Goal: Task Accomplishment & Management: Manage account settings

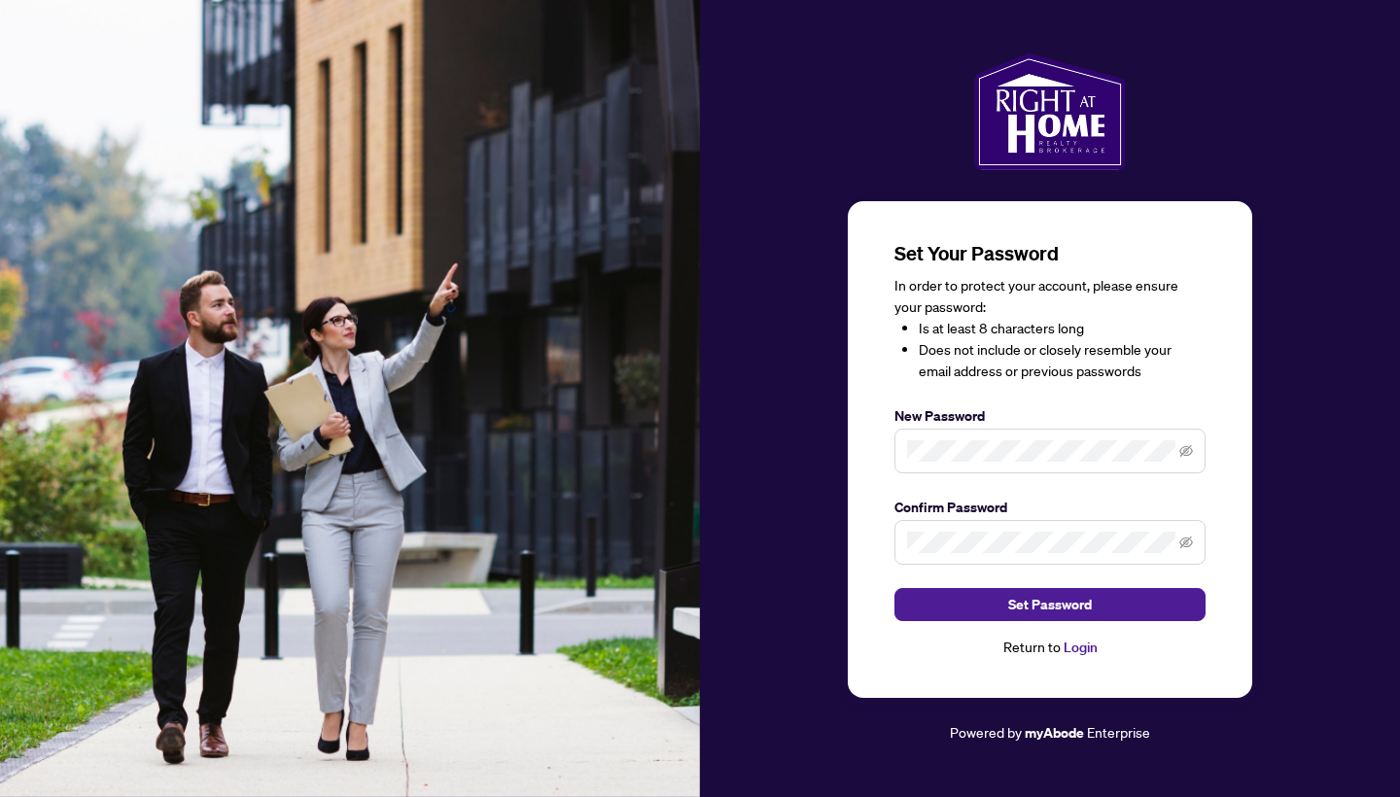
click at [1002, 436] on span at bounding box center [1049, 451] width 311 height 45
click at [1043, 608] on span "Set Password" at bounding box center [1050, 604] width 84 height 31
click at [1083, 650] on link "Login" at bounding box center [1081, 647] width 34 height 17
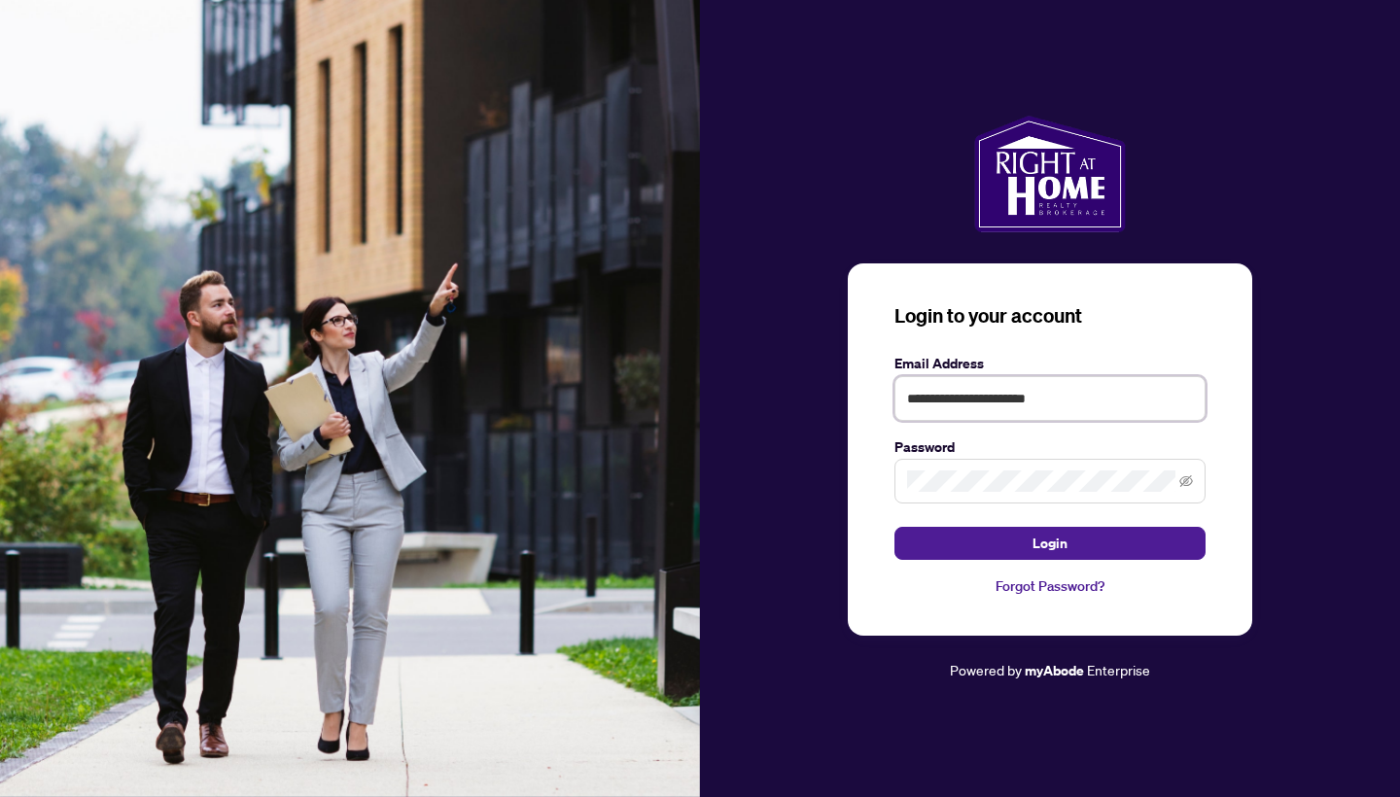
type input "**********"
click at [1050, 543] on button "Login" at bounding box center [1049, 543] width 311 height 33
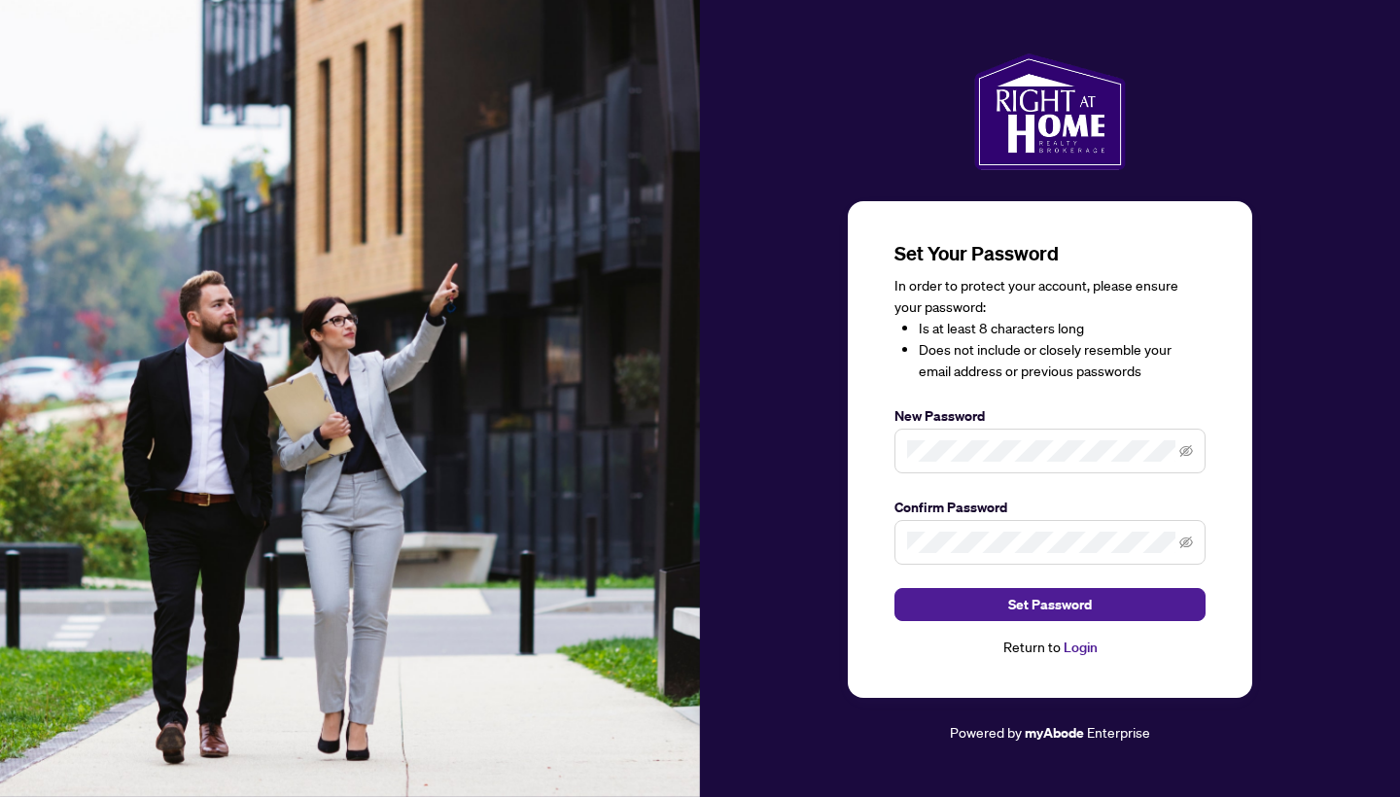
click at [985, 462] on span at bounding box center [1049, 451] width 311 height 45
click at [1190, 449] on icon "eye-invisible" at bounding box center [1186, 451] width 14 height 14
click at [1094, 525] on span at bounding box center [1049, 542] width 311 height 45
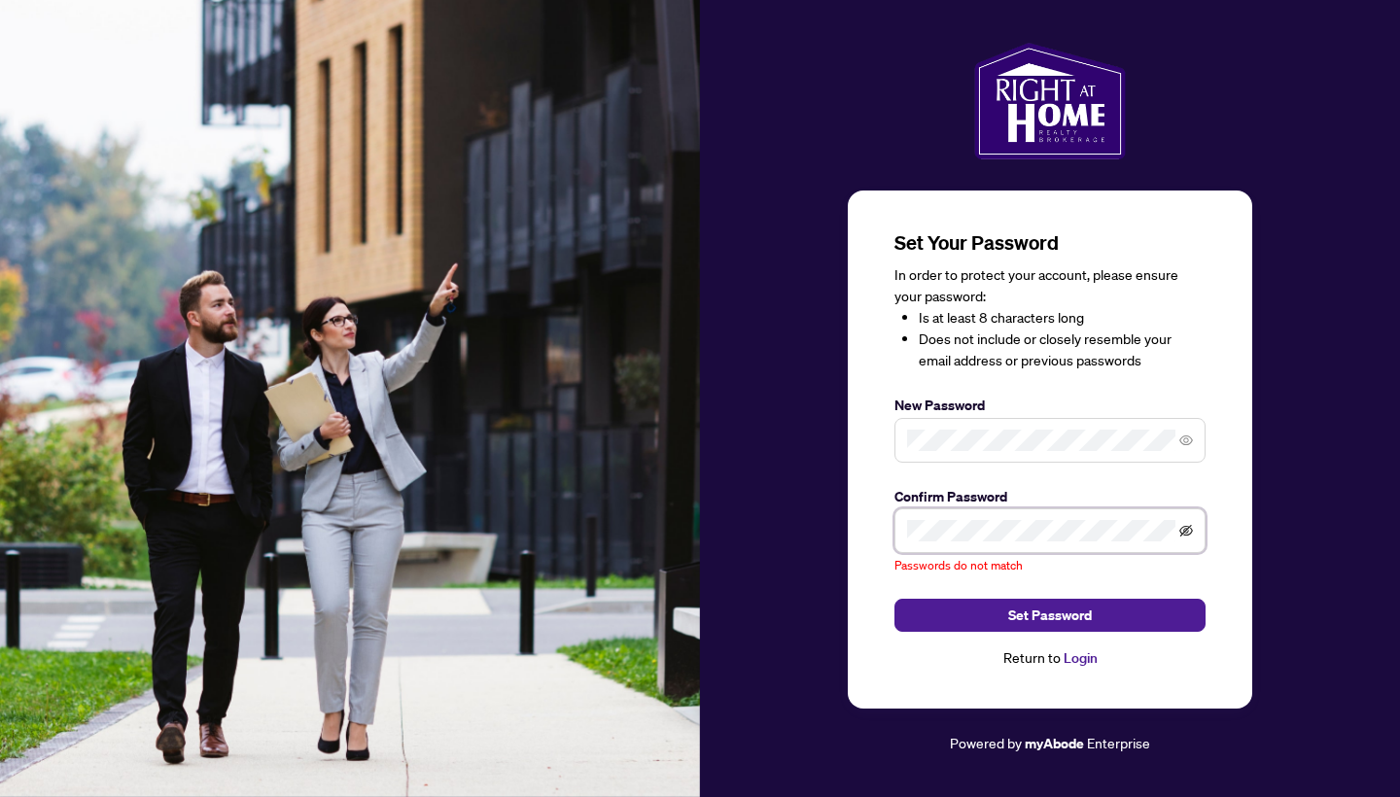
click at [1187, 529] on icon "eye-invisible" at bounding box center [1186, 531] width 14 height 12
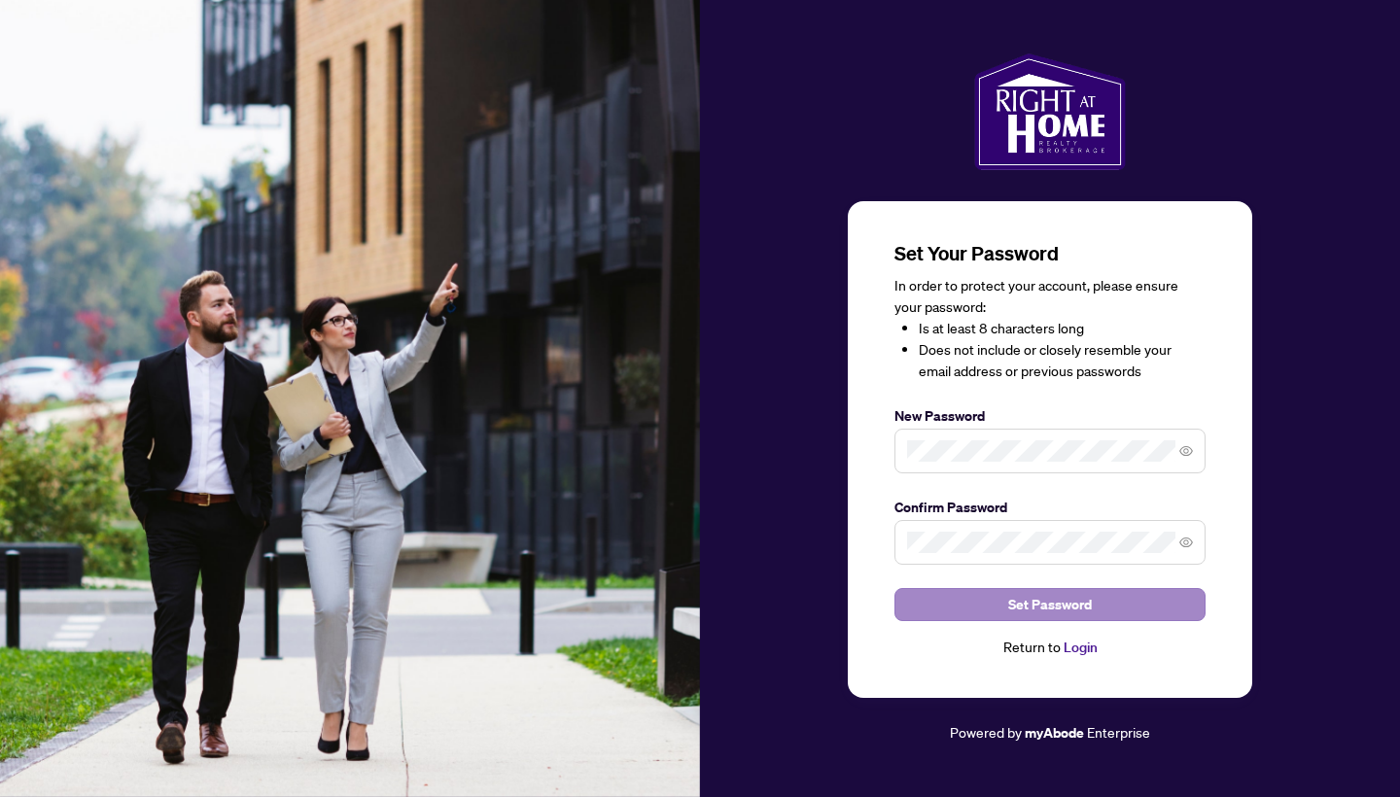
click at [1021, 594] on span "Set Password" at bounding box center [1050, 604] width 84 height 31
click at [1025, 600] on span "Set Password" at bounding box center [1050, 604] width 84 height 31
click at [1077, 649] on link "Login" at bounding box center [1081, 647] width 34 height 17
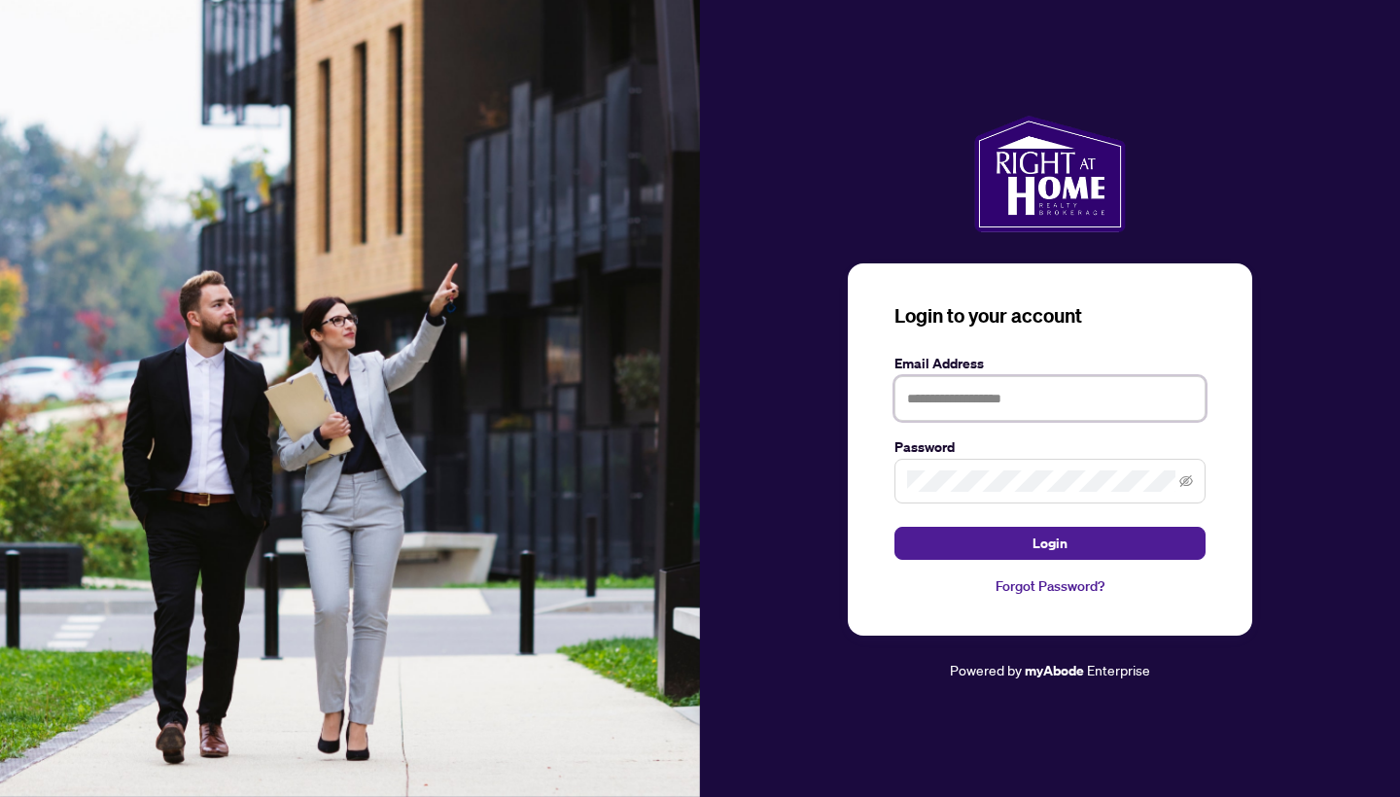
click at [973, 410] on input "text" at bounding box center [1049, 398] width 311 height 45
type input "**********"
click at [1050, 543] on button "Login" at bounding box center [1049, 543] width 311 height 33
click at [1006, 441] on label "Password" at bounding box center [1049, 446] width 311 height 21
click at [871, 465] on div "**********" at bounding box center [1050, 449] width 404 height 373
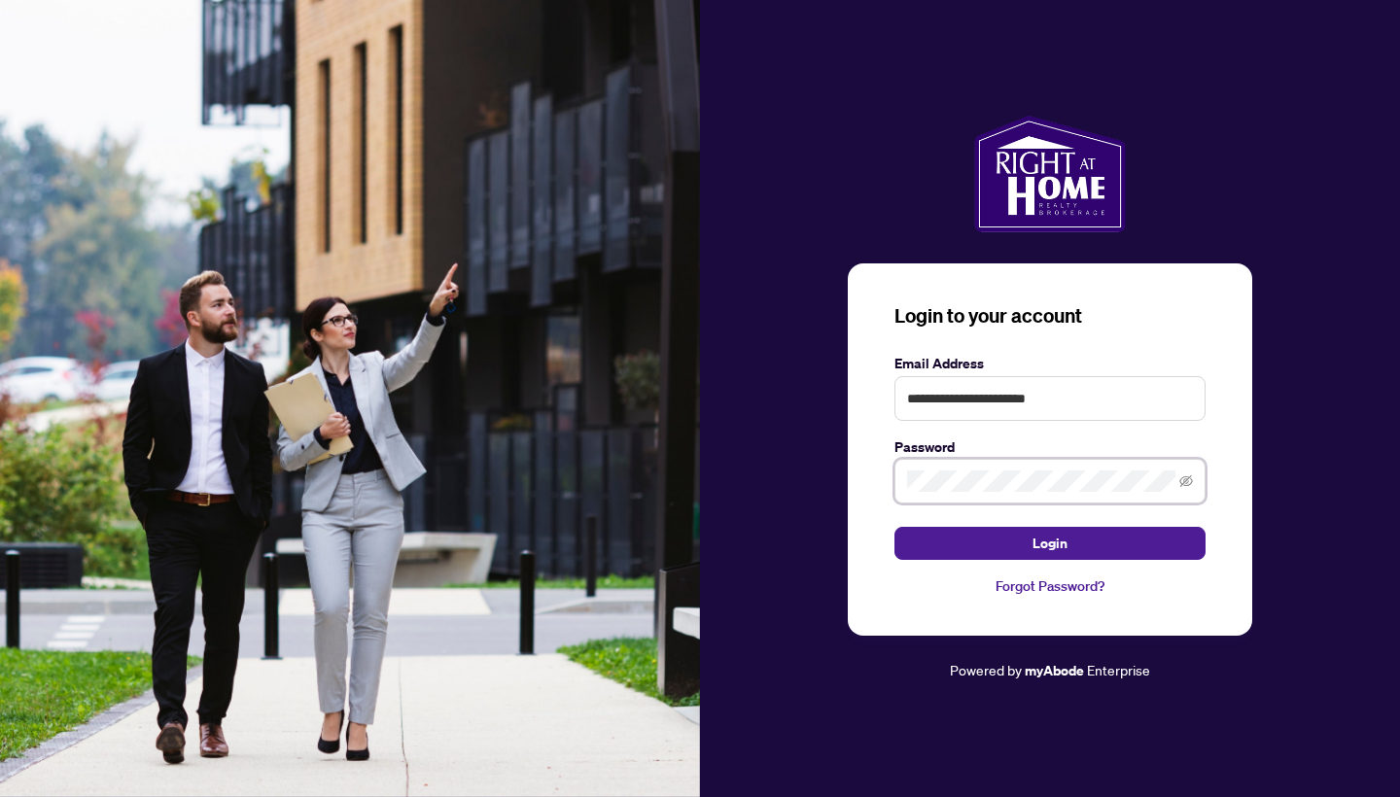
click at [1050, 543] on button "Login" at bounding box center [1049, 543] width 311 height 33
click at [1198, 477] on span at bounding box center [1049, 481] width 311 height 45
click at [1192, 477] on icon "eye-invisible" at bounding box center [1186, 481] width 14 height 14
click at [1050, 543] on button "Login" at bounding box center [1049, 543] width 311 height 33
click at [1054, 585] on link "Forgot Password?" at bounding box center [1049, 586] width 311 height 21
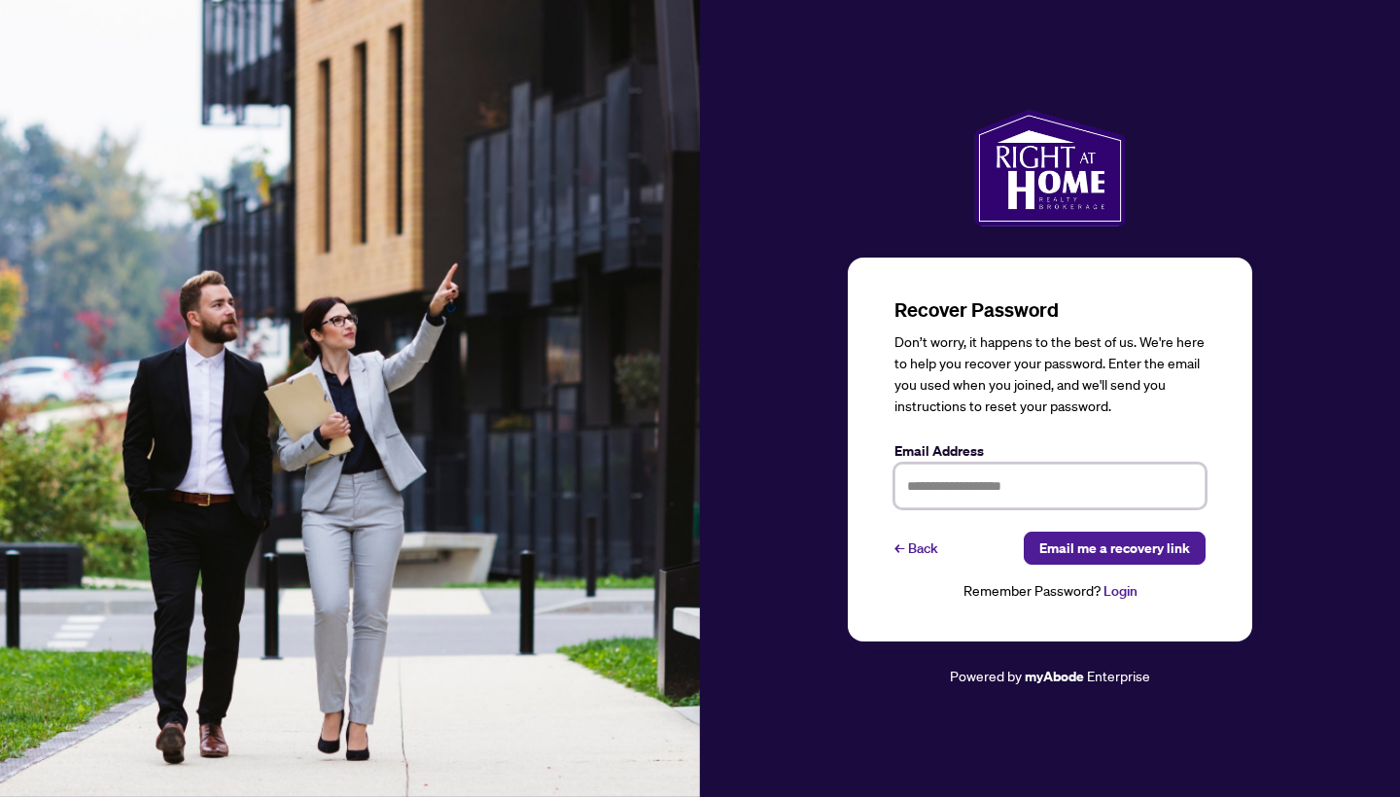
click at [1042, 476] on input "text" at bounding box center [1049, 486] width 311 height 45
type input "**********"
click at [1138, 550] on span "Email me a recovery link" at bounding box center [1114, 548] width 151 height 31
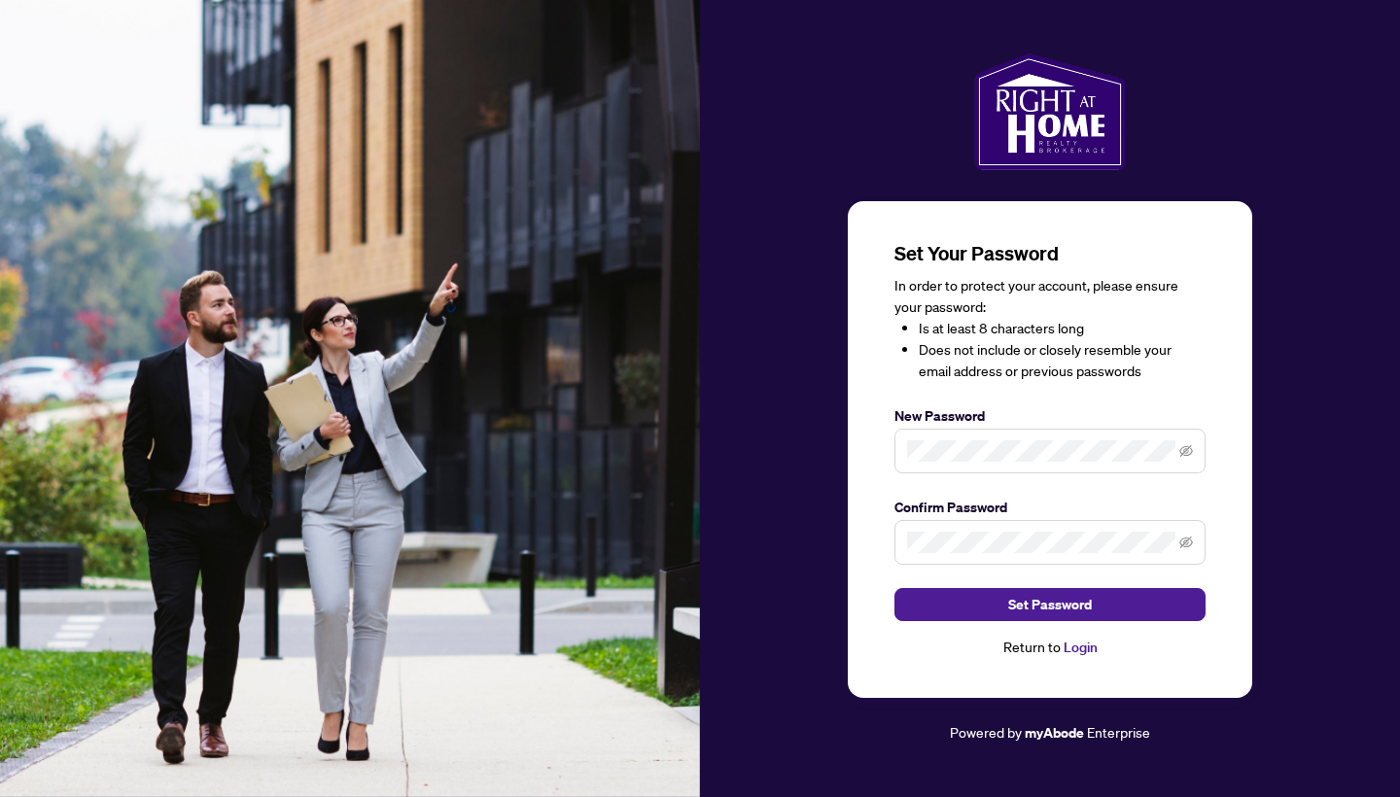
click at [963, 436] on span at bounding box center [1049, 451] width 311 height 45
click at [1130, 606] on button "Set Password" at bounding box center [1049, 604] width 311 height 33
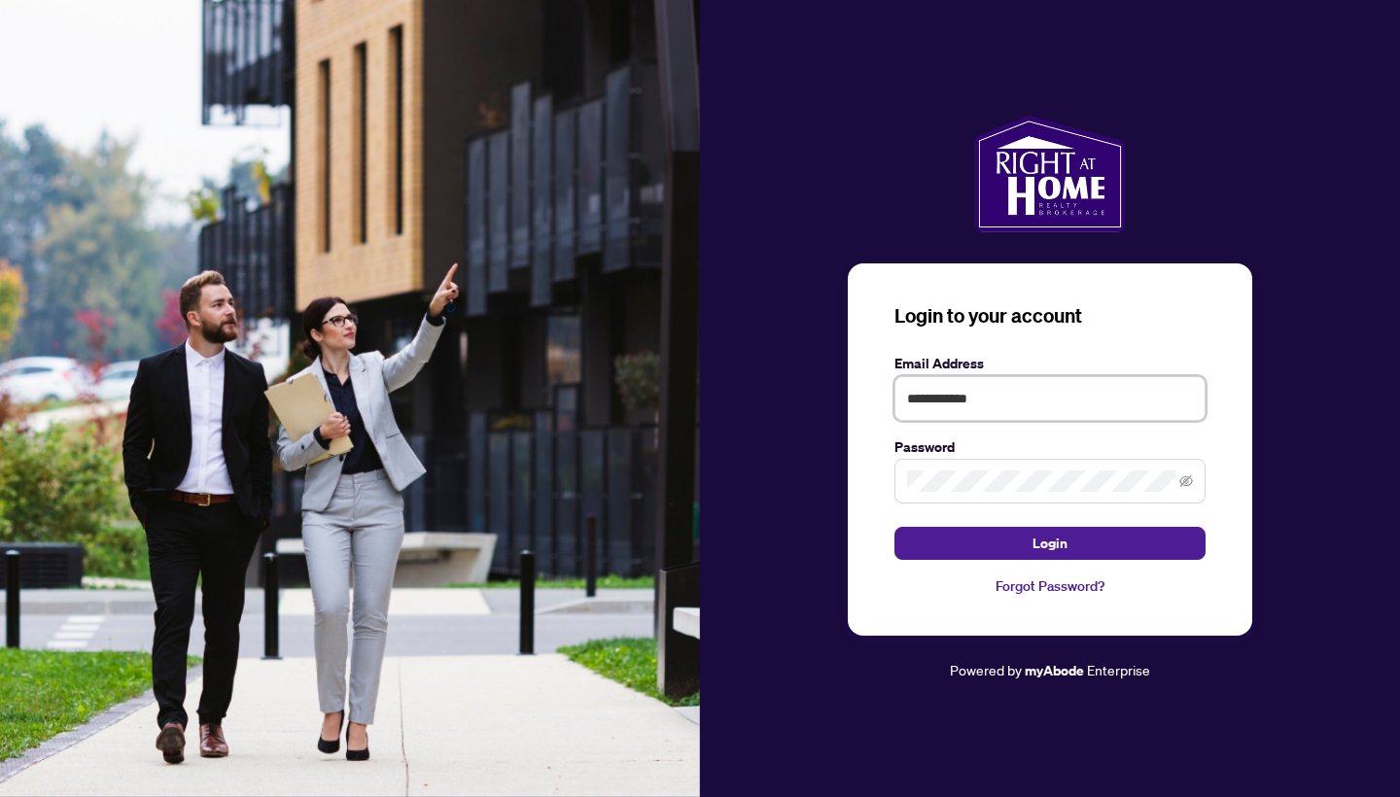
type input "**********"
click at [1189, 481] on icon "eye-invisible" at bounding box center [1186, 481] width 14 height 14
click at [1076, 526] on form "**********" at bounding box center [1049, 457] width 311 height 208
click at [1053, 537] on span "Login" at bounding box center [1049, 543] width 35 height 31
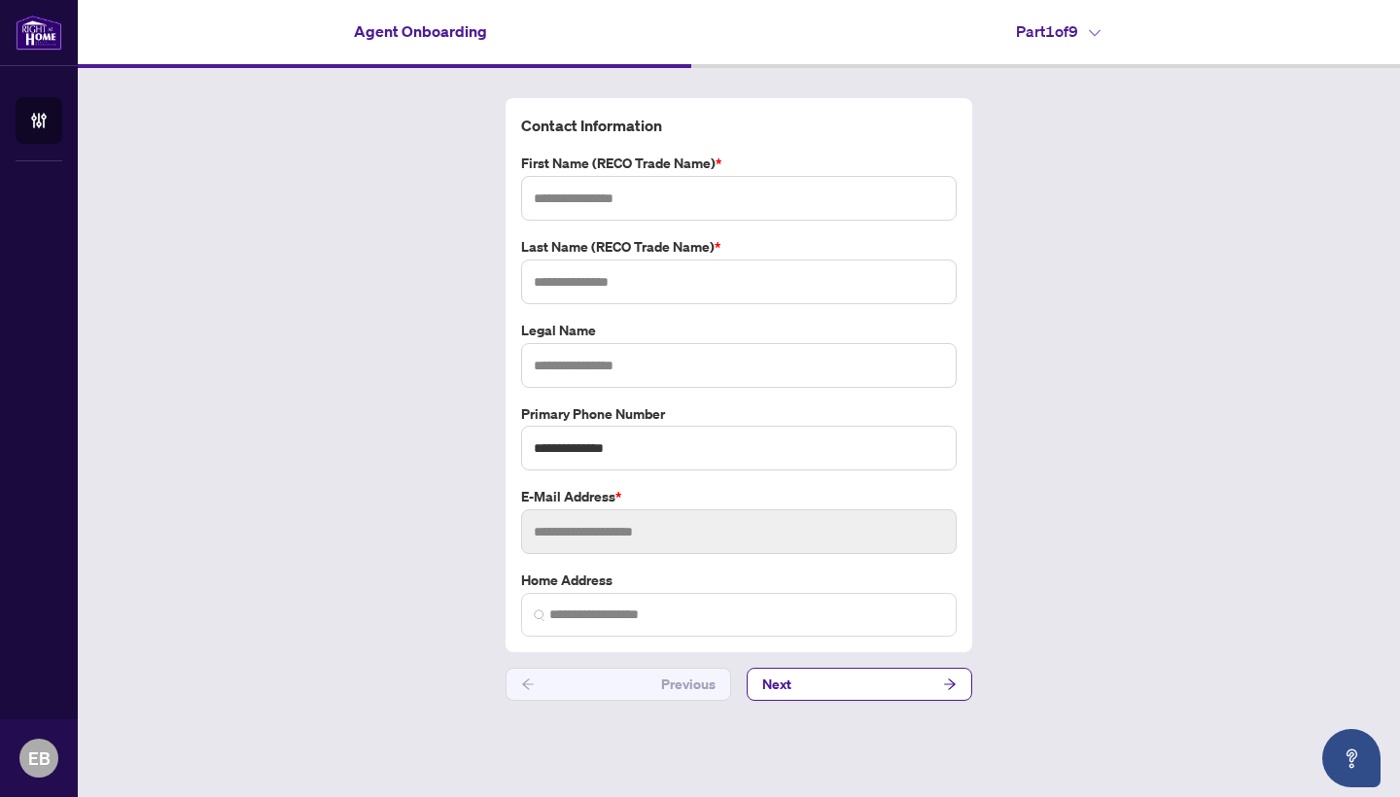
type input "***"
type input "**********"
click at [824, 696] on button "Next" at bounding box center [860, 684] width 226 height 33
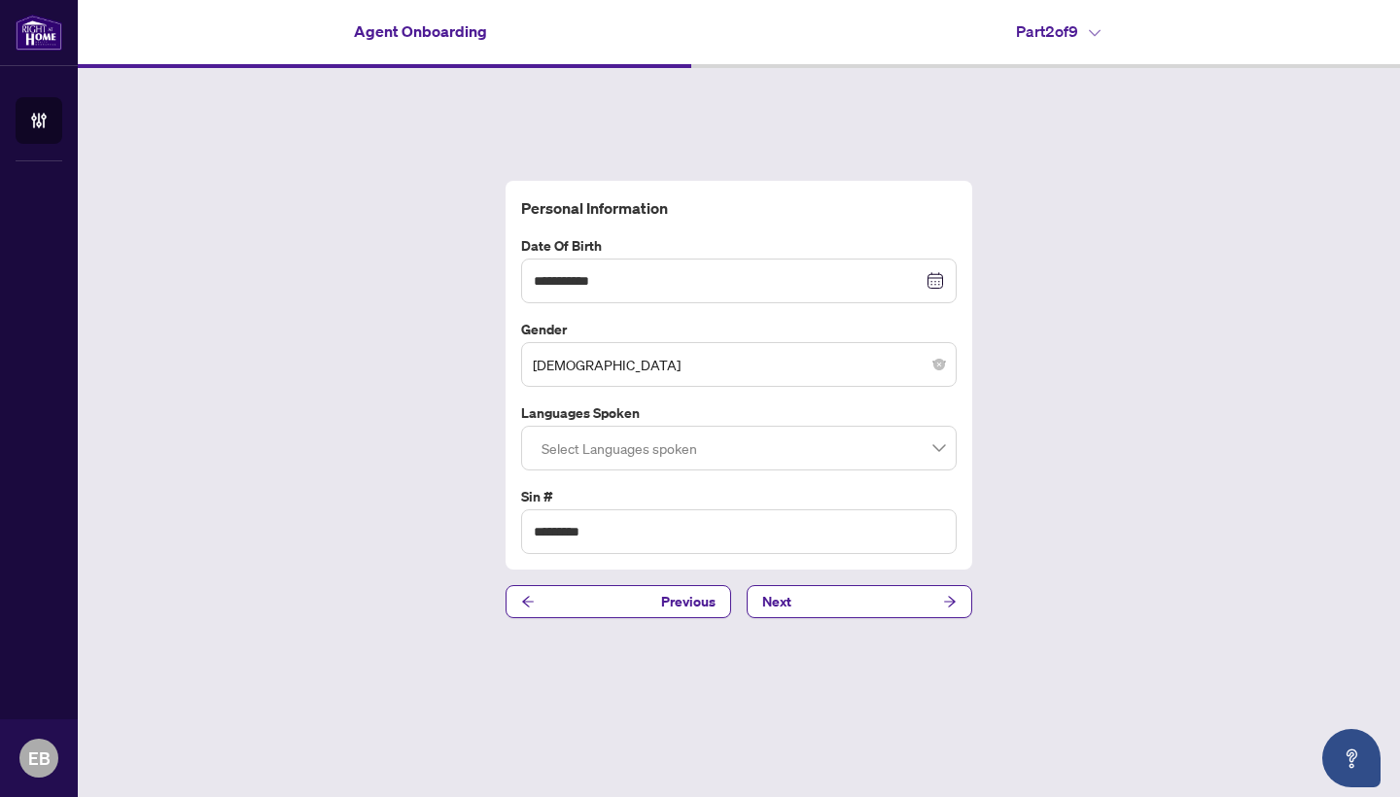
click at [790, 460] on div at bounding box center [739, 448] width 410 height 35
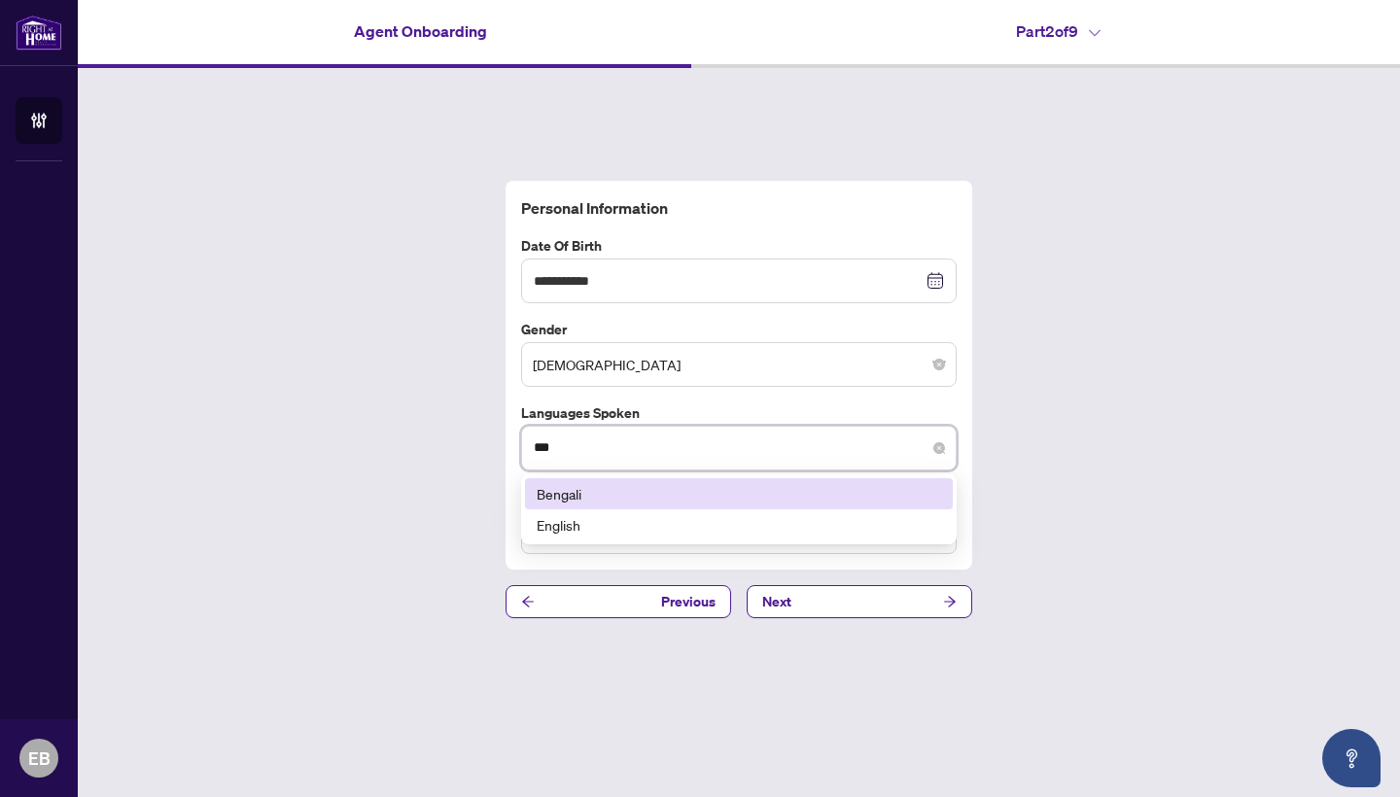
type input "****"
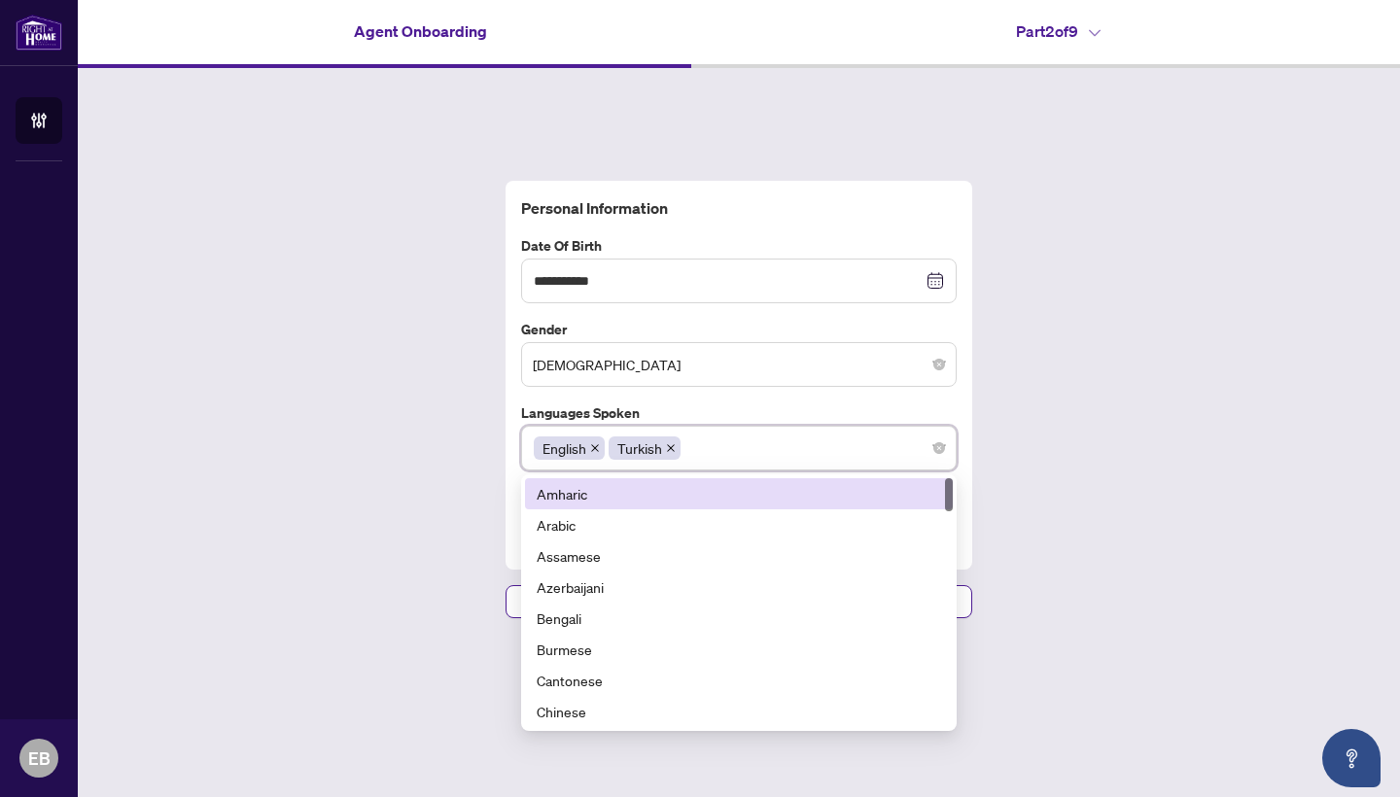
click at [1026, 446] on div "**********" at bounding box center [739, 399] width 1322 height 663
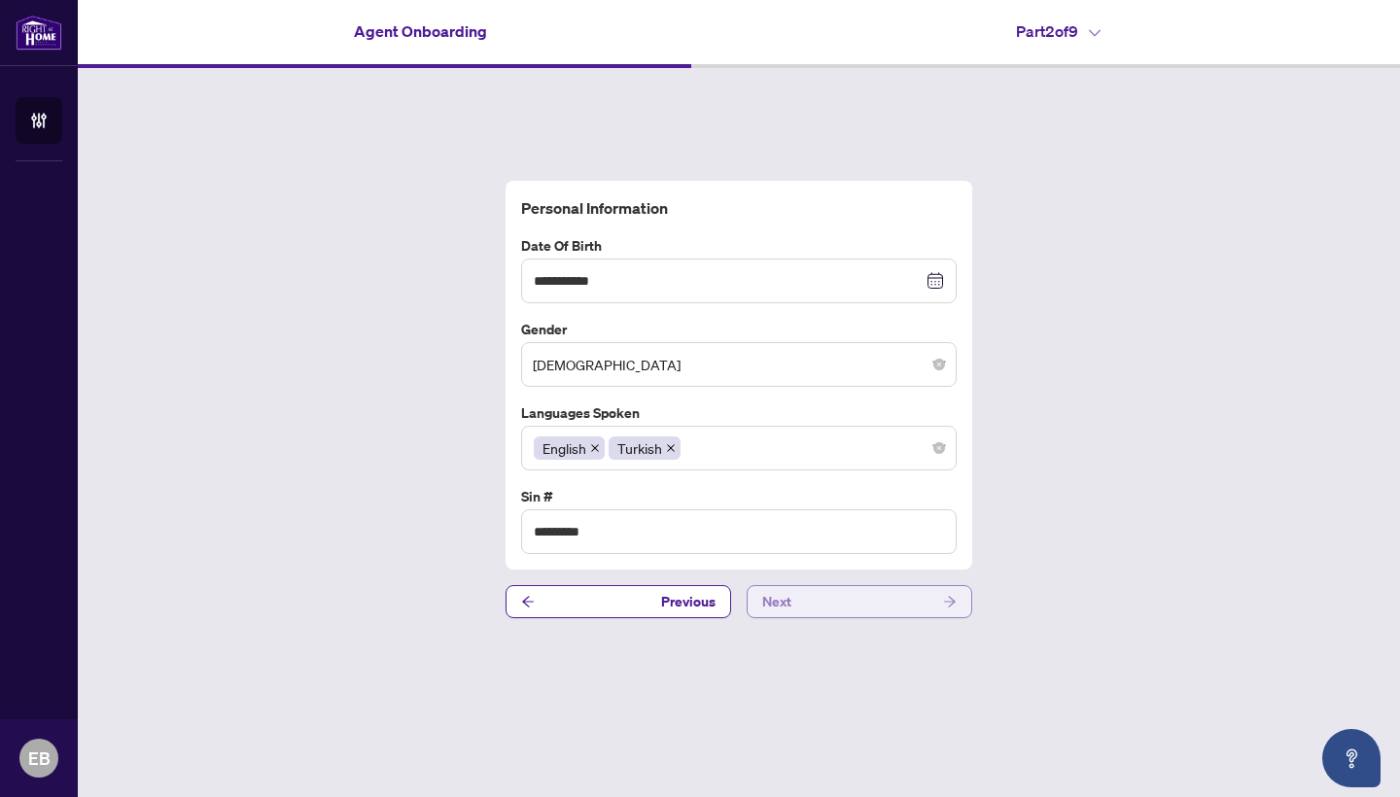
click at [858, 599] on button "Next" at bounding box center [860, 601] width 226 height 33
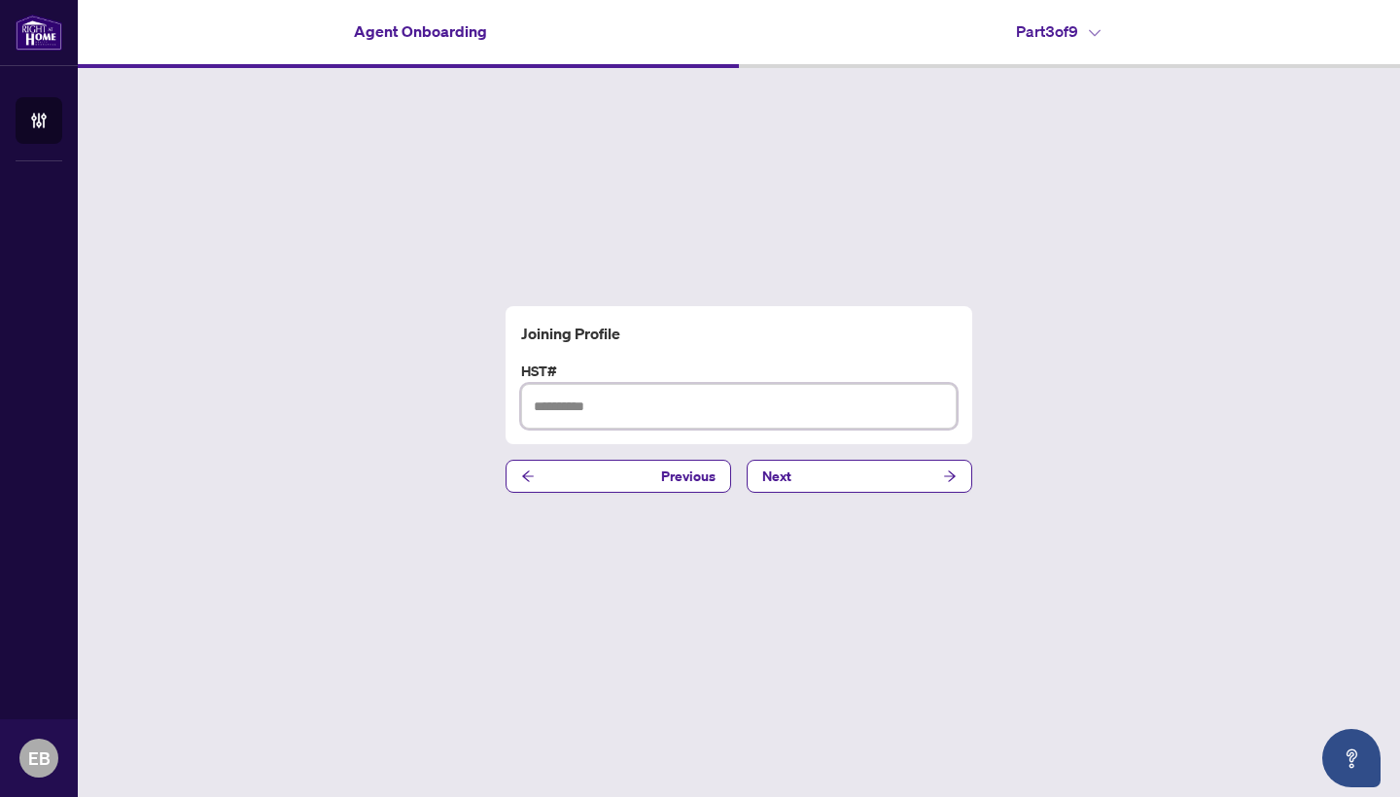
click at [763, 398] on input "text" at bounding box center [739, 406] width 436 height 45
click at [661, 423] on input "text" at bounding box center [739, 406] width 436 height 45
type input "*********"
click at [919, 470] on button "Next" at bounding box center [860, 476] width 226 height 33
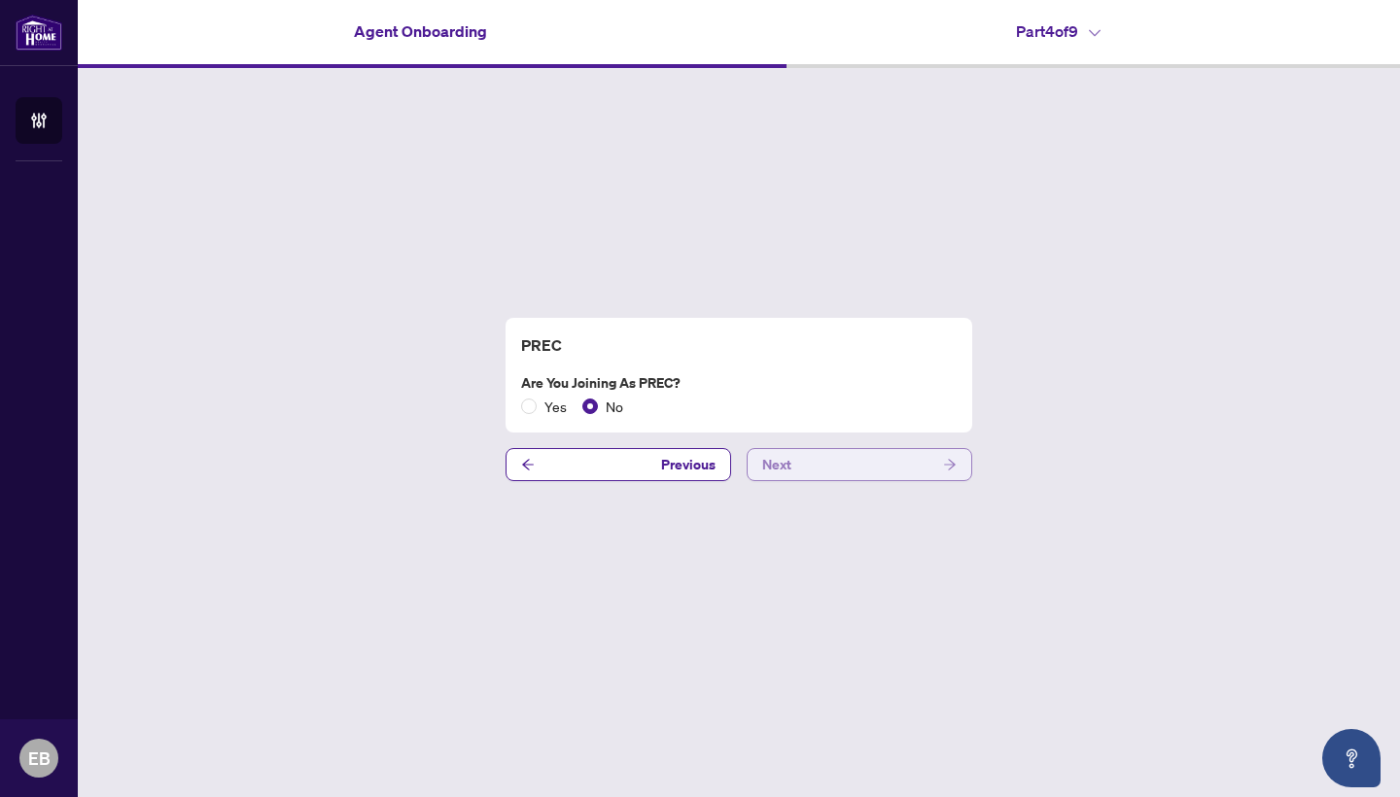
click at [815, 467] on button "Next" at bounding box center [860, 464] width 226 height 33
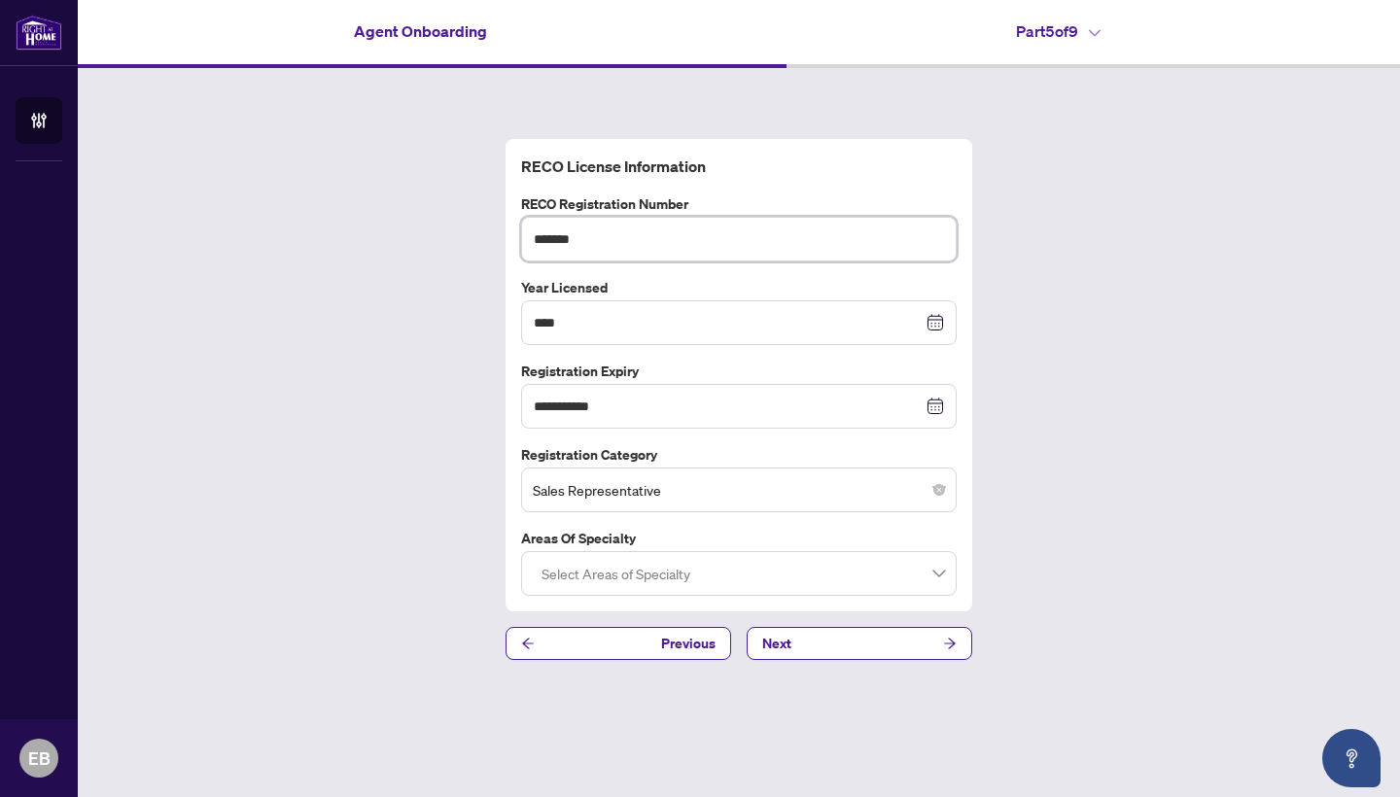
click at [714, 253] on input "*******" at bounding box center [739, 239] width 436 height 45
click at [633, 333] on input "****" at bounding box center [728, 322] width 389 height 21
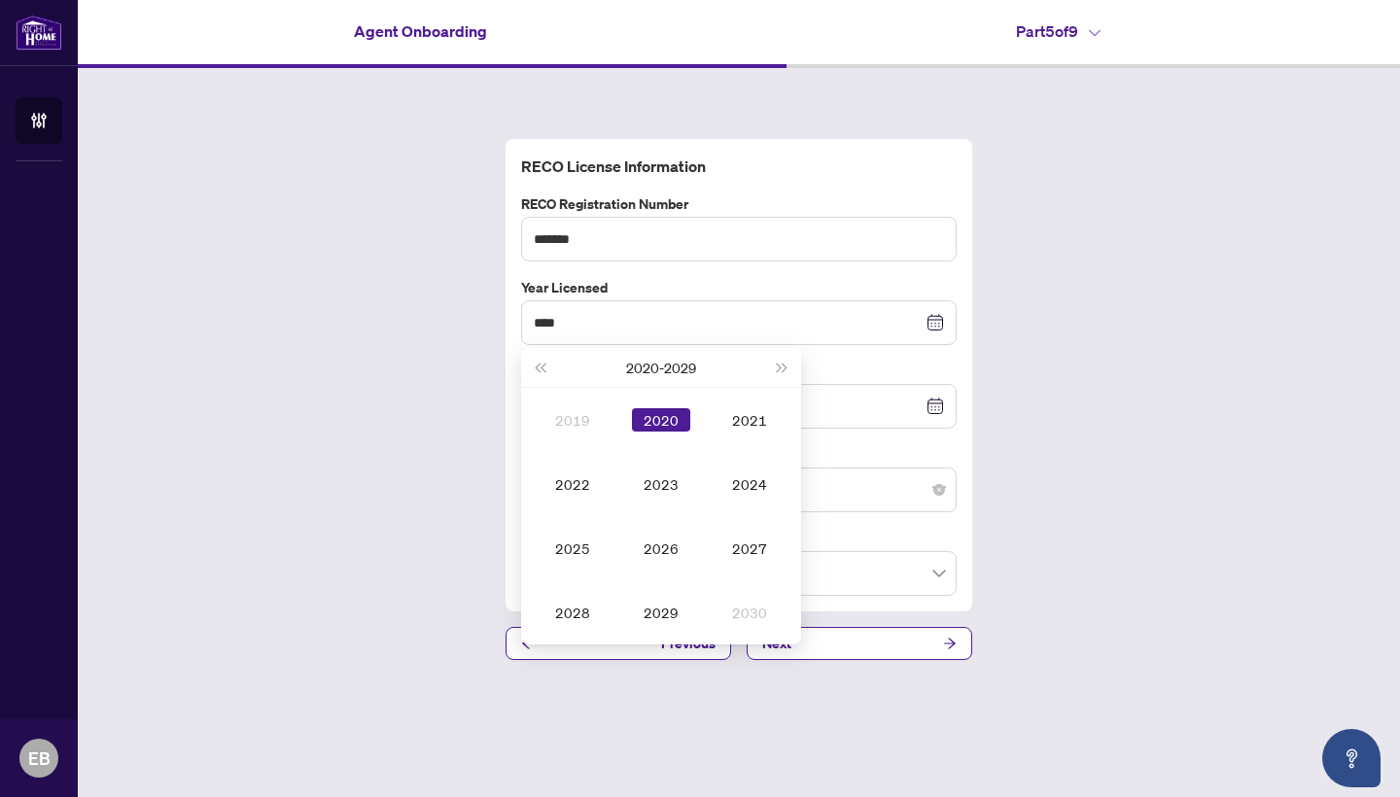
click at [1103, 394] on div "**********" at bounding box center [739, 399] width 1322 height 663
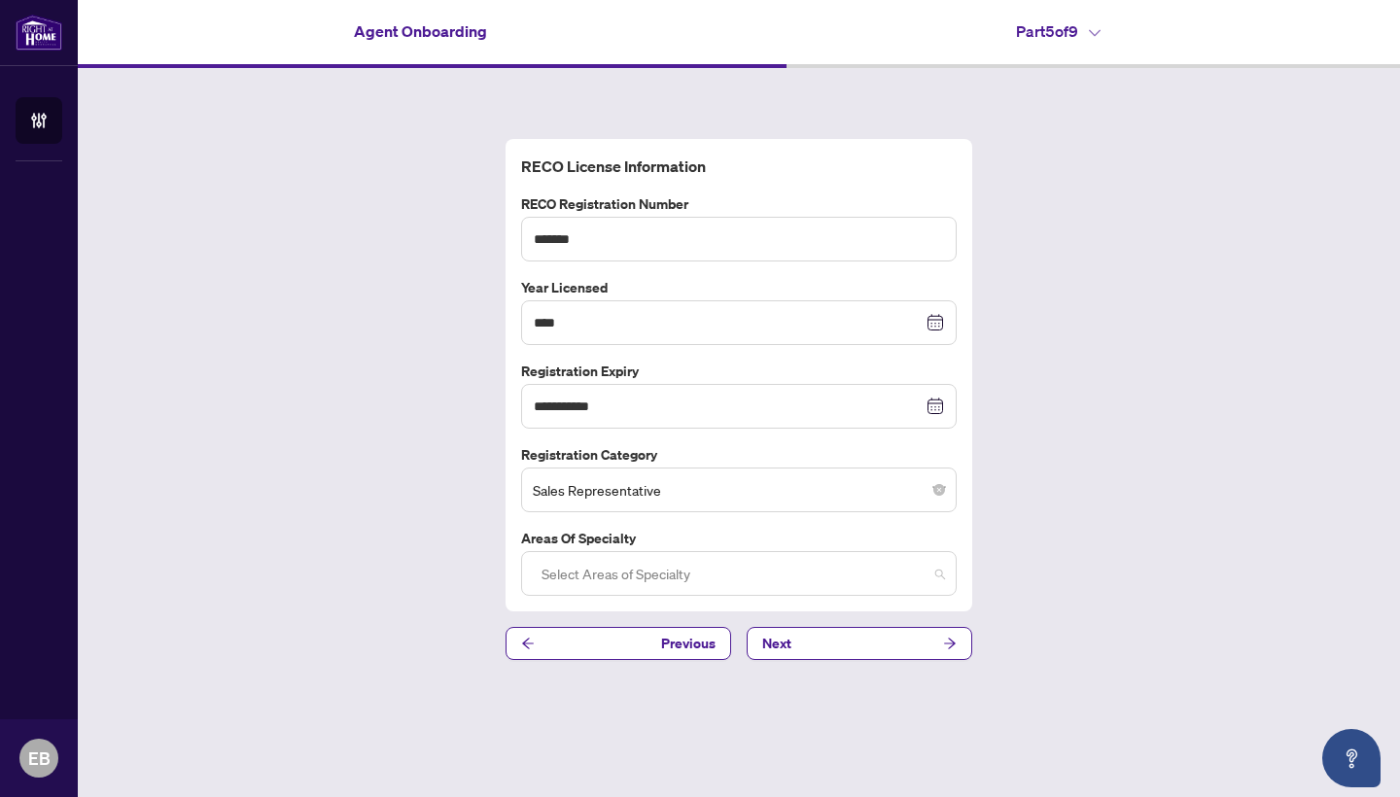
click at [922, 581] on div at bounding box center [739, 573] width 410 height 35
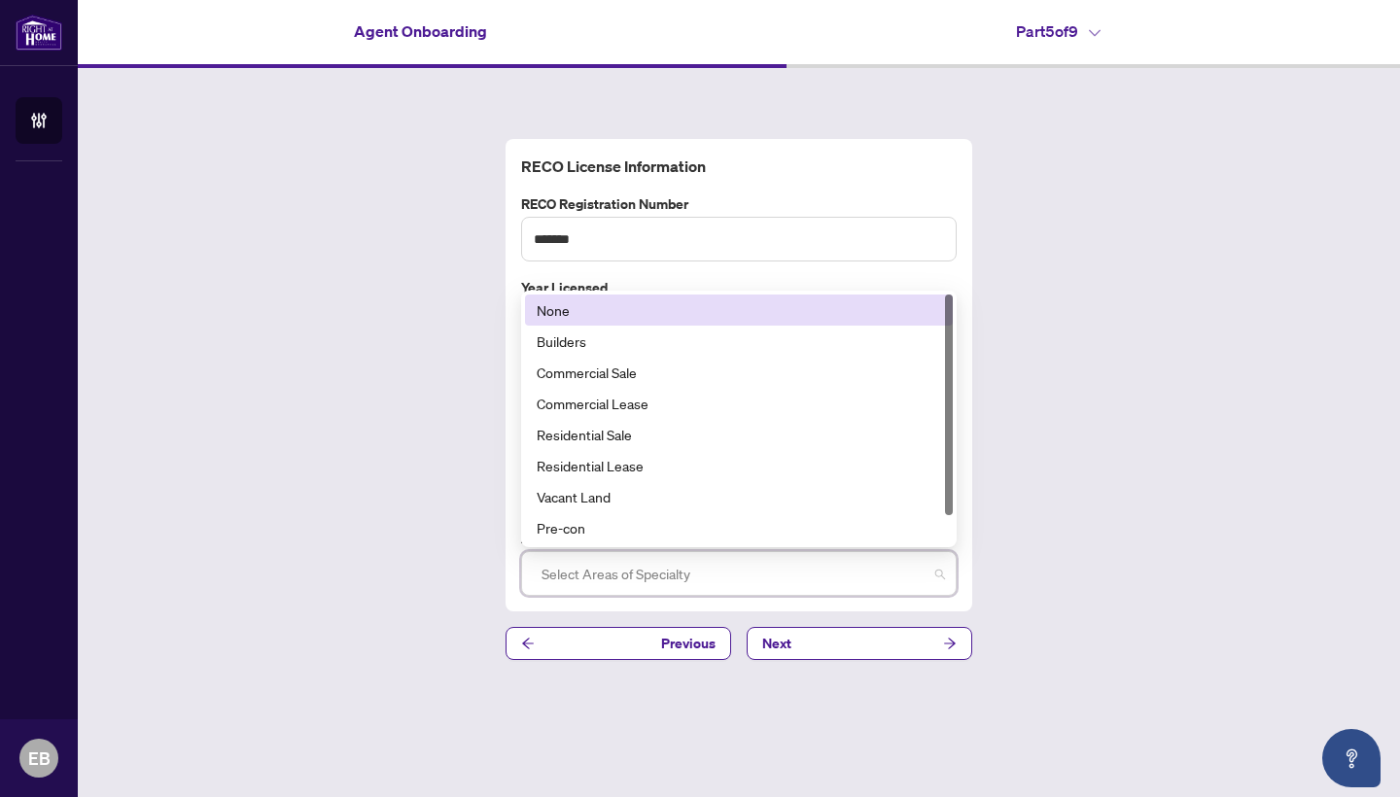
click at [750, 315] on div "None" at bounding box center [739, 309] width 404 height 21
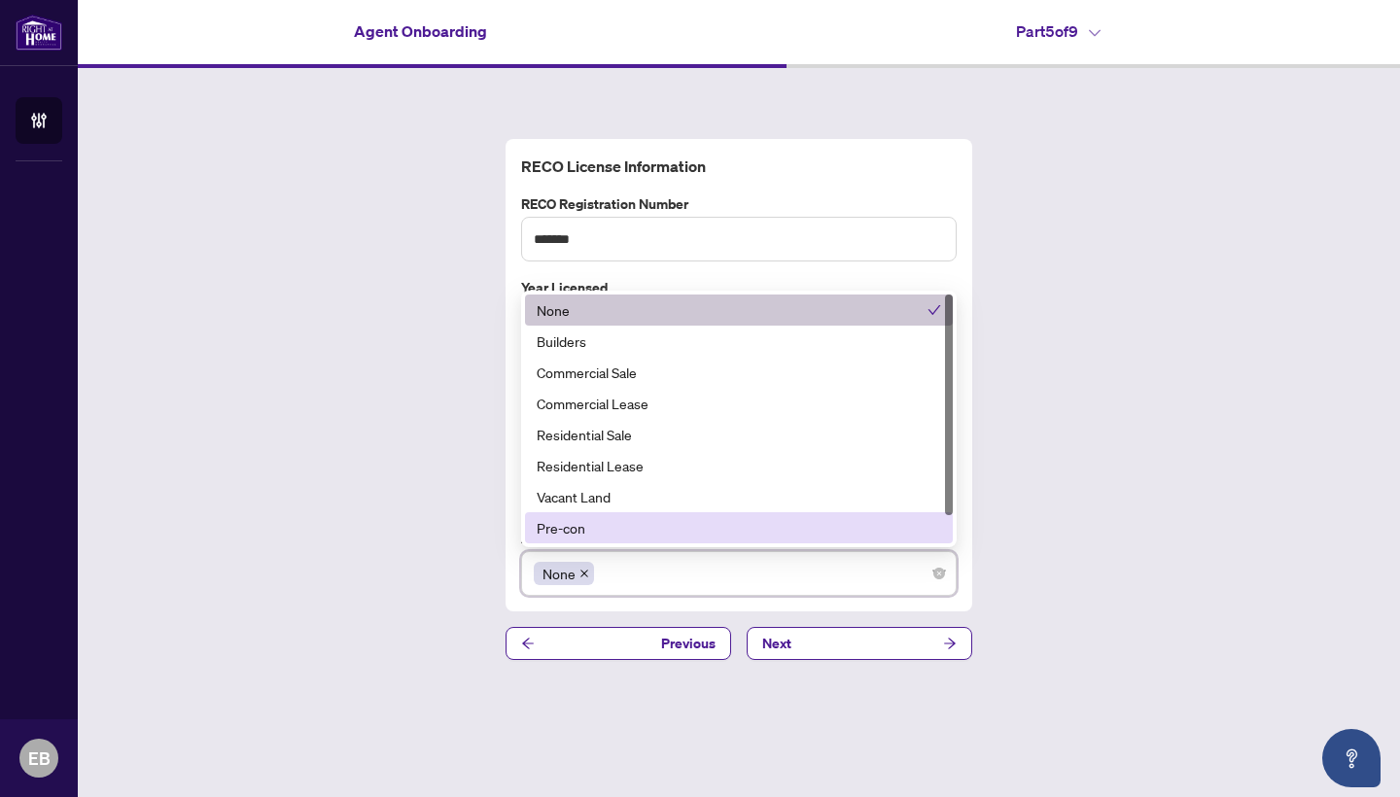
click at [1199, 569] on div "**********" at bounding box center [739, 399] width 1322 height 663
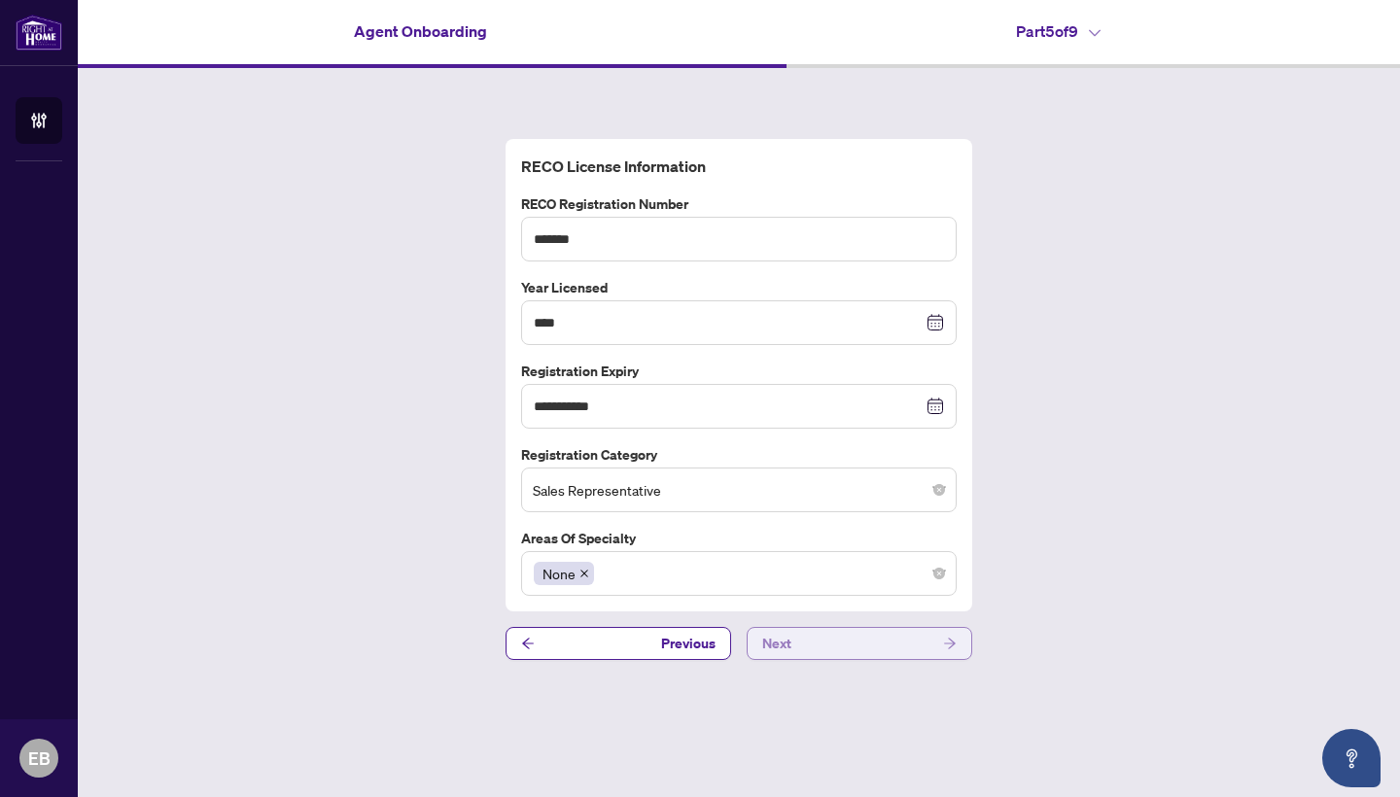
click at [890, 643] on button "Next" at bounding box center [860, 643] width 226 height 33
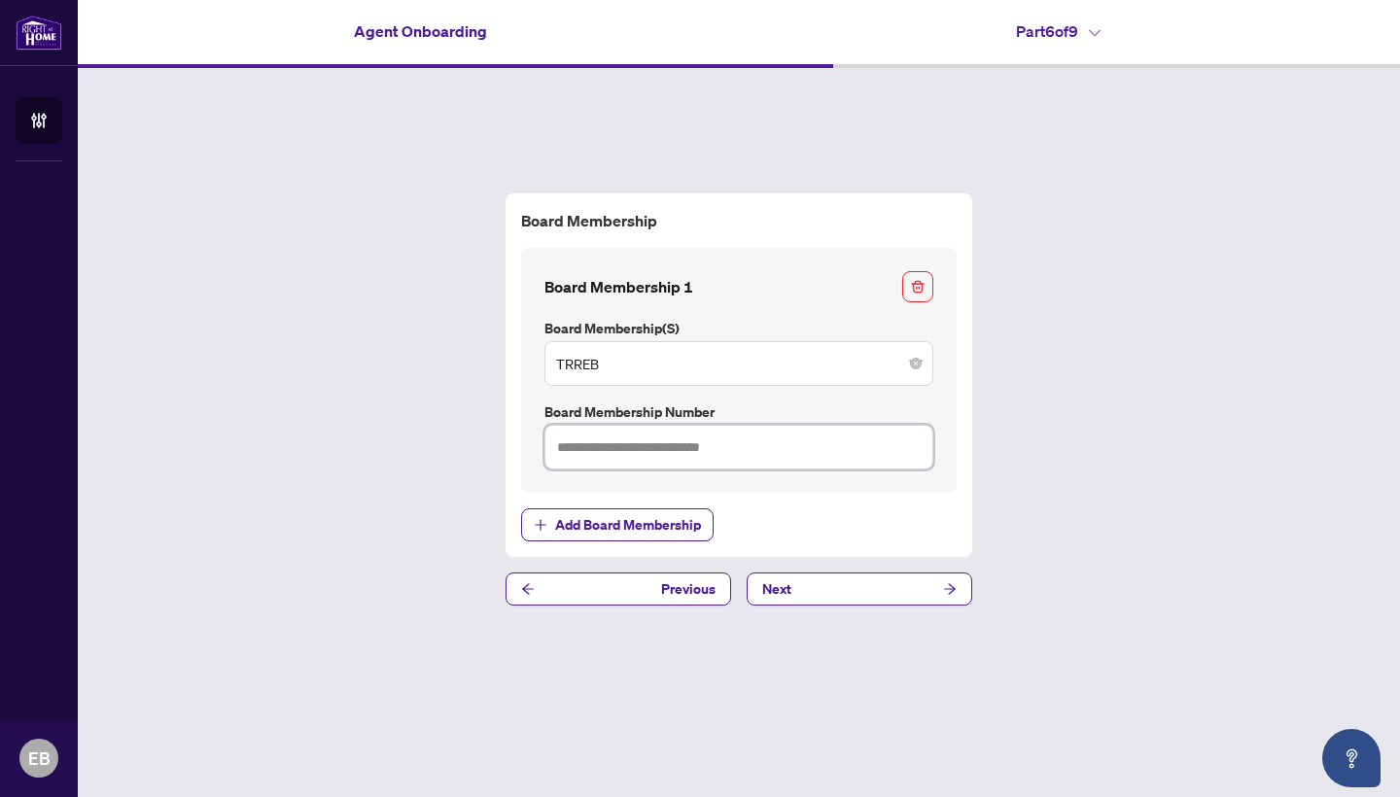
click at [794, 459] on input "text" at bounding box center [738, 447] width 389 height 45
click at [1155, 410] on div "Board Membership Board Membership 1 Board Membership(s) TRREB Board Membership …" at bounding box center [739, 399] width 1322 height 663
click at [861, 599] on button "Next" at bounding box center [860, 589] width 226 height 33
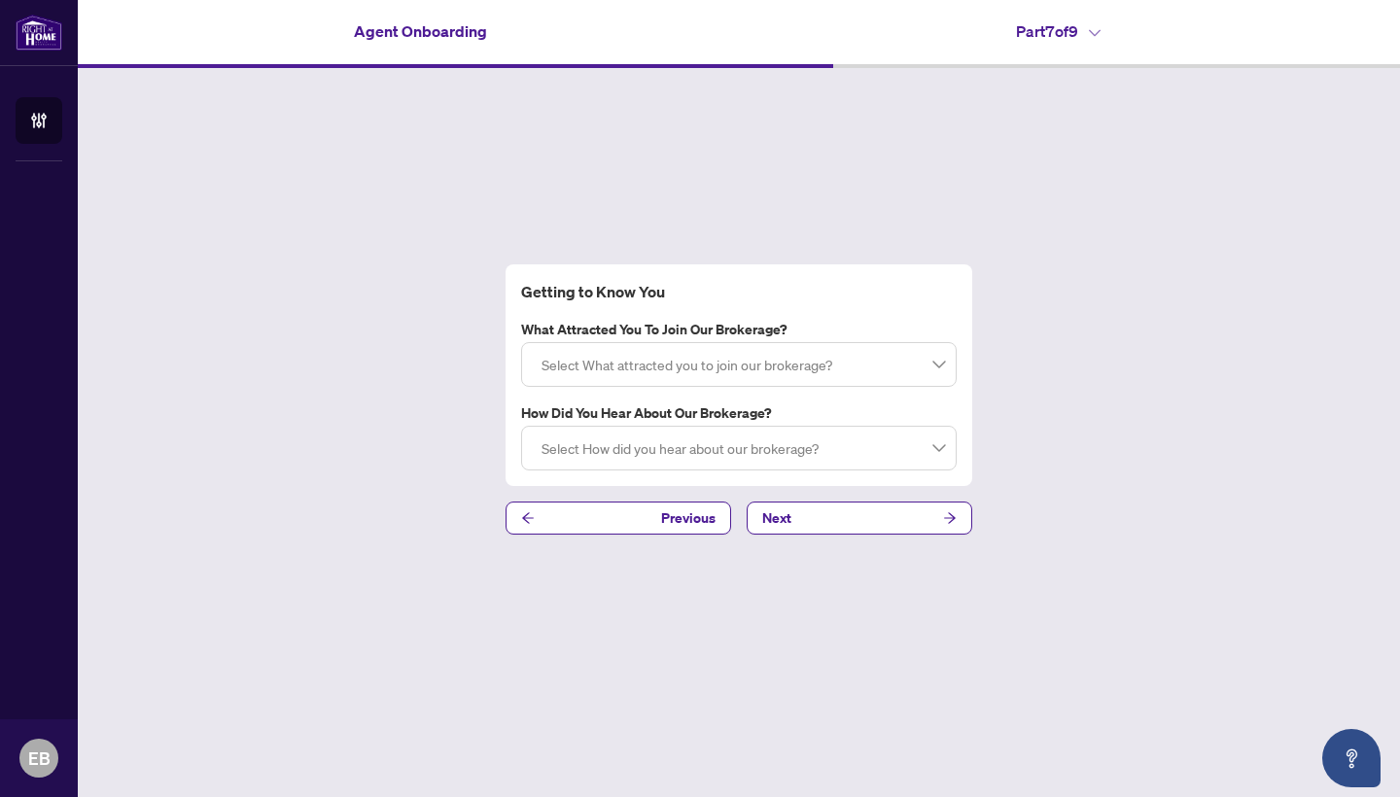
click at [846, 371] on div at bounding box center [739, 364] width 410 height 35
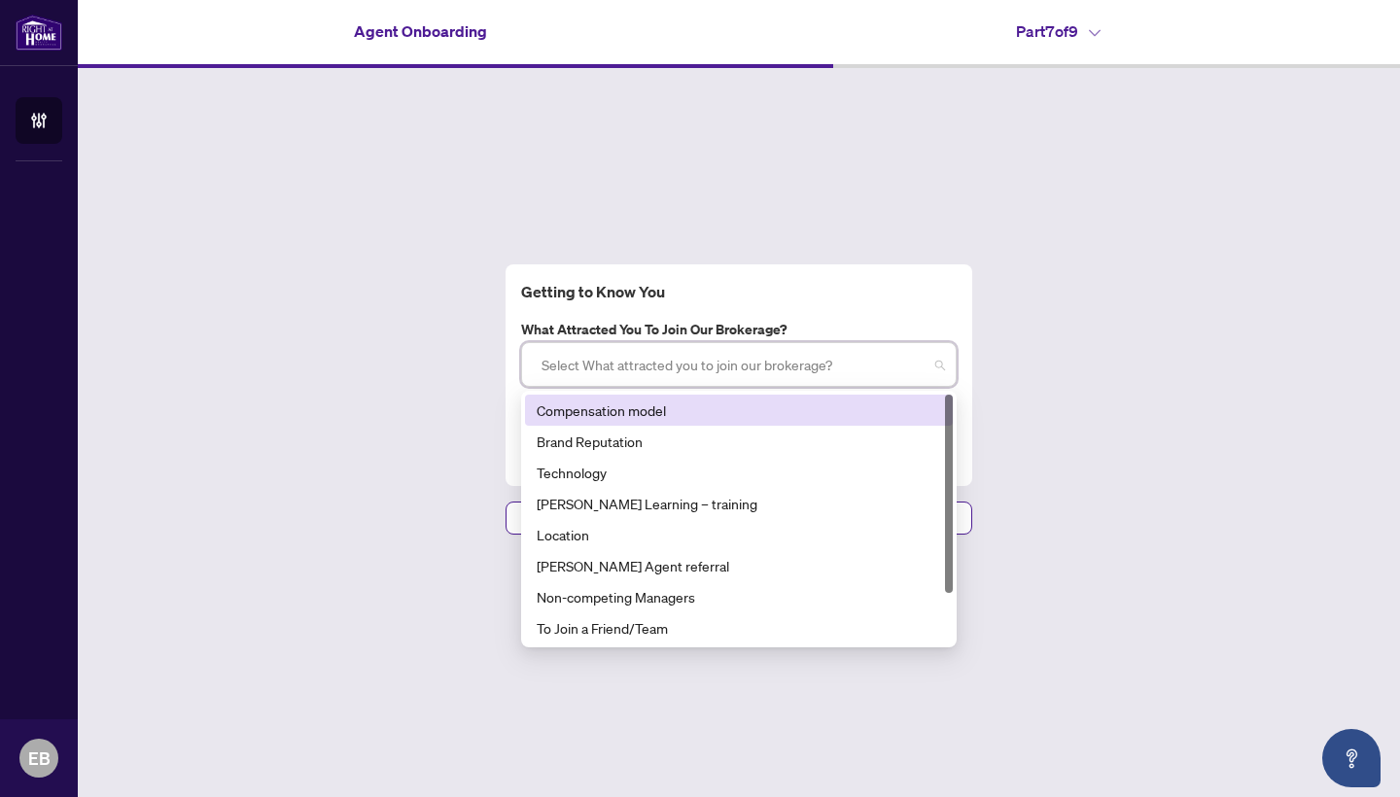
click at [701, 410] on div "Compensation model" at bounding box center [739, 410] width 404 height 21
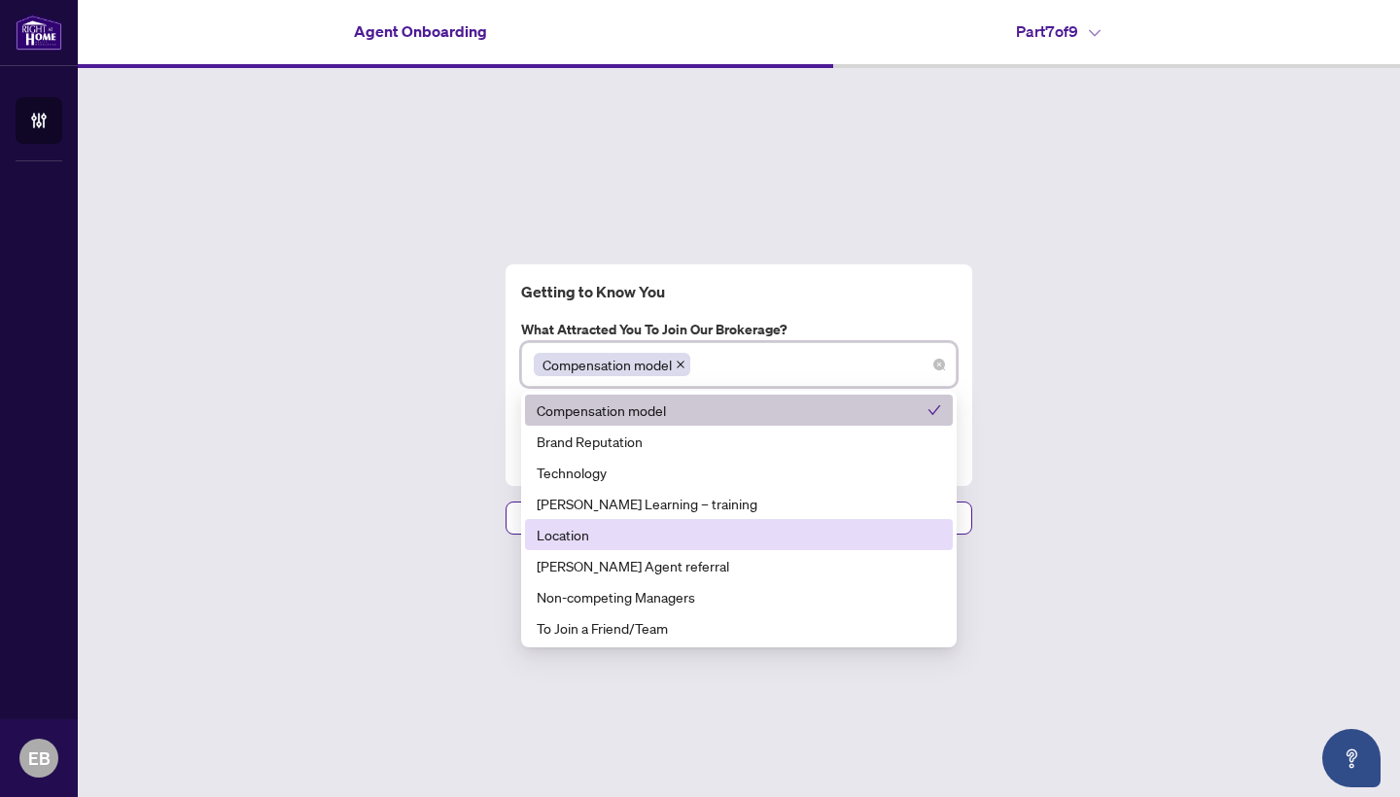
click at [783, 546] on div "Location" at bounding box center [739, 534] width 428 height 31
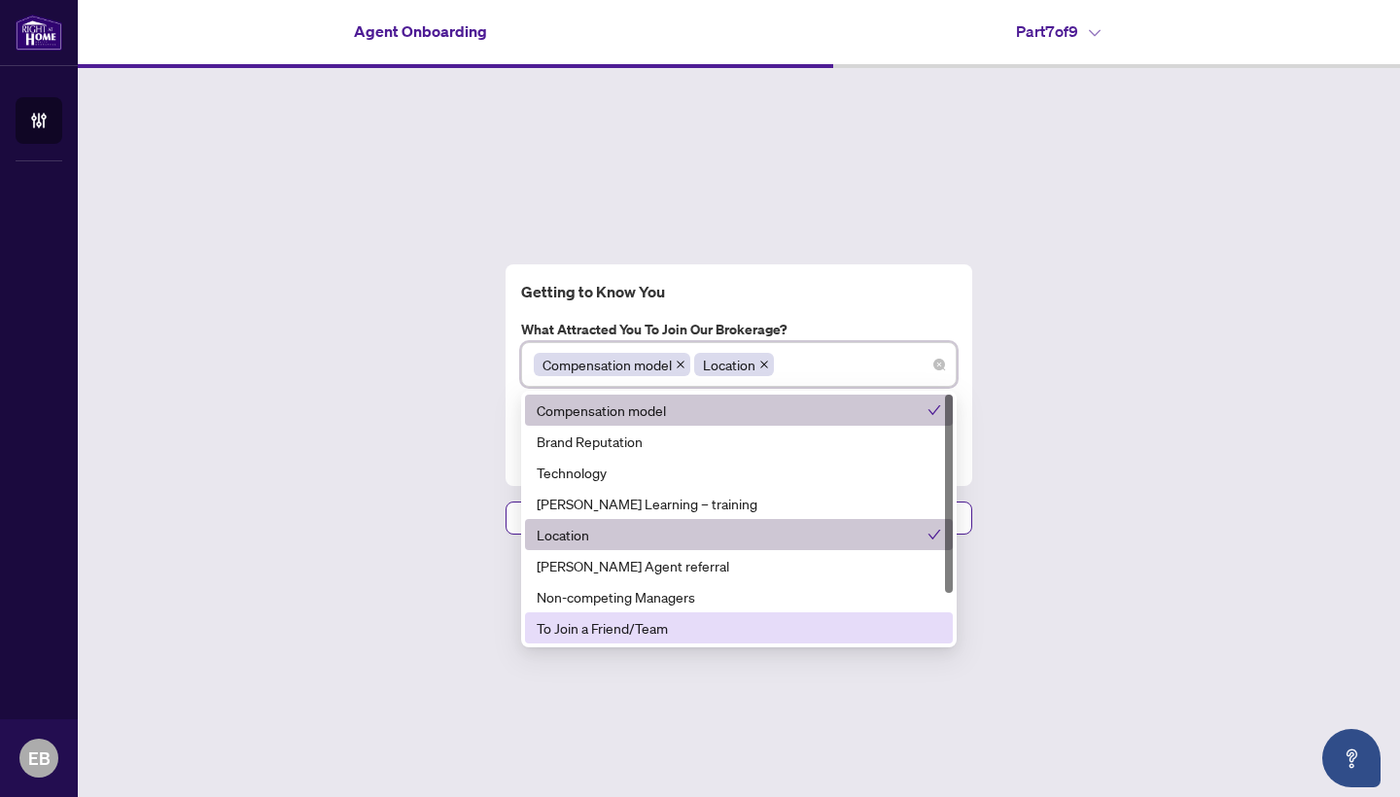
click at [827, 619] on div "To Join a Friend/Team" at bounding box center [739, 627] width 404 height 21
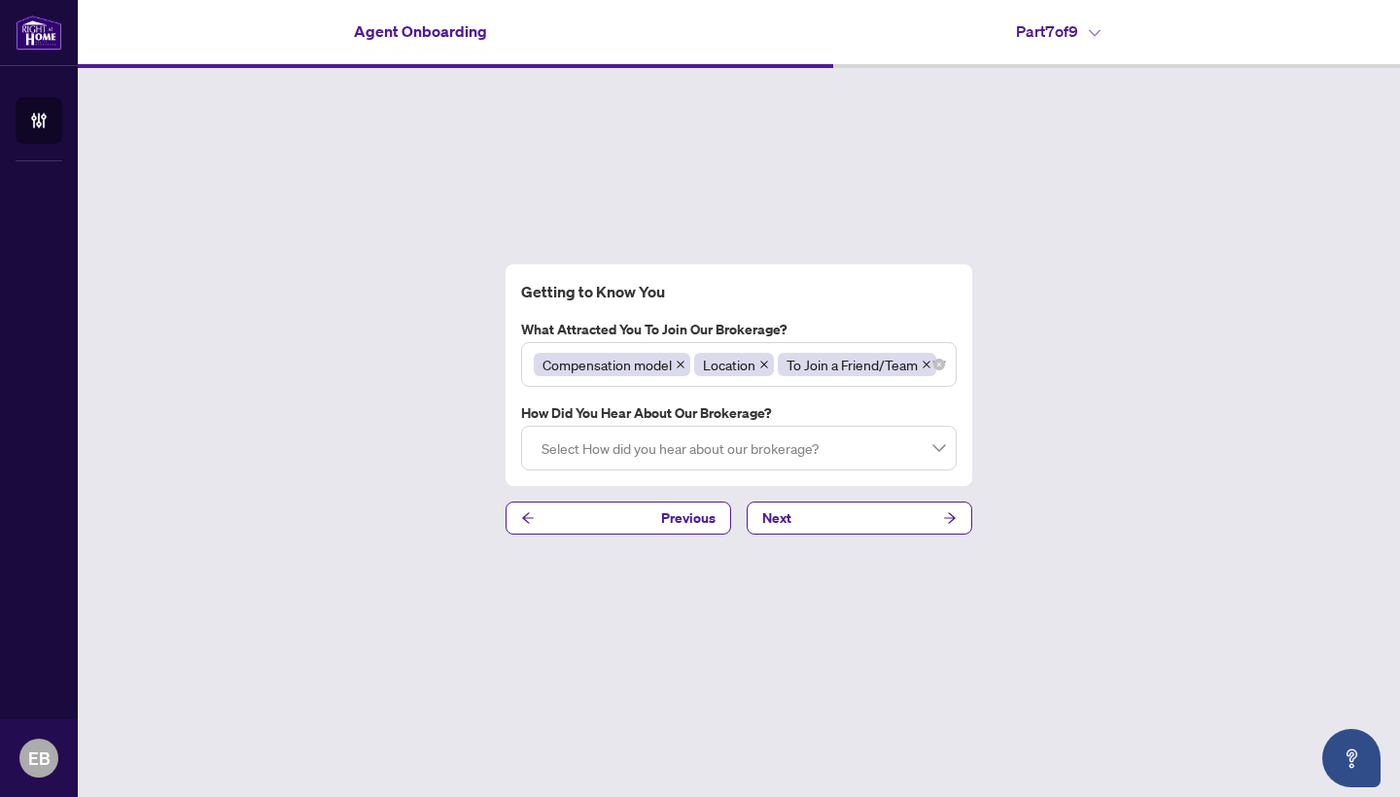
click at [1182, 715] on div "Getting to Know You What attracted you to join our brokerage? Compensation mode…" at bounding box center [739, 399] width 1322 height 663
click at [909, 463] on div at bounding box center [739, 448] width 410 height 35
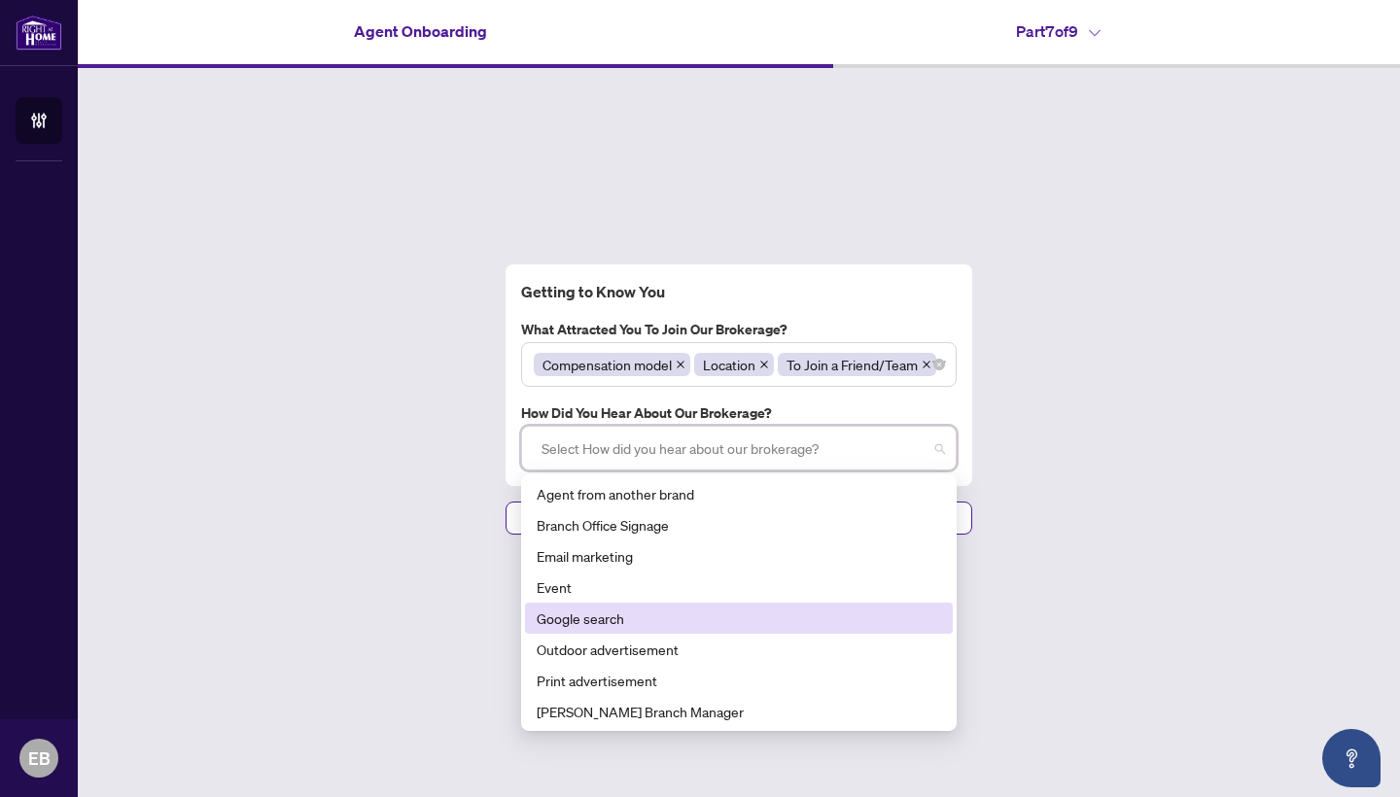
click at [680, 629] on div "Google search" at bounding box center [739, 618] width 404 height 21
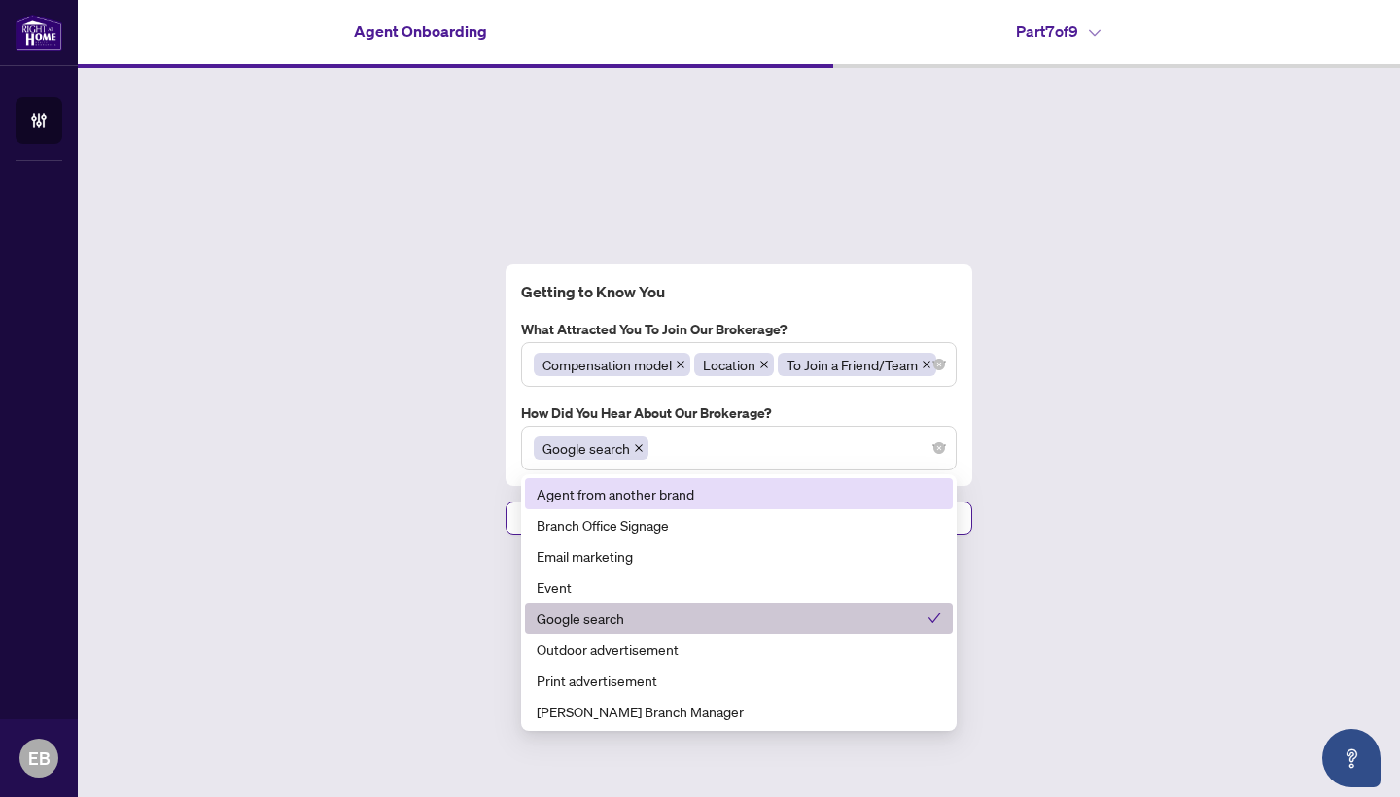
click at [1197, 525] on div "Getting to Know You What attracted you to join our brokerage? Compensation mode…" at bounding box center [739, 399] width 1322 height 663
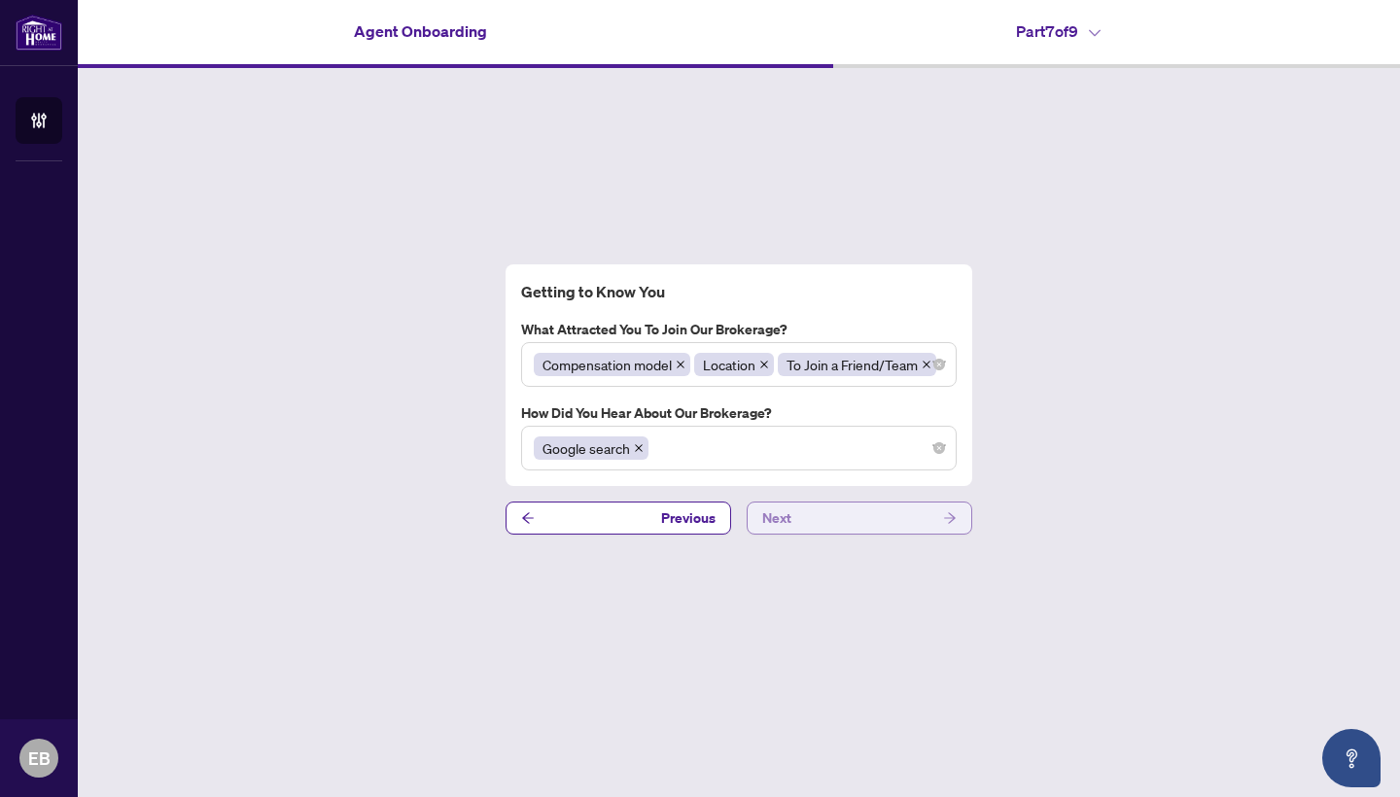
click at [959, 534] on button "Next" at bounding box center [860, 518] width 226 height 33
click at [817, 520] on button "Next" at bounding box center [860, 518] width 226 height 33
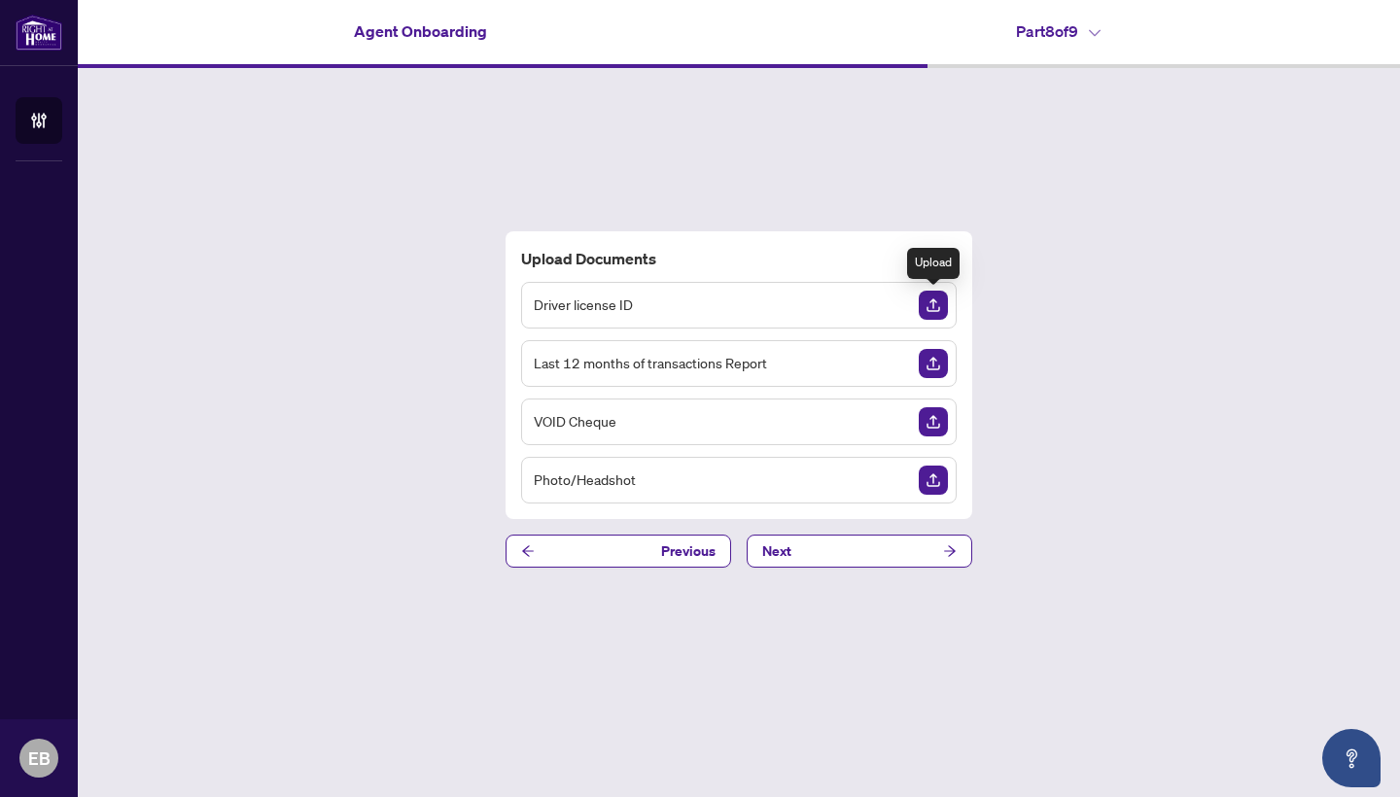
click at [931, 308] on img "Upload Document" at bounding box center [933, 305] width 29 height 29
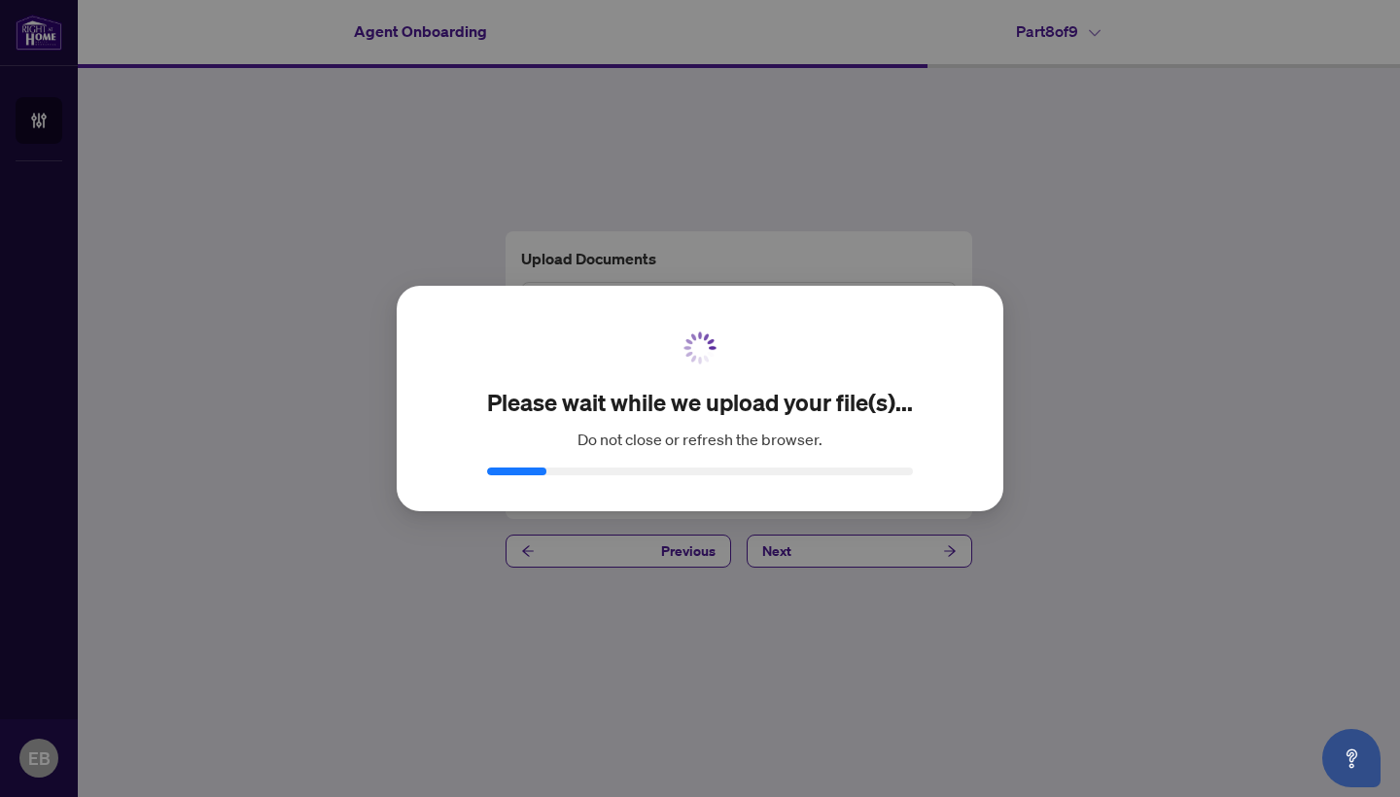
click at [926, 302] on div "Please wait while we upload your file(s)... Do not close or refresh the browser…" at bounding box center [700, 399] width 607 height 227
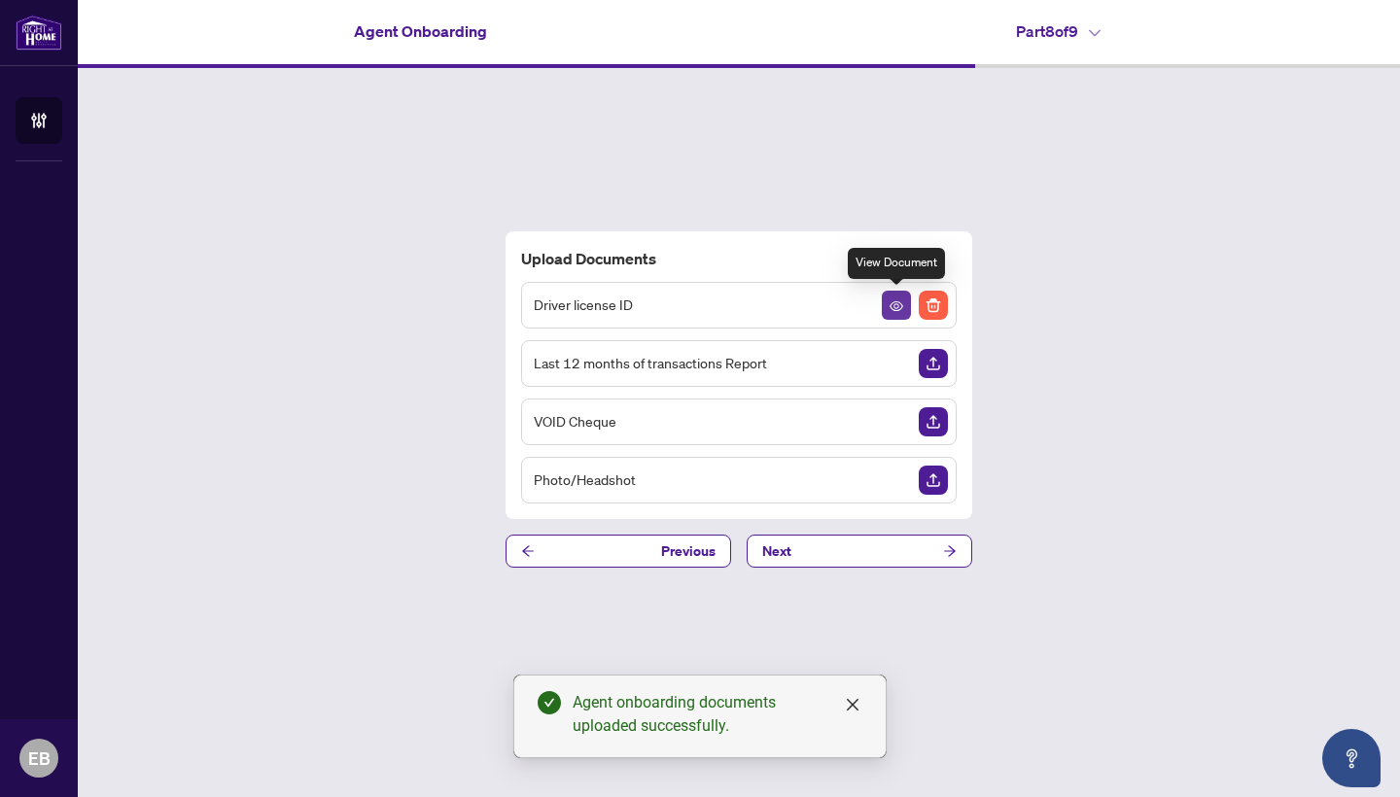
click at [893, 299] on icon "View Document" at bounding box center [897, 306] width 14 height 14
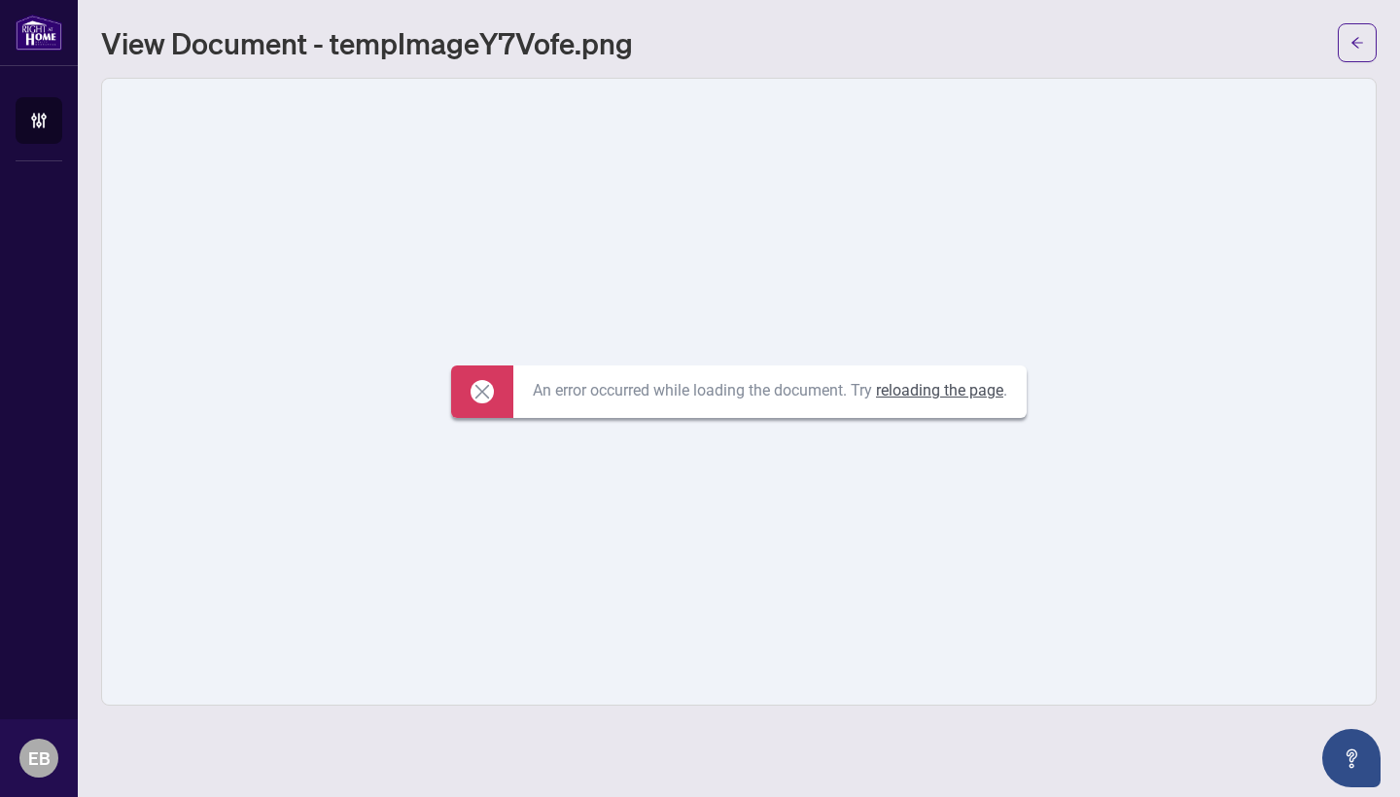
click at [959, 392] on link "reloading the page" at bounding box center [939, 390] width 127 height 18
click at [1358, 41] on icon "arrow-left" at bounding box center [1357, 43] width 14 height 14
click at [1353, 46] on icon "arrow-left" at bounding box center [1357, 43] width 14 height 14
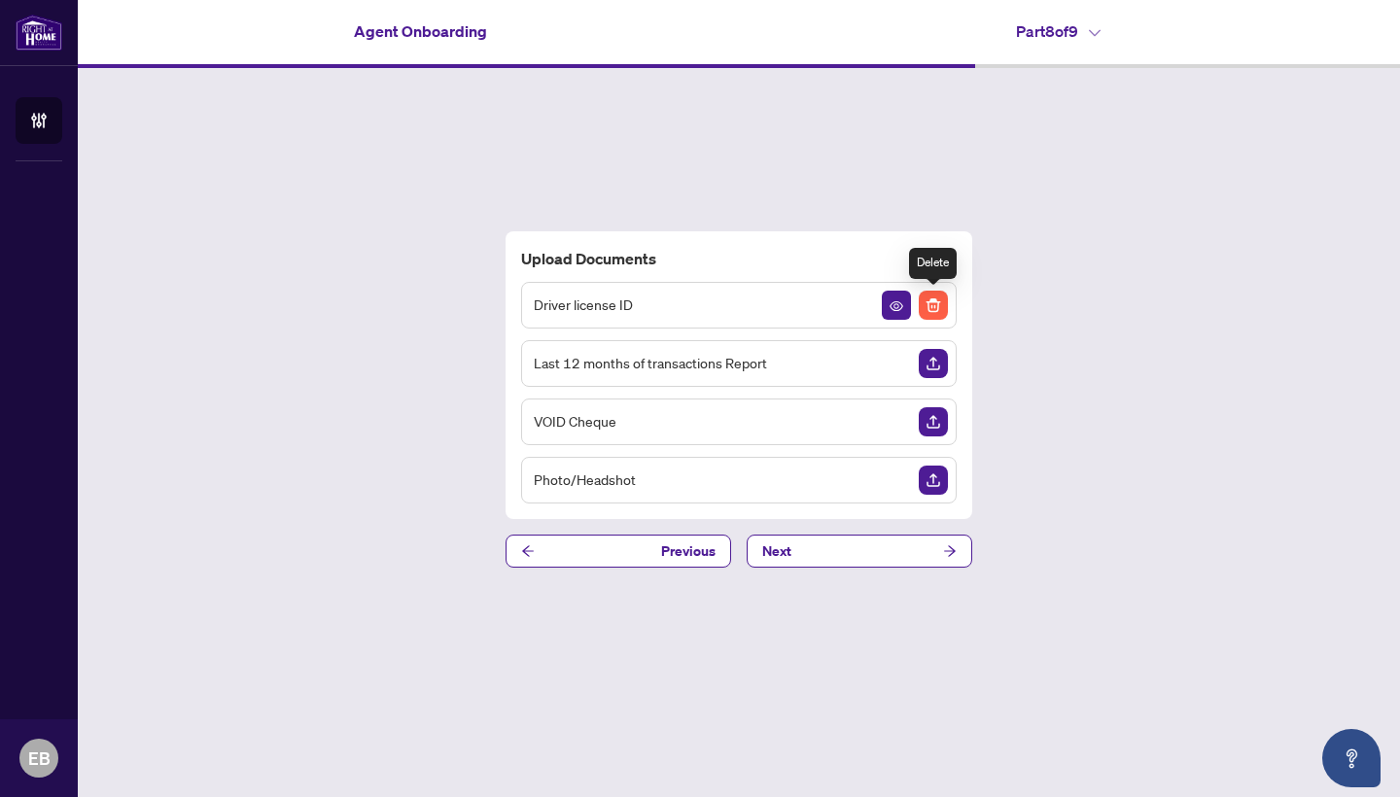
click at [941, 304] on img "Delete File" at bounding box center [933, 305] width 29 height 29
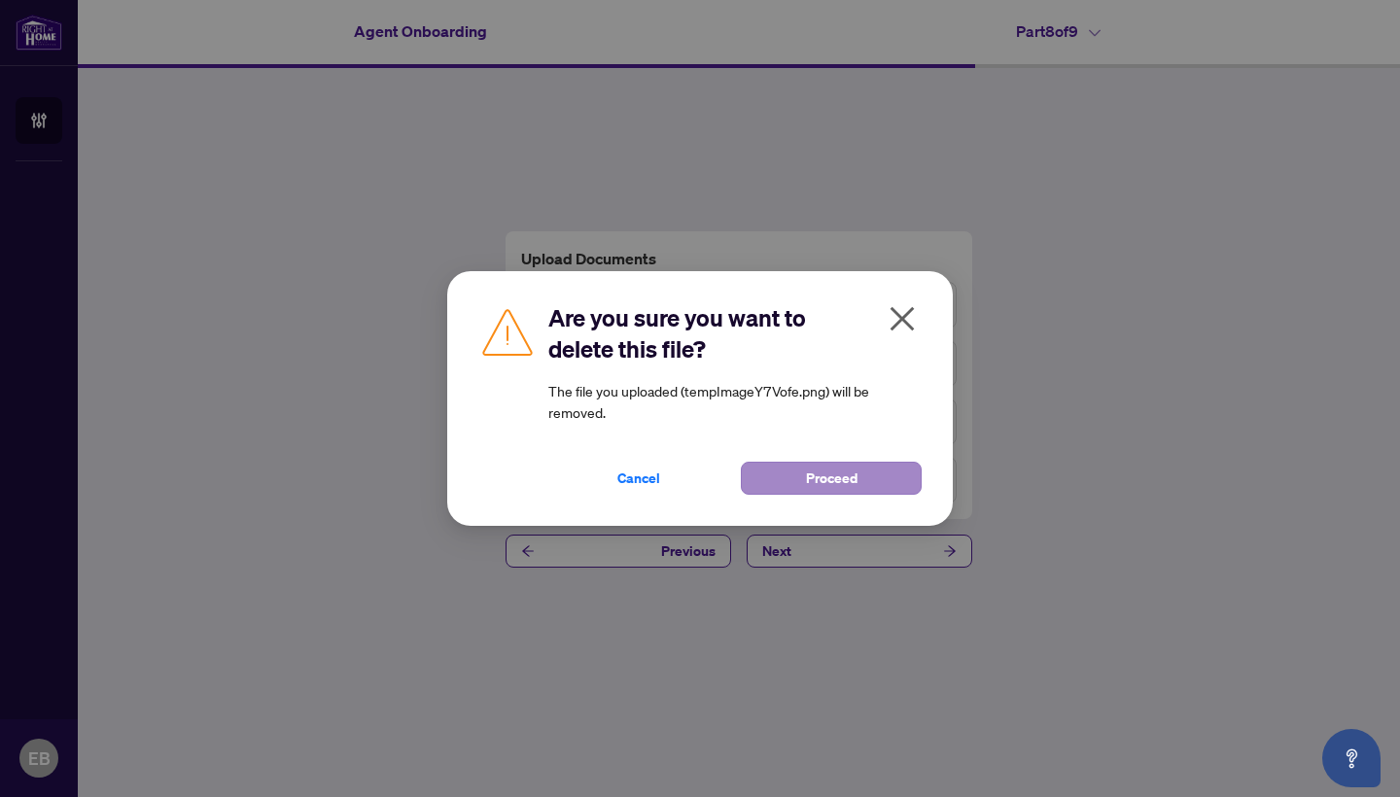
click at [840, 475] on span "Proceed" at bounding box center [832, 478] width 52 height 31
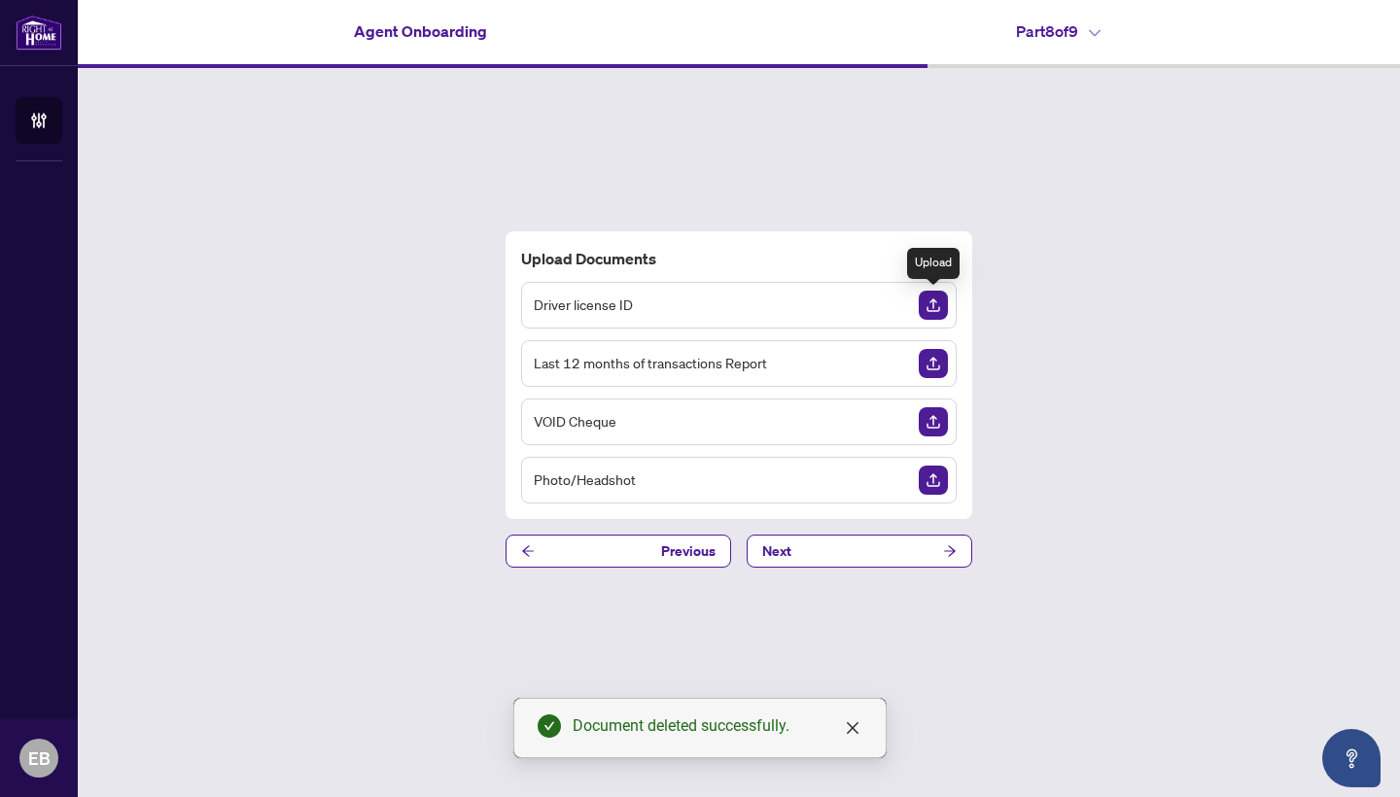
click at [941, 308] on img "Upload Document" at bounding box center [933, 305] width 29 height 29
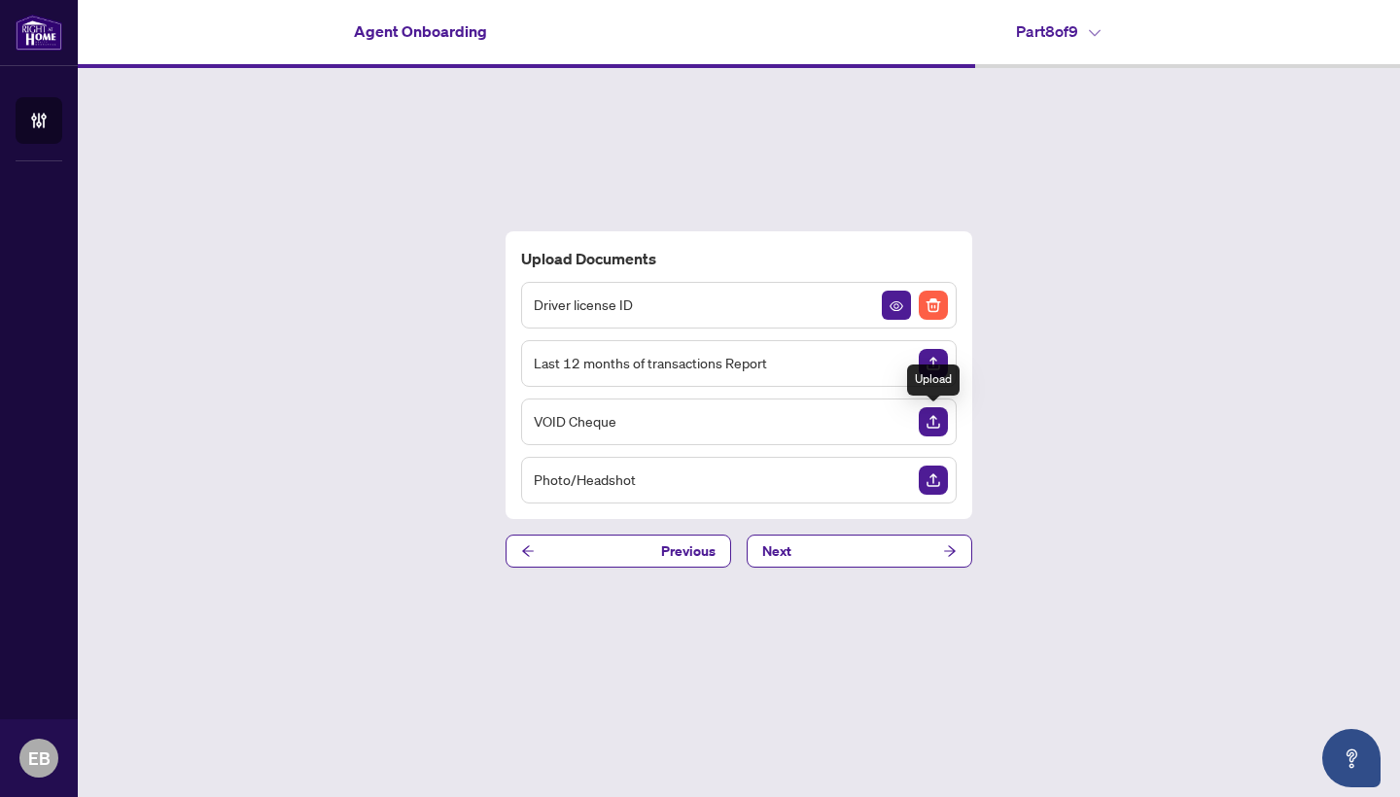
click at [927, 427] on img "Upload Document" at bounding box center [933, 421] width 29 height 29
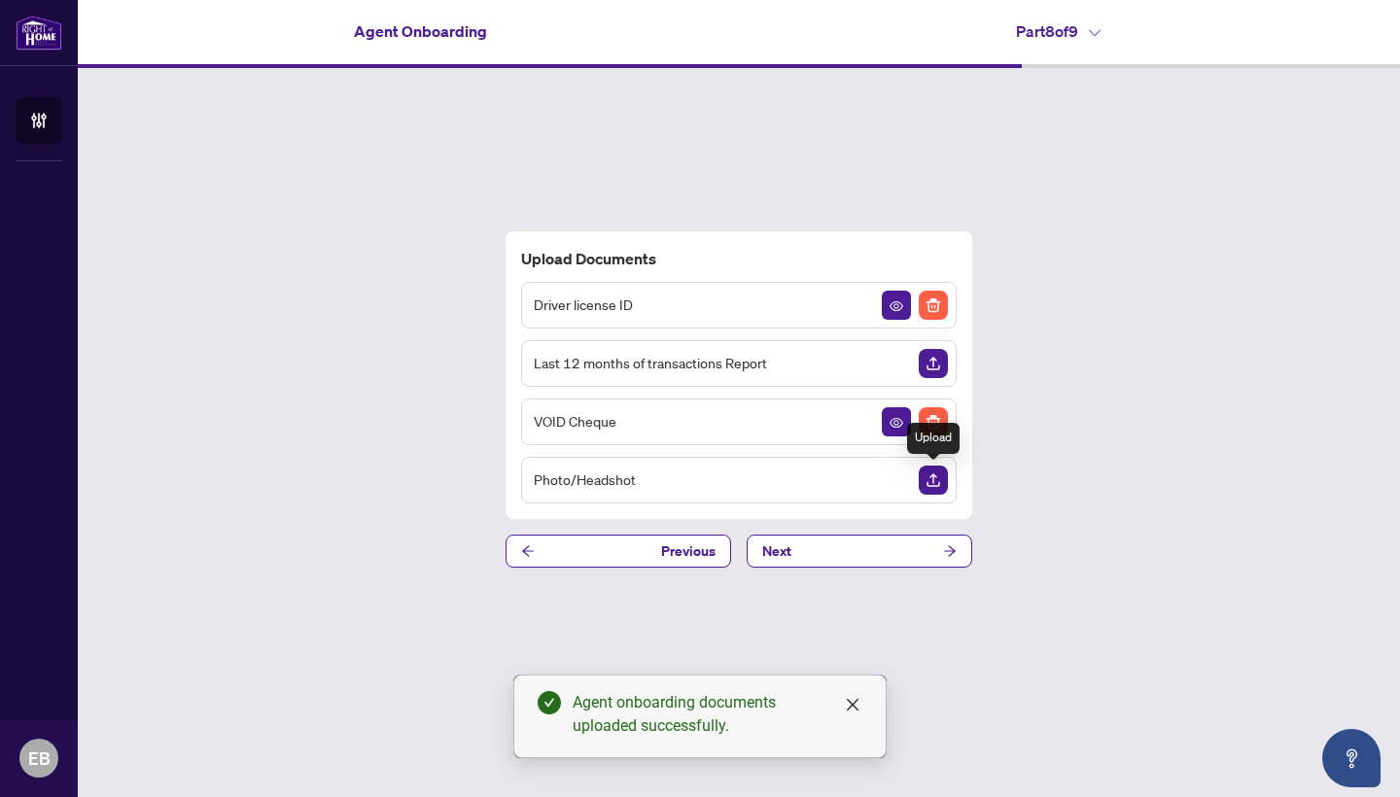
click at [936, 484] on img "Upload Document" at bounding box center [933, 480] width 29 height 29
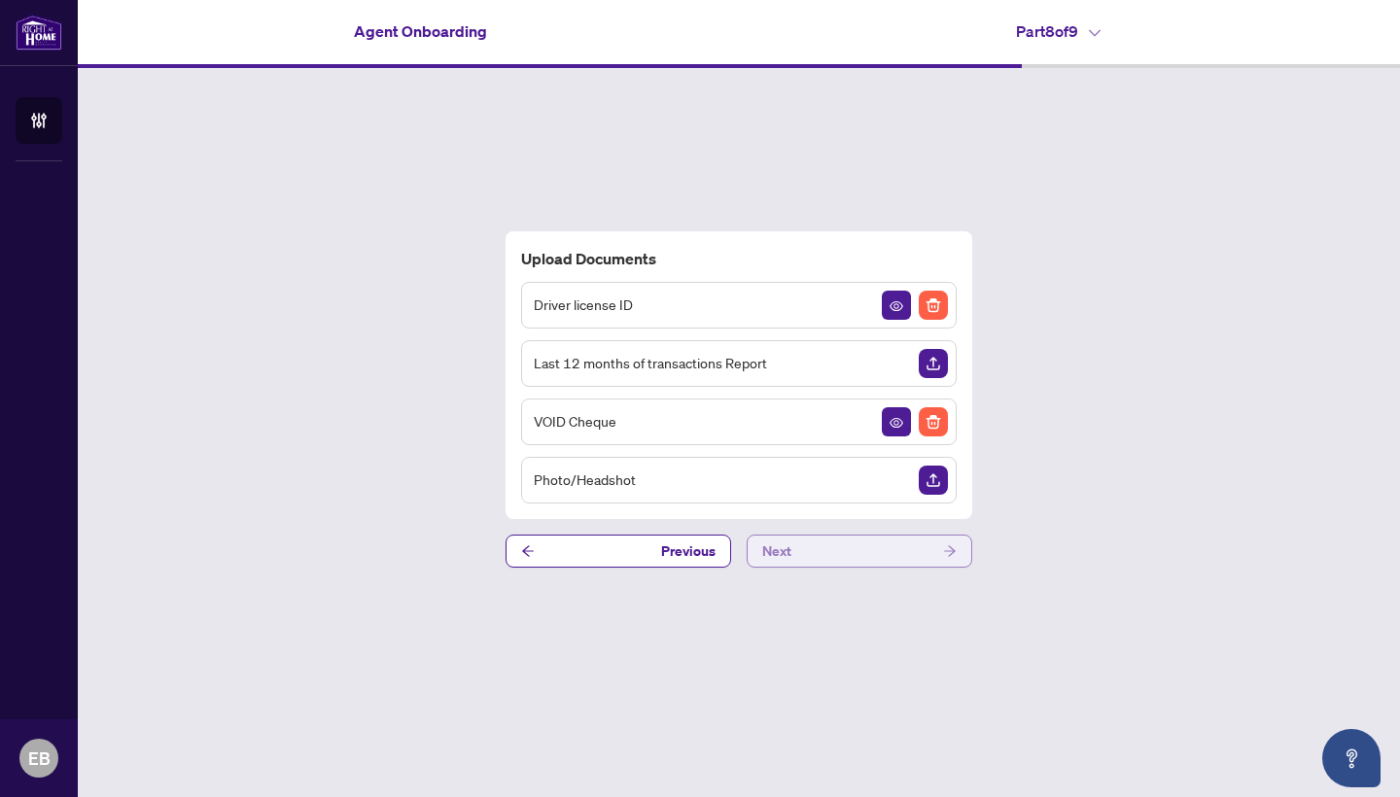
click at [897, 549] on button "Next" at bounding box center [860, 551] width 226 height 33
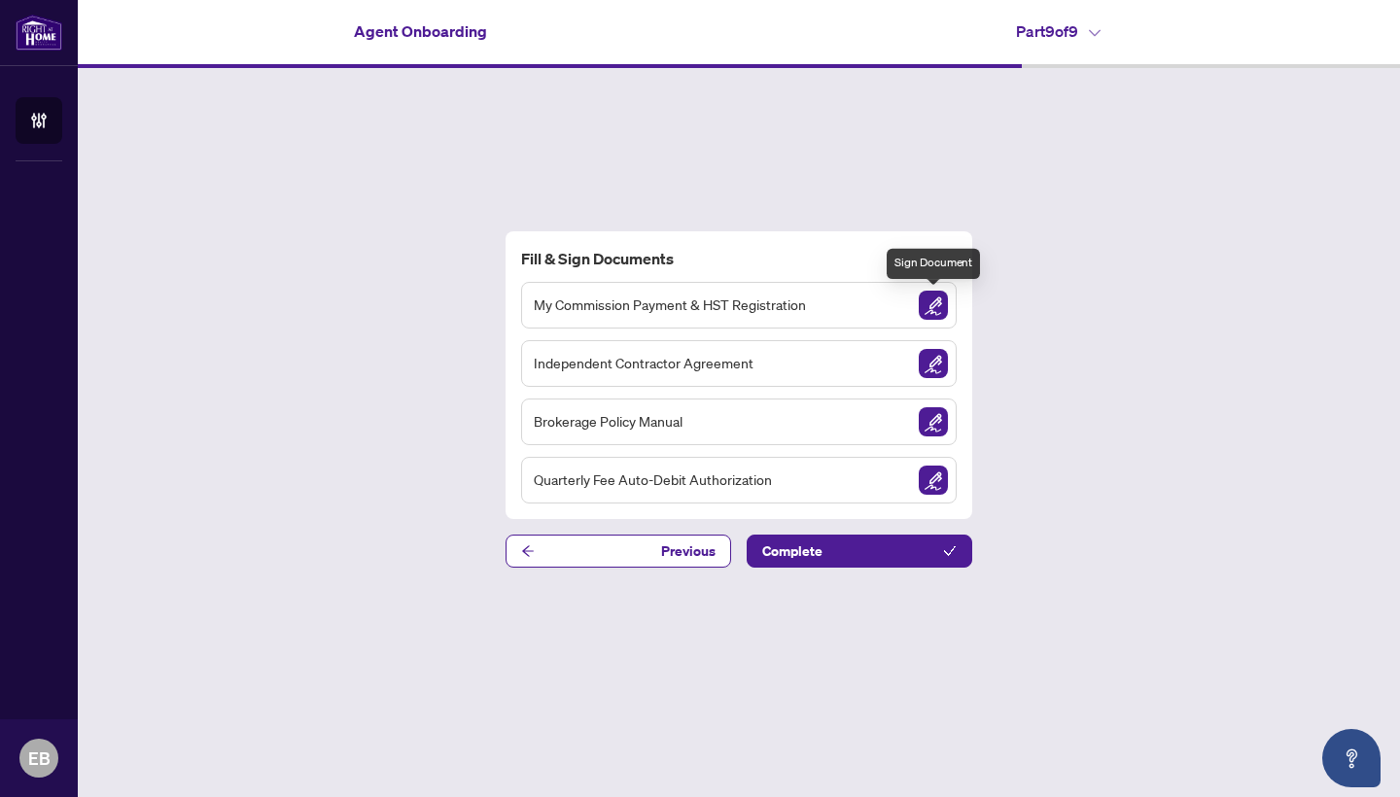
click at [929, 309] on img "Sign Document" at bounding box center [933, 305] width 29 height 29
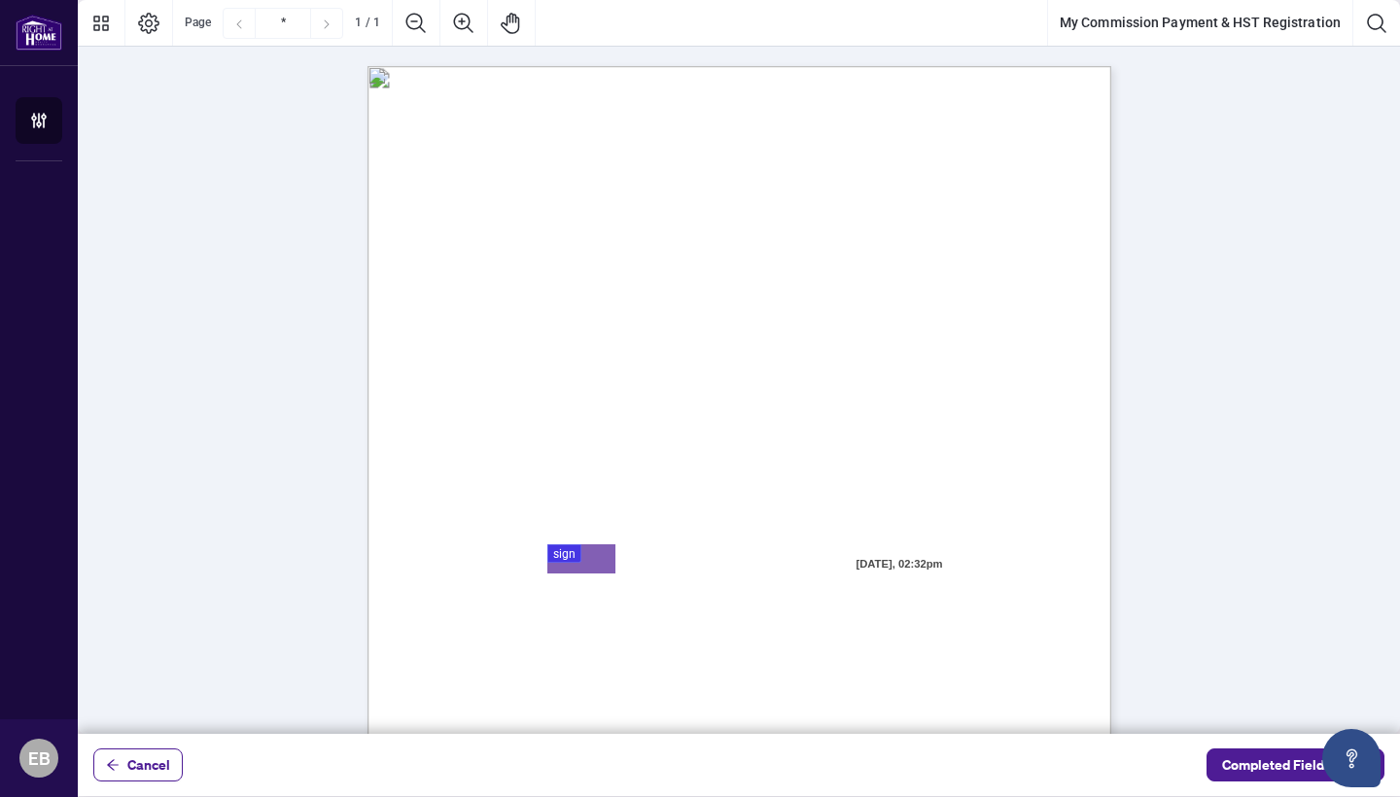
scroll to position [57, 0]
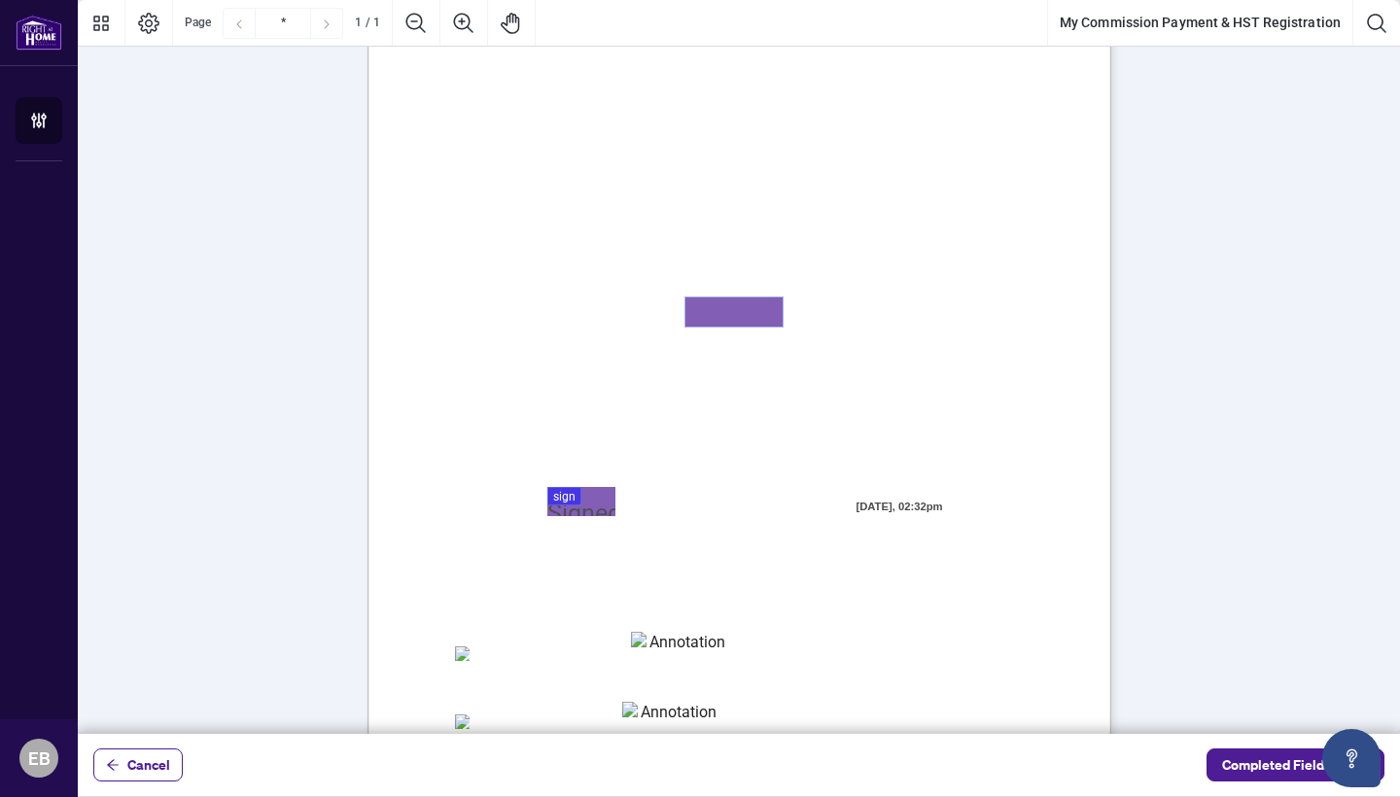
click at [731, 310] on textarea "01K5Y84J6X1H8FS2KY7NG5PMGX" at bounding box center [733, 311] width 97 height 29
click at [748, 313] on textarea "01K5Y84J6X1H8FS2KY7NG5PMGX" at bounding box center [733, 311] width 97 height 29
click at [705, 311] on textarea "01K5Y84J6X1H8FS2KY7NG5PMGX" at bounding box center [733, 311] width 97 height 29
type textarea "*********"
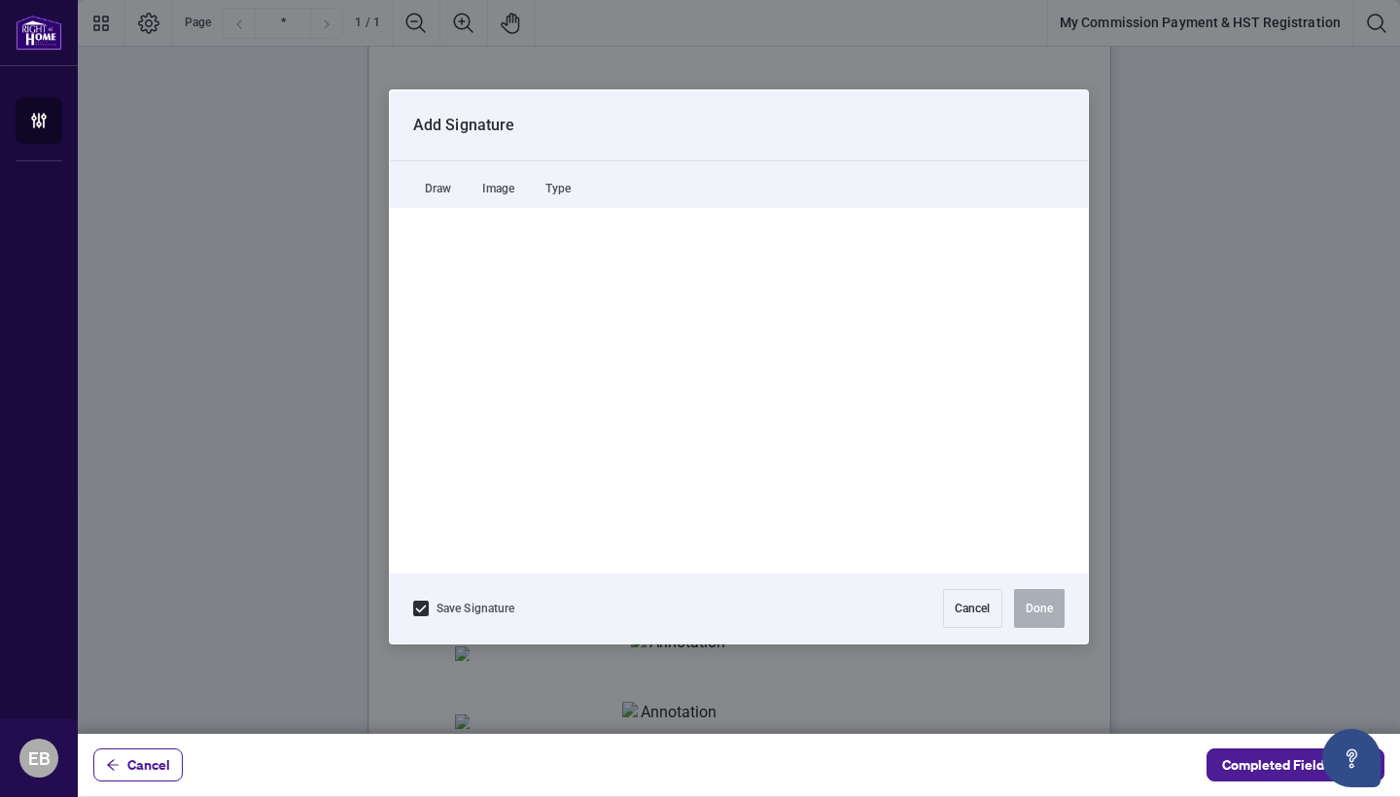
click at [574, 497] on div at bounding box center [739, 367] width 1322 height 734
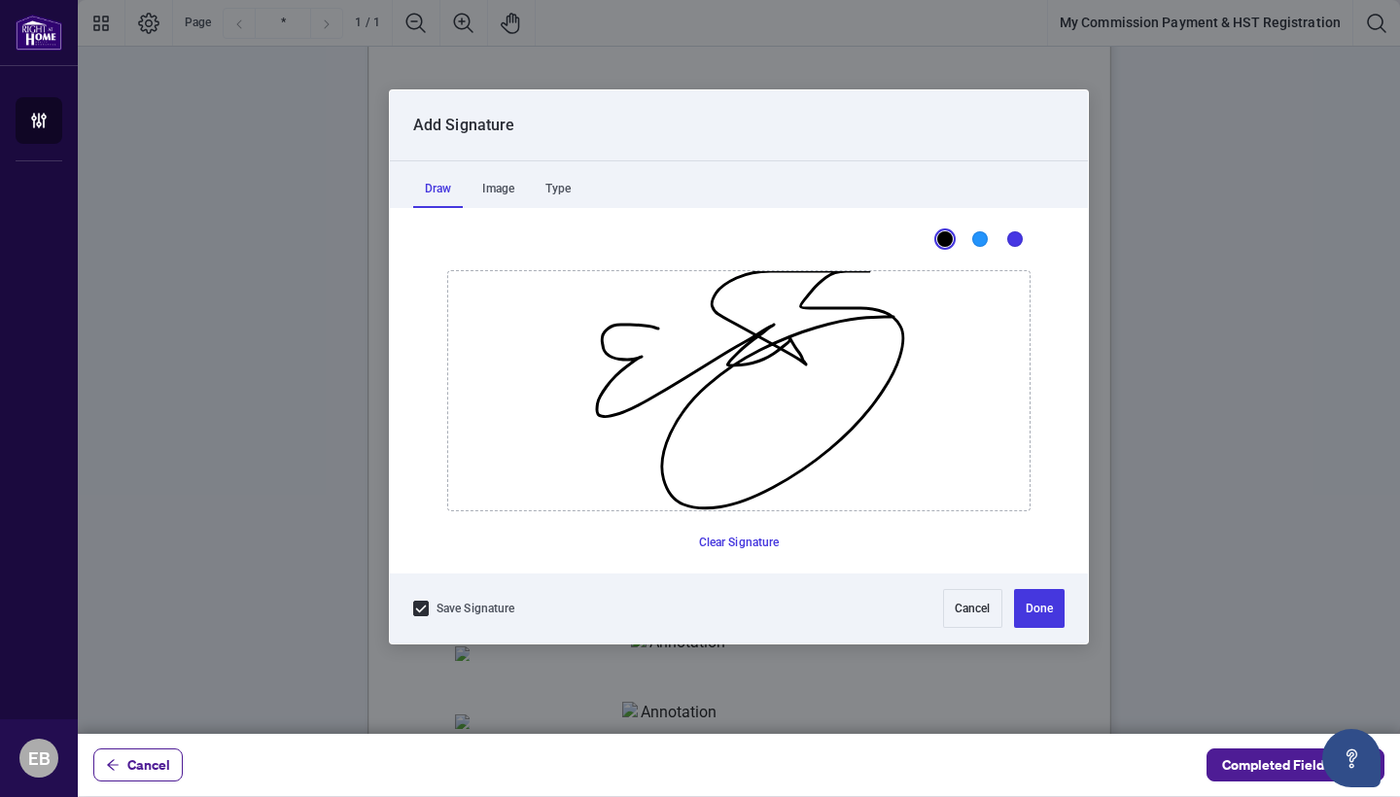
drag, startPoint x: 658, startPoint y: 329, endPoint x: 911, endPoint y: 327, distance: 252.8
click at [753, 541] on button "Clear Signature" at bounding box center [739, 542] width 96 height 31
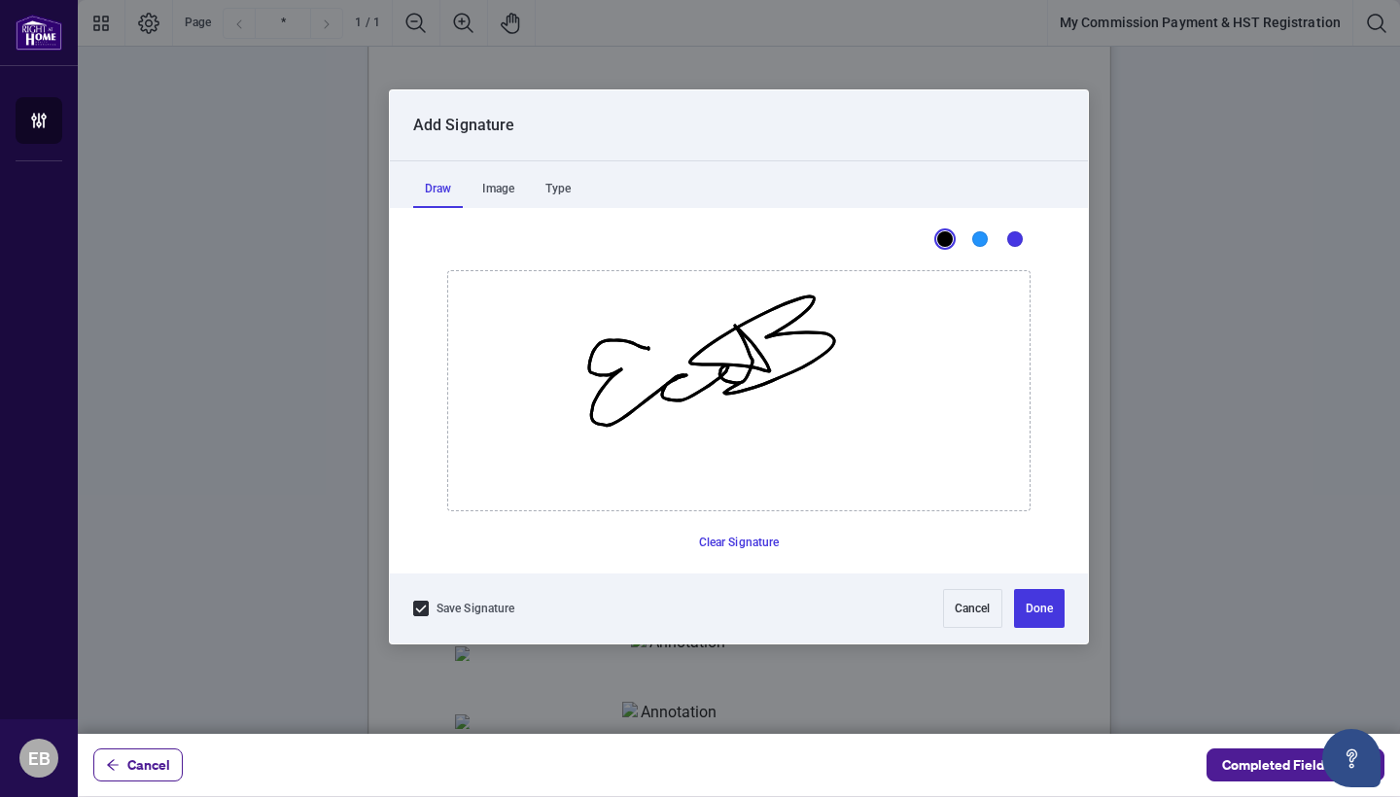
drag, startPoint x: 648, startPoint y: 349, endPoint x: 837, endPoint y: 347, distance: 188.6
click at [1038, 607] on button "Done" at bounding box center [1039, 608] width 51 height 39
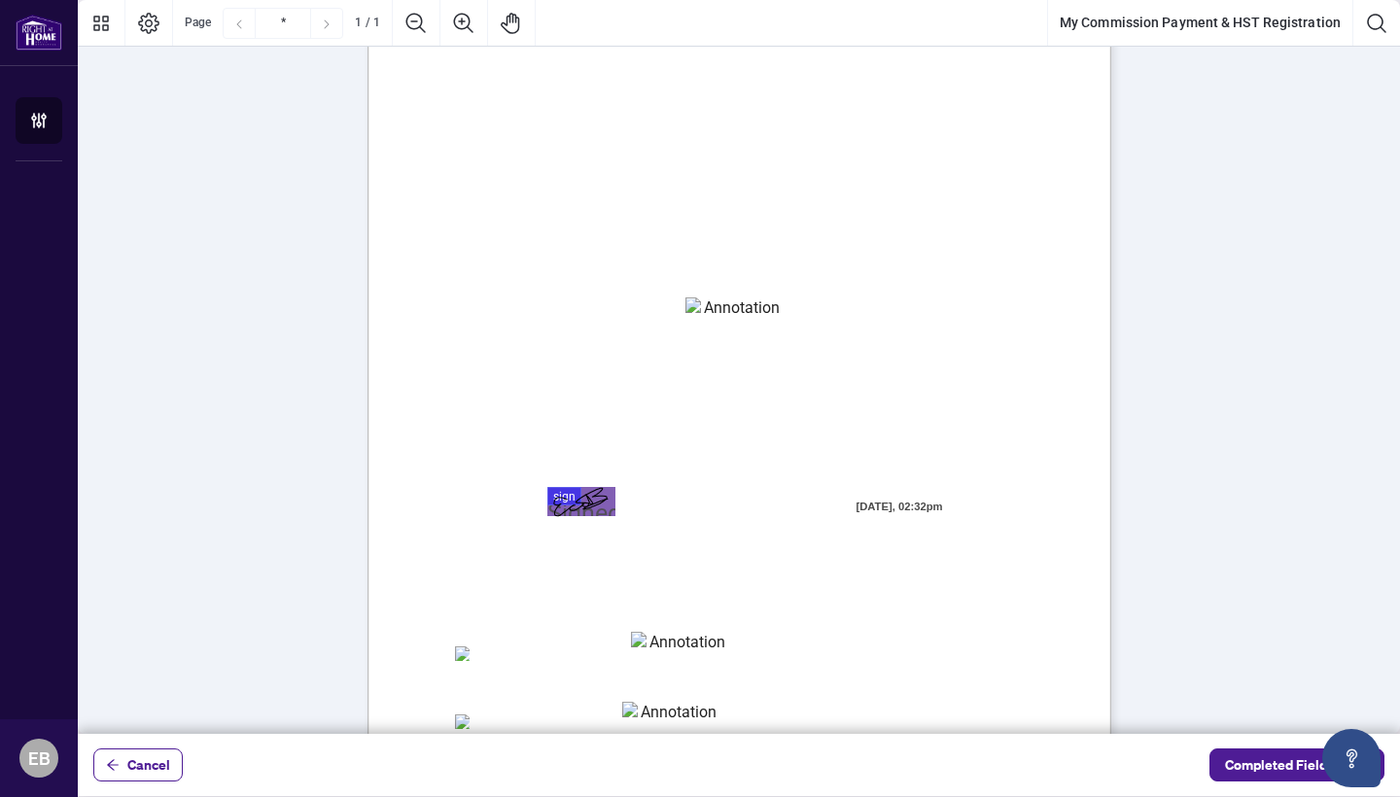
scroll to position [314, 0]
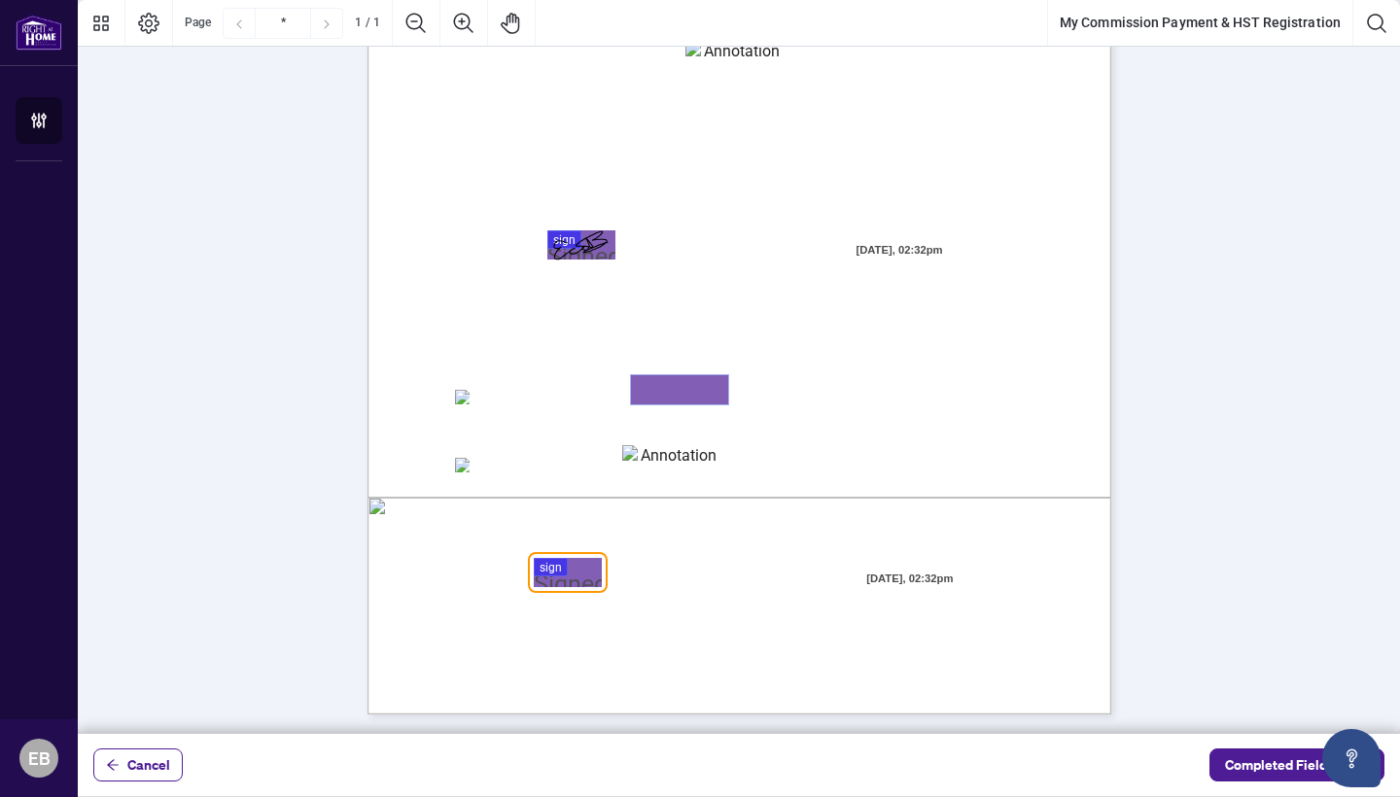
click at [650, 391] on textarea "01K5Y853H6PCNDCVAMBH7KBP1A" at bounding box center [679, 389] width 97 height 29
type textarea "**********"
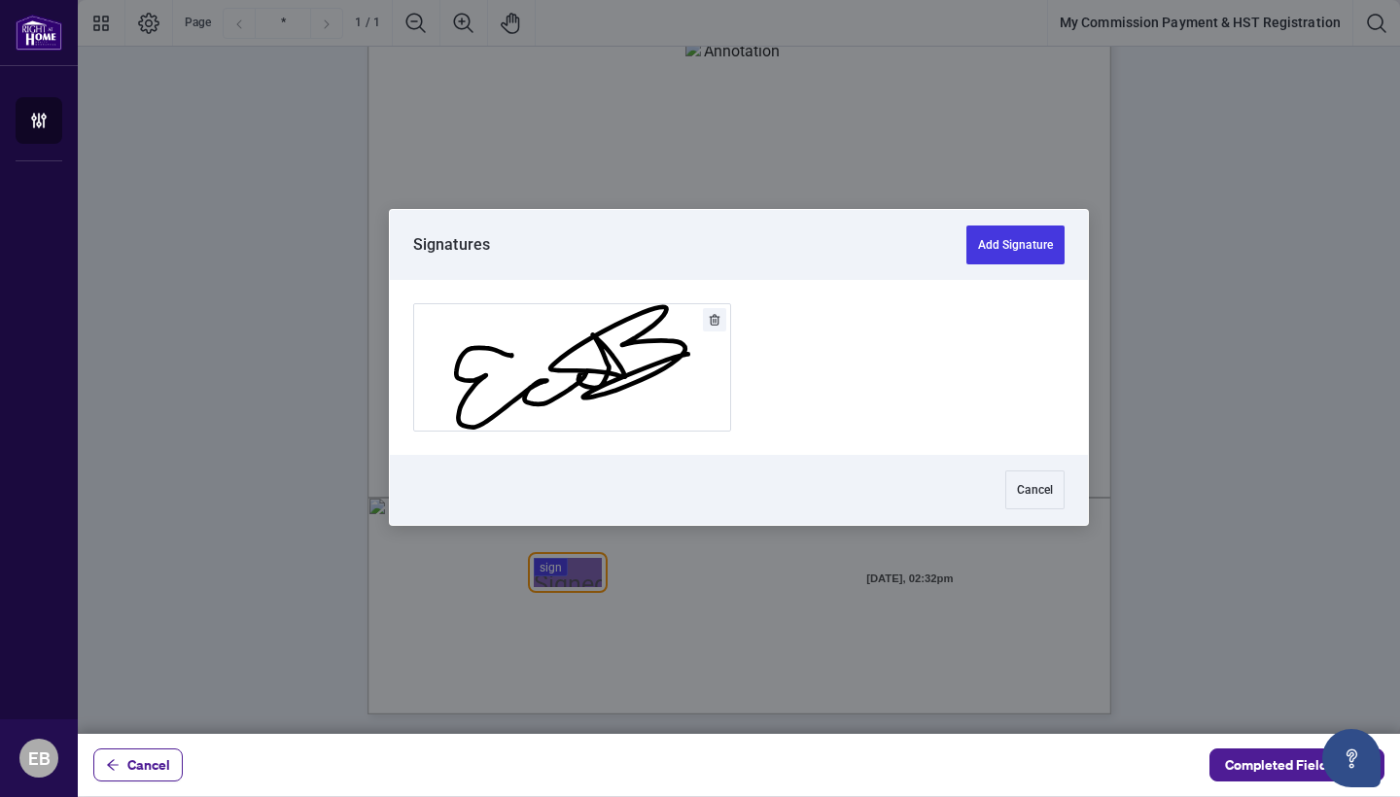
click at [551, 571] on div at bounding box center [739, 367] width 1322 height 734
click at [1020, 256] on button "Add Signature" at bounding box center [1015, 245] width 98 height 39
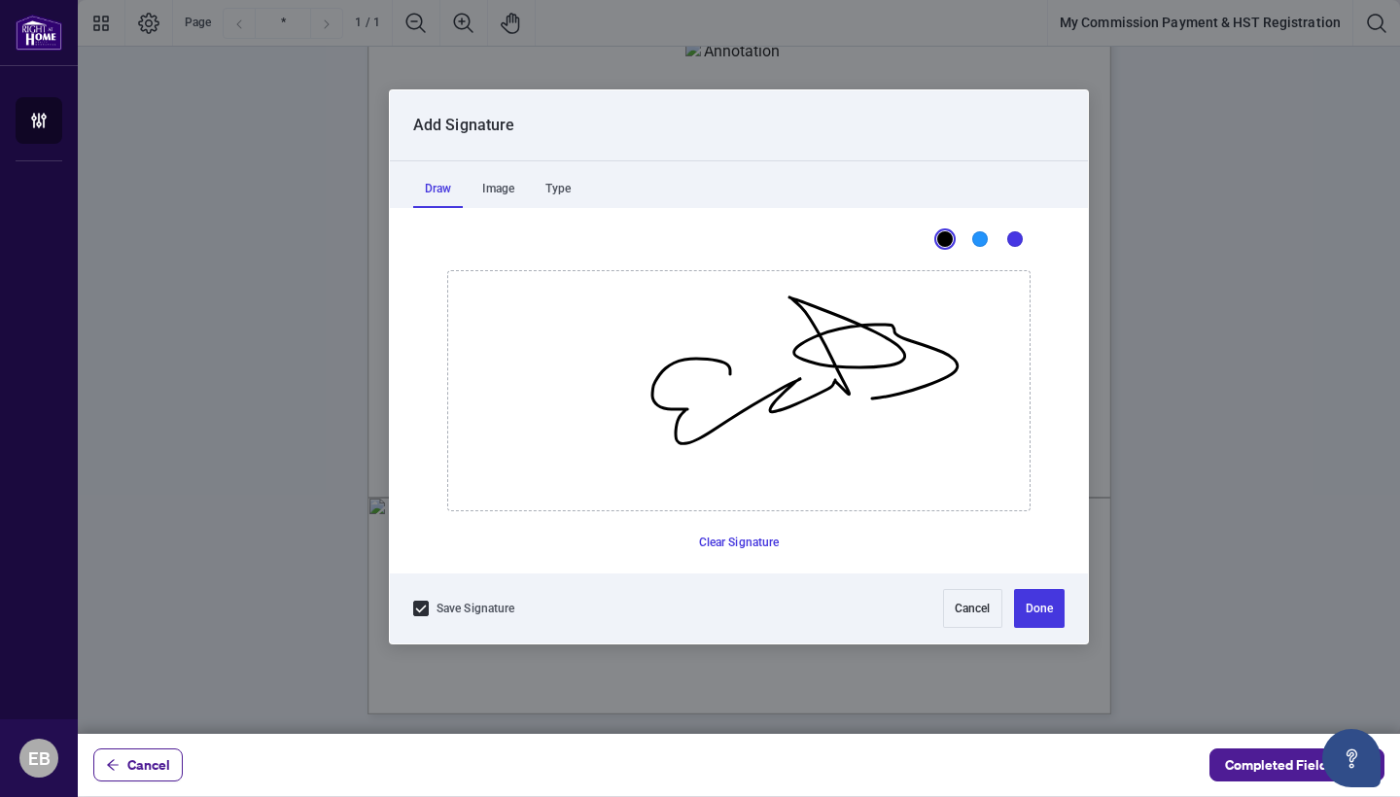
drag, startPoint x: 730, startPoint y: 374, endPoint x: 953, endPoint y: 371, distance: 222.6
click at [758, 539] on button "Clear Signature" at bounding box center [739, 542] width 96 height 31
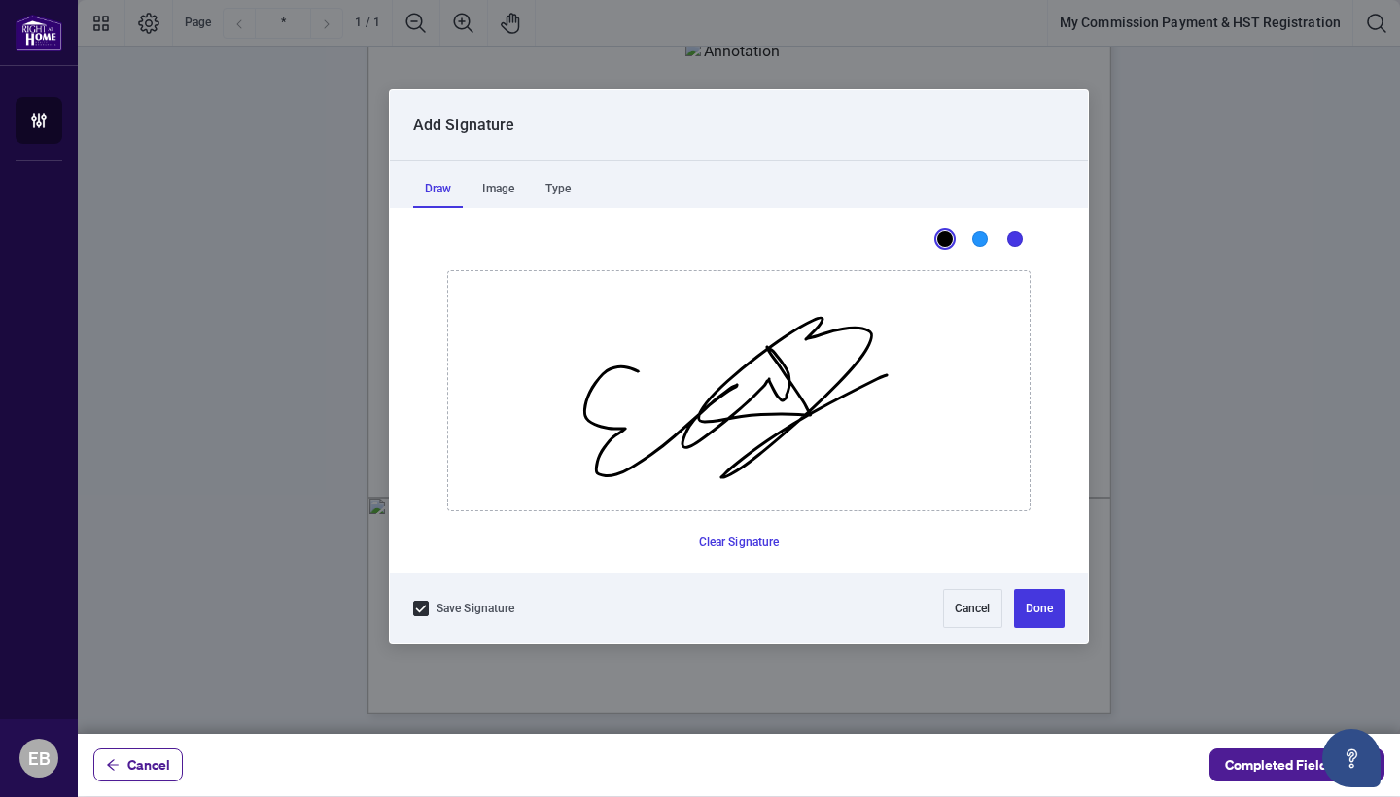
drag, startPoint x: 638, startPoint y: 371, endPoint x: 887, endPoint y: 376, distance: 248.9
click at [1032, 605] on button "Done" at bounding box center [1039, 608] width 51 height 39
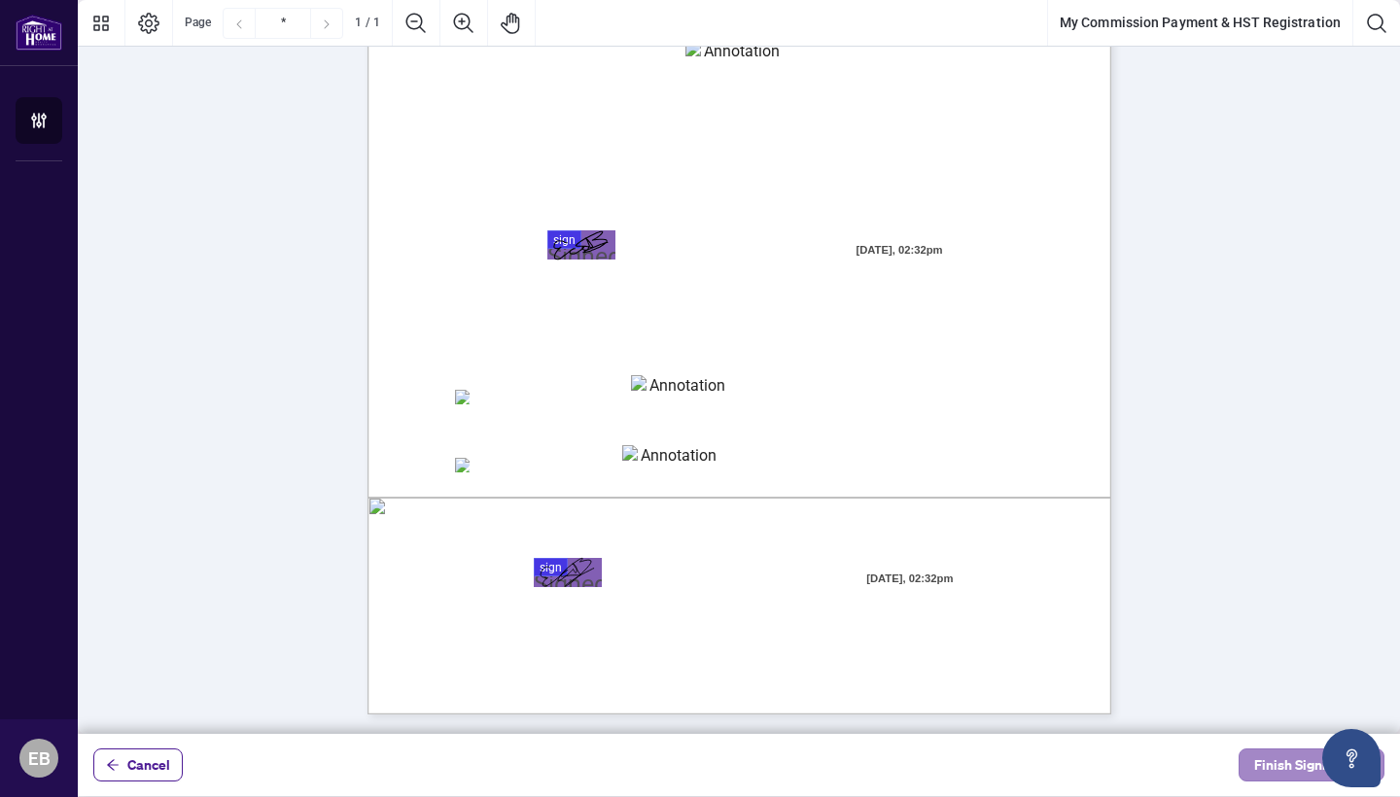
click at [1269, 761] on span "Finish Signing" at bounding box center [1297, 765] width 87 height 31
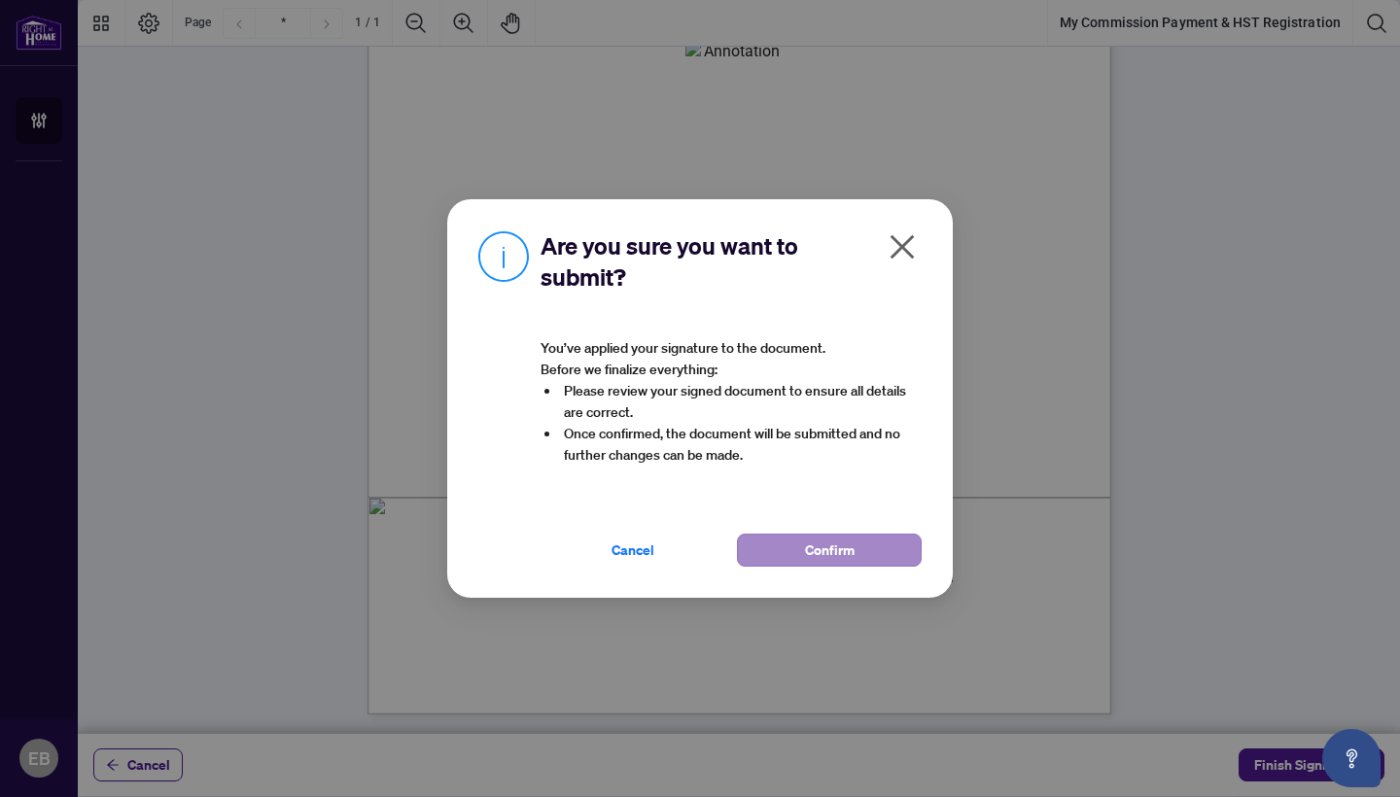
click at [857, 551] on button "Confirm" at bounding box center [829, 550] width 185 height 33
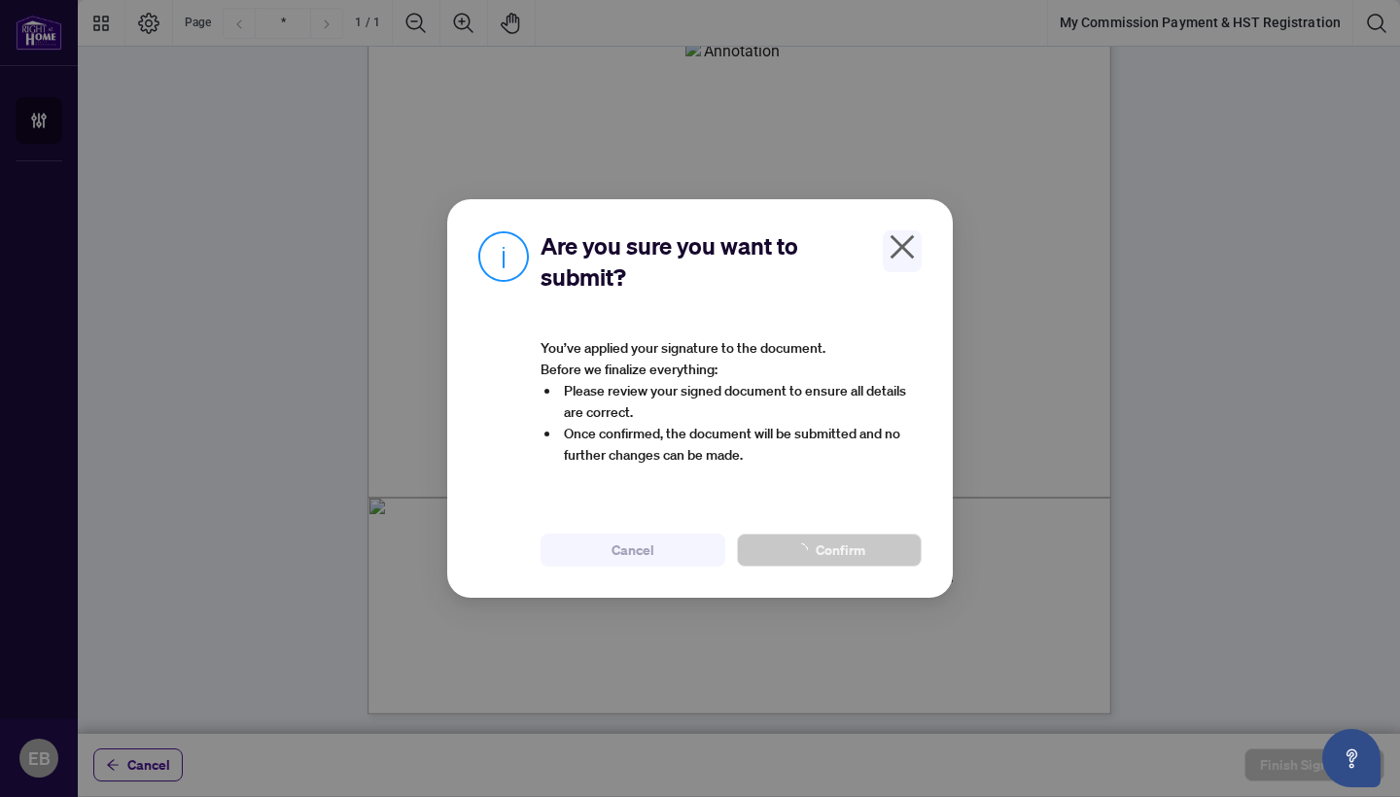
scroll to position [0, 0]
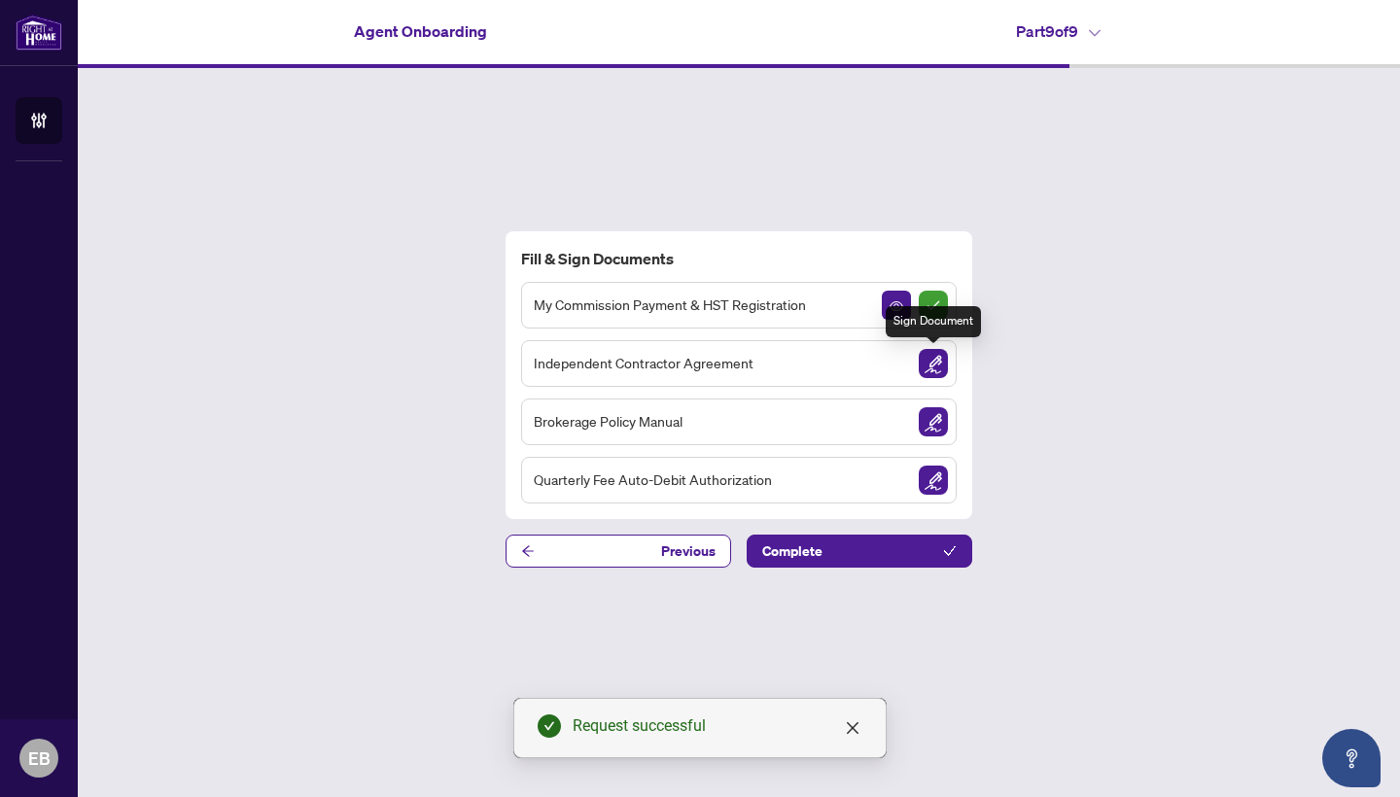
click at [921, 366] on img "Sign Document" at bounding box center [933, 363] width 29 height 29
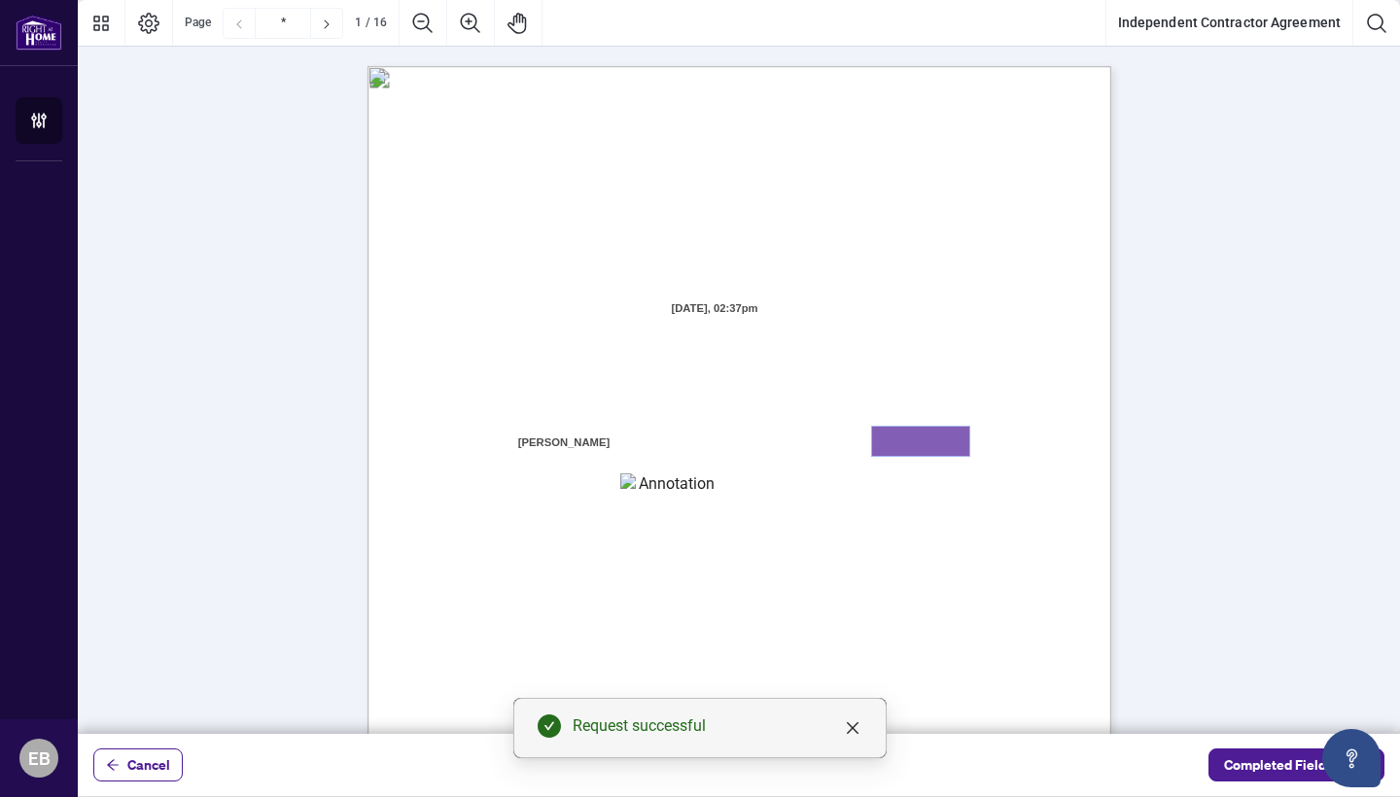
click at [925, 441] on textarea "01K5Y7QJAAWG716ZHJBXXAWN08" at bounding box center [920, 441] width 97 height 29
type textarea "*******"
click at [655, 489] on textarea "01K5Y7QPC6YVXSWXKVSX4K419D" at bounding box center [668, 487] width 97 height 29
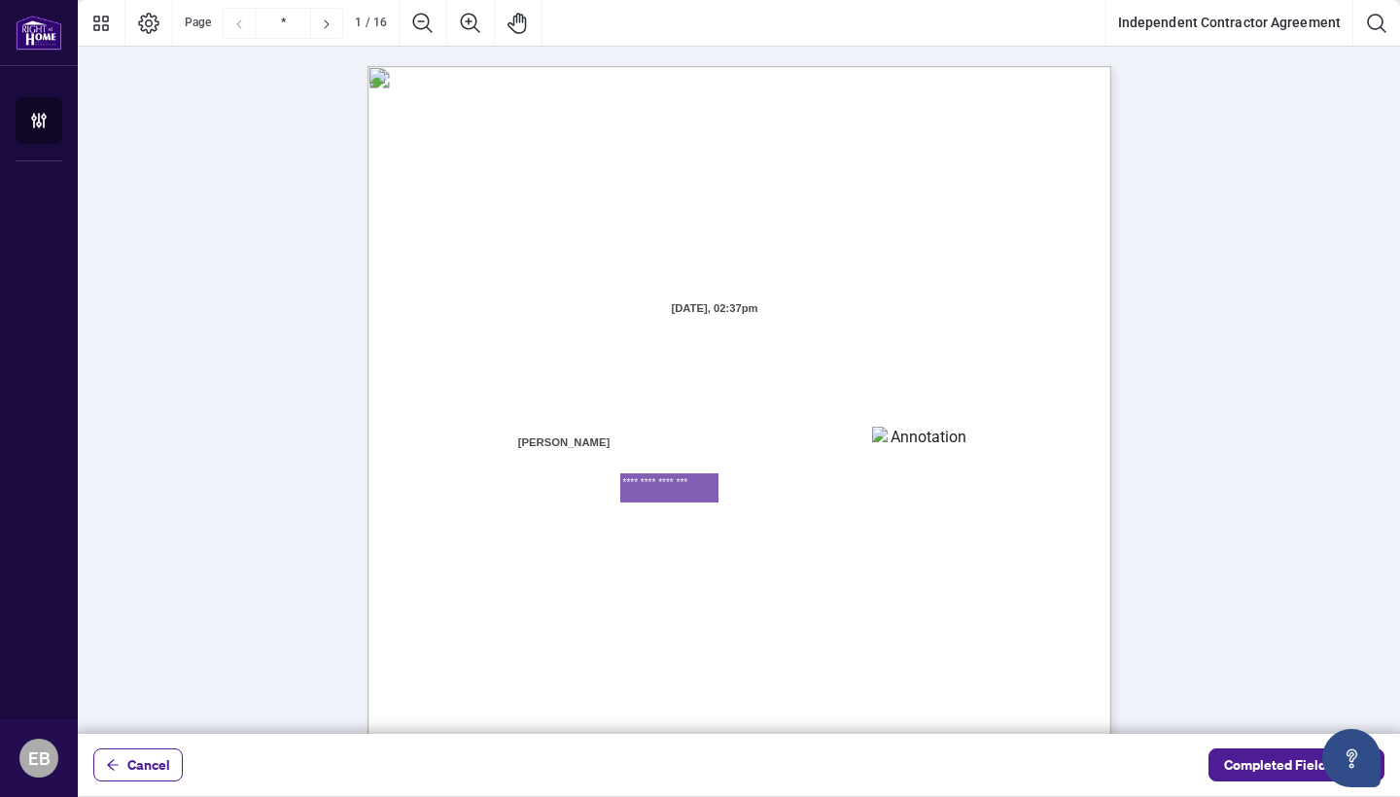
type textarea "**********"
click at [827, 566] on span "Council of Ontario (RECO) (the “Broker Authority”), owns and or operates the De…" at bounding box center [702, 572] width 492 height 17
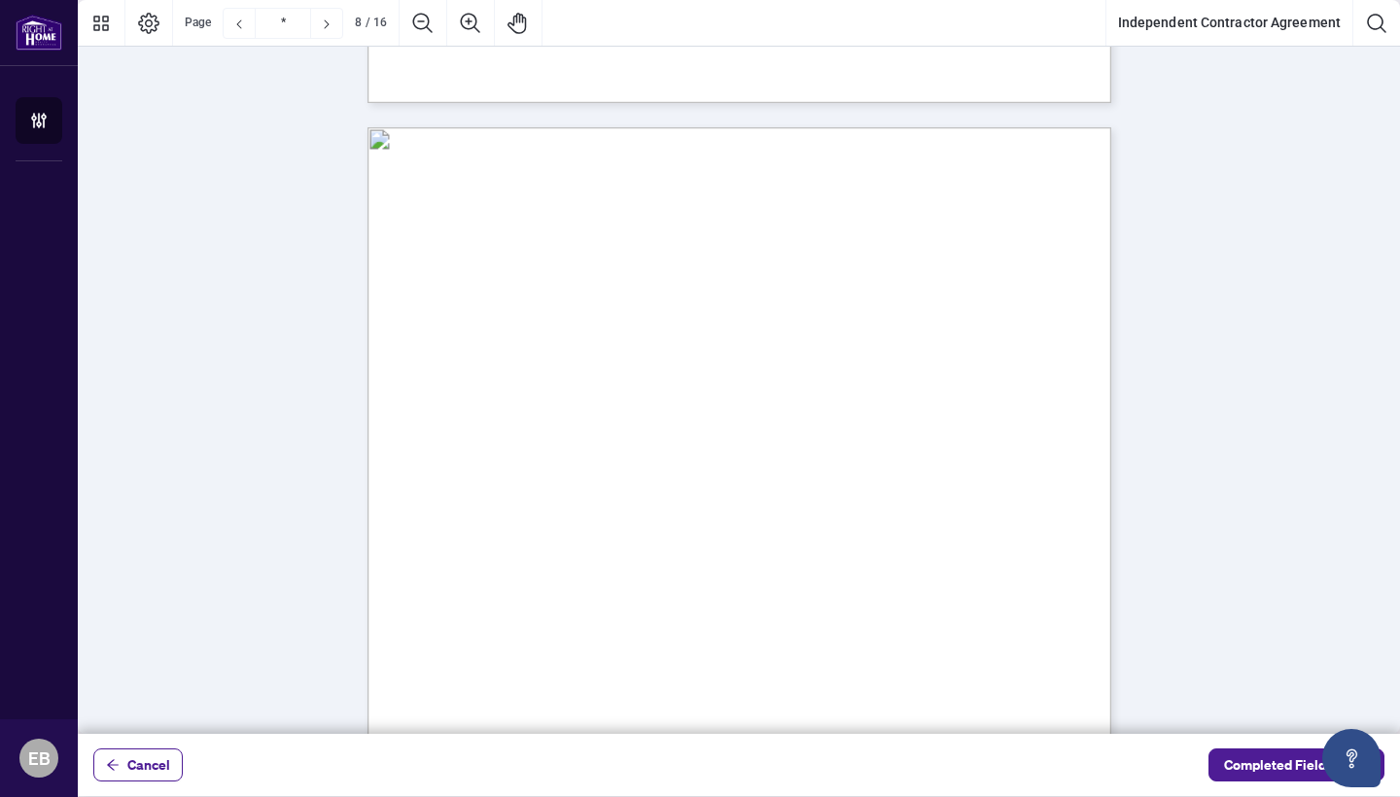
scroll to position [7167, 0]
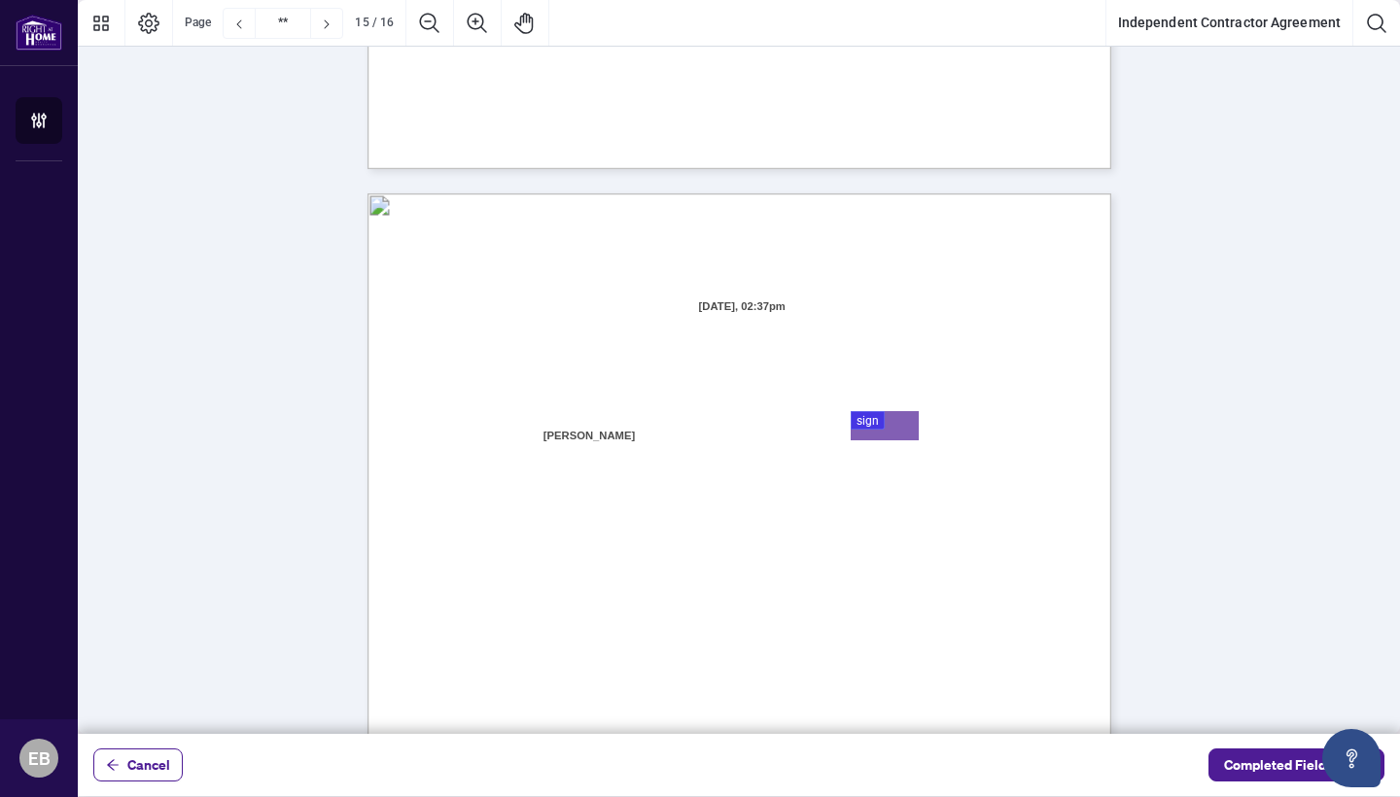
type input "**"
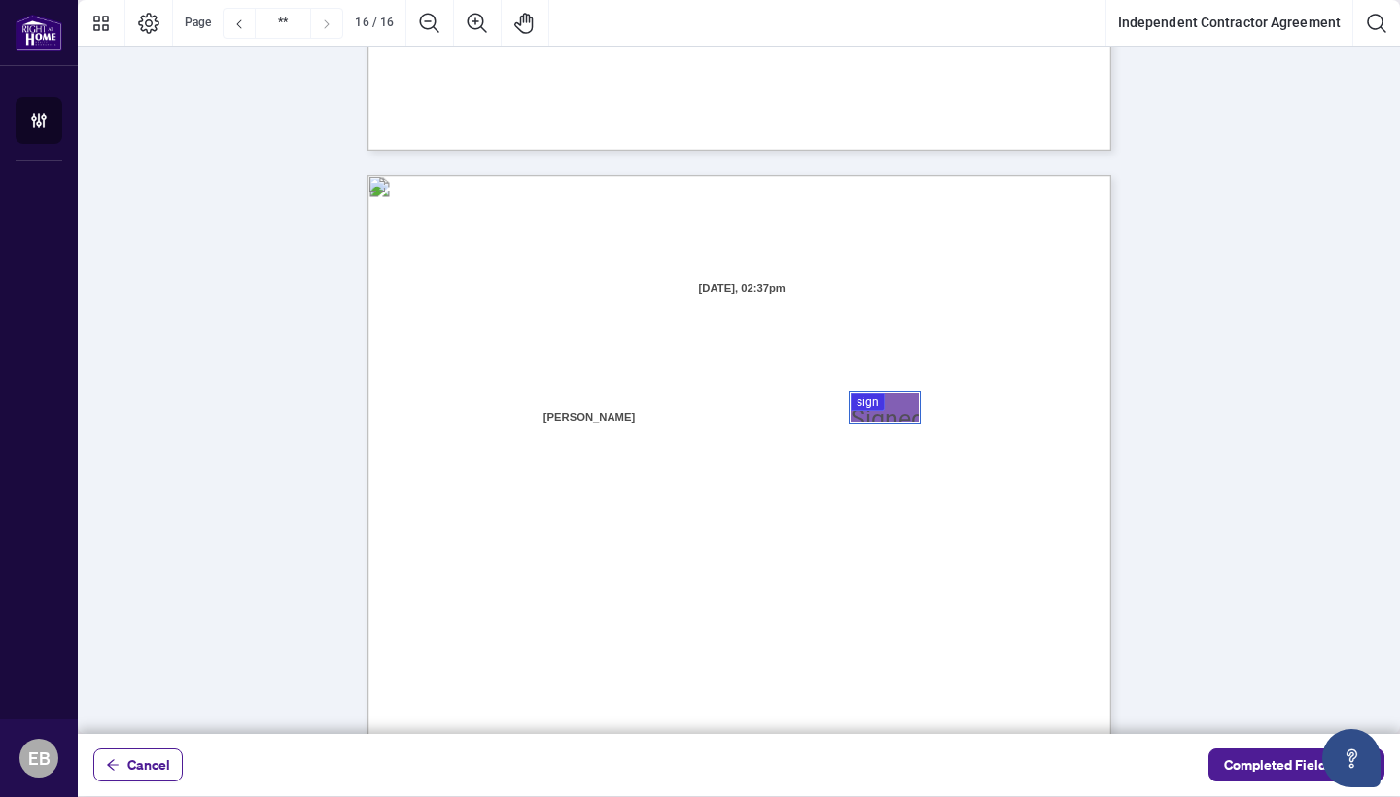
click at [874, 401] on div at bounding box center [739, 367] width 1322 height 734
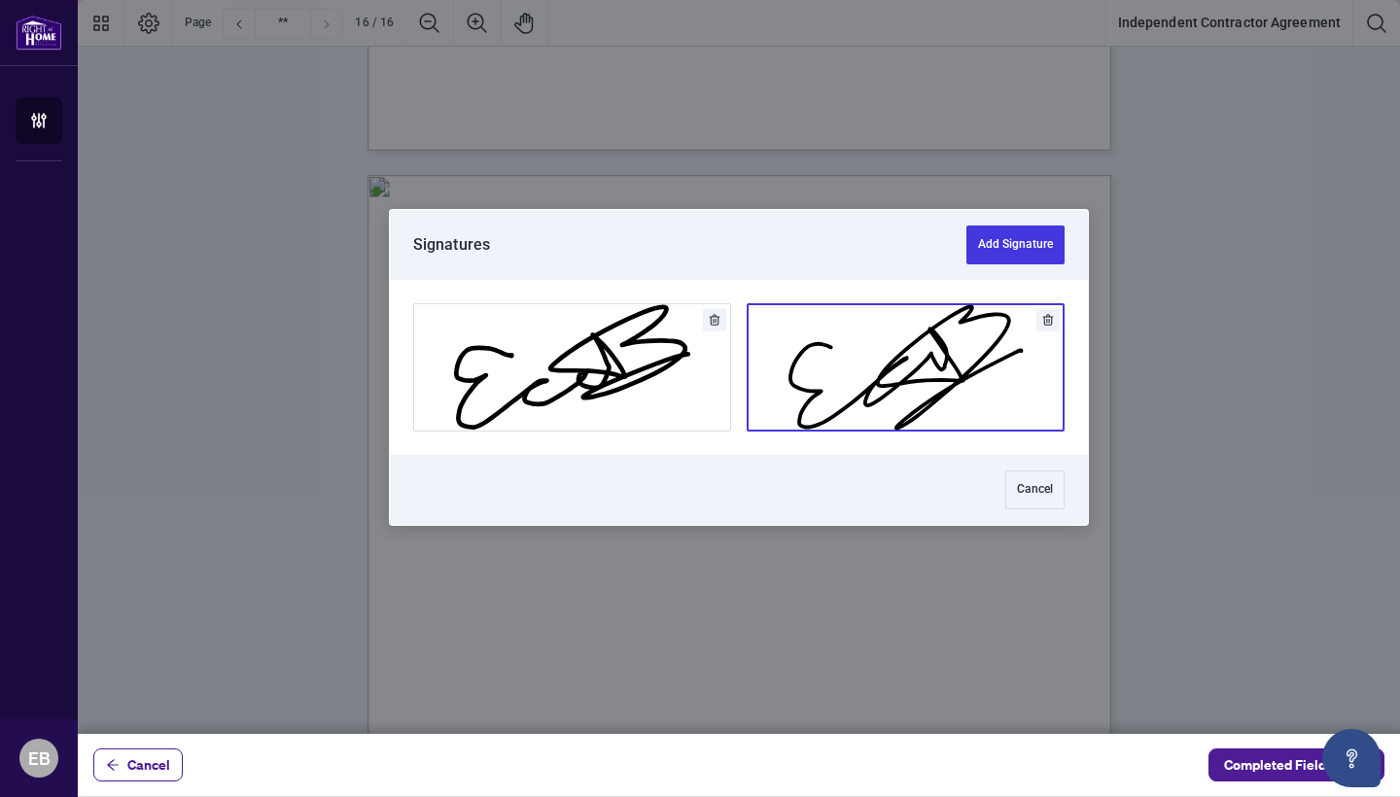
click at [929, 405] on button "Add Signature" at bounding box center [906, 367] width 316 height 126
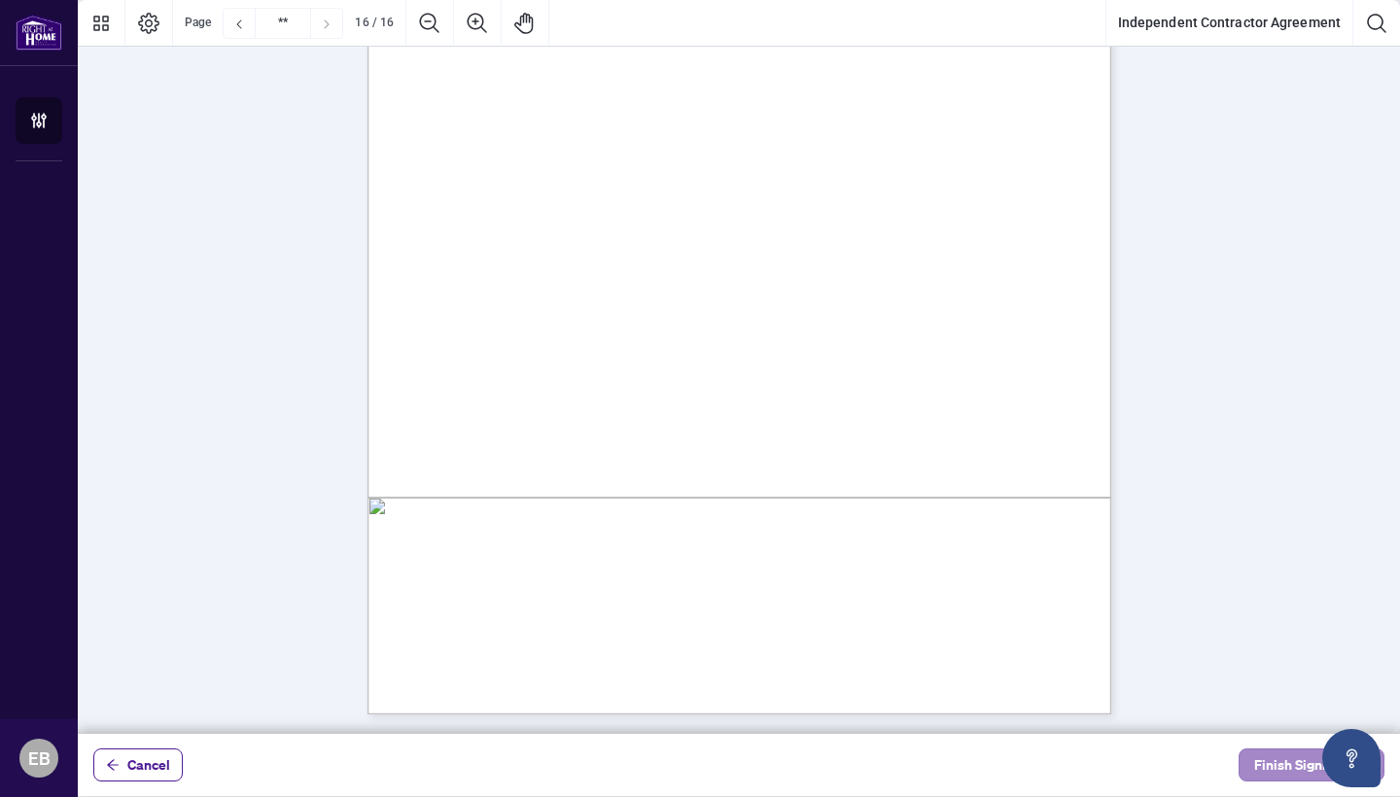
scroll to position [15115, 0]
click at [1284, 762] on span "Finish Signing" at bounding box center [1297, 765] width 87 height 31
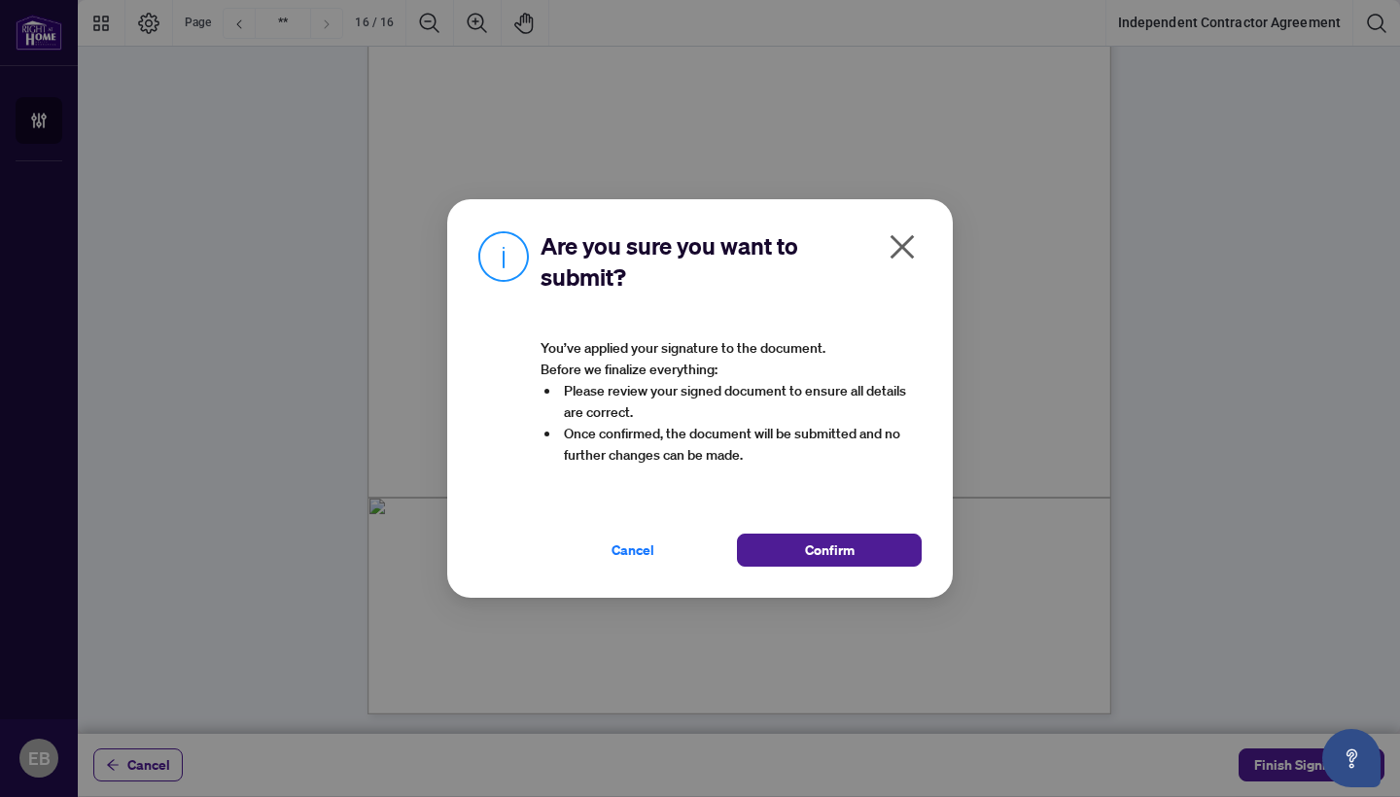
drag, startPoint x: 750, startPoint y: 540, endPoint x: 878, endPoint y: 528, distance: 127.9
click at [750, 540] on button "Confirm" at bounding box center [829, 550] width 185 height 33
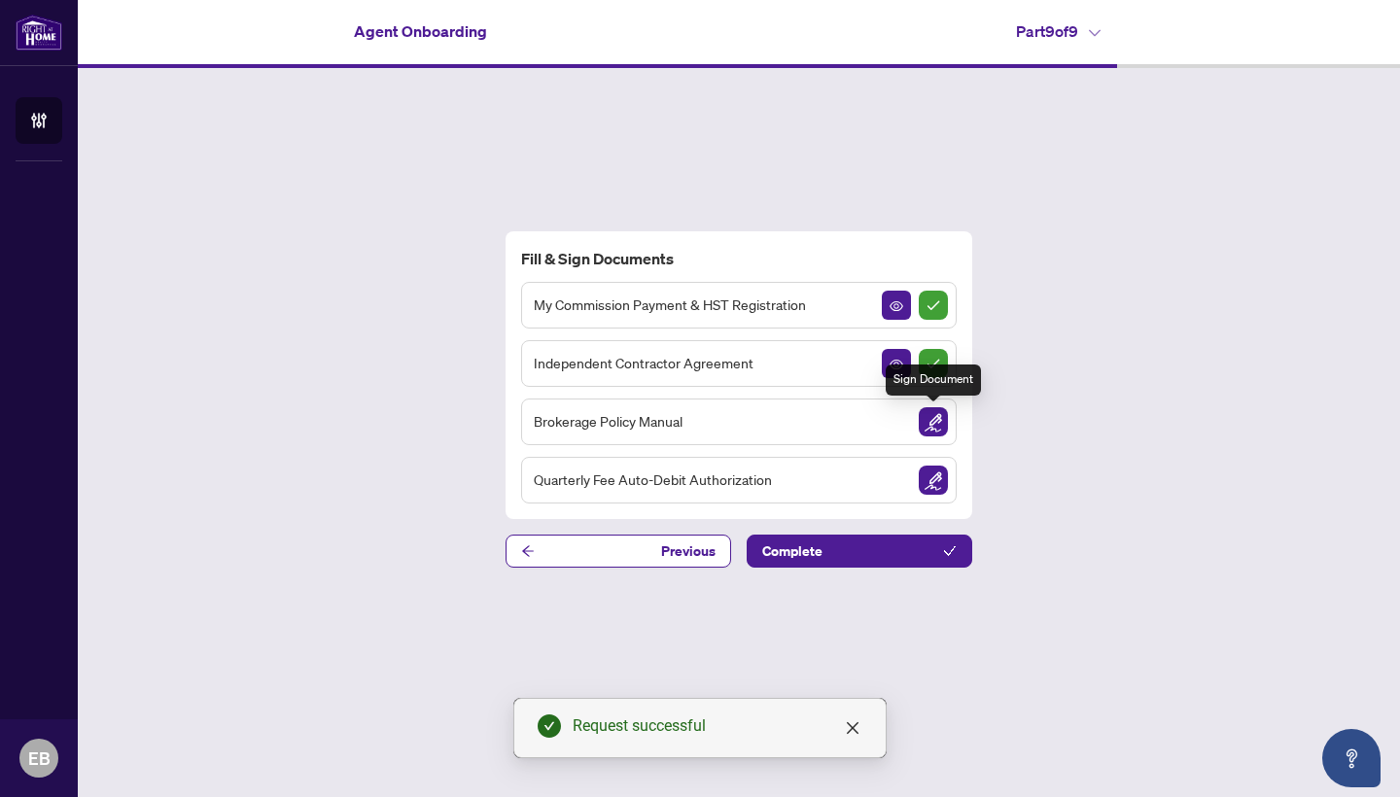
click at [924, 421] on img "Sign Document" at bounding box center [933, 421] width 29 height 29
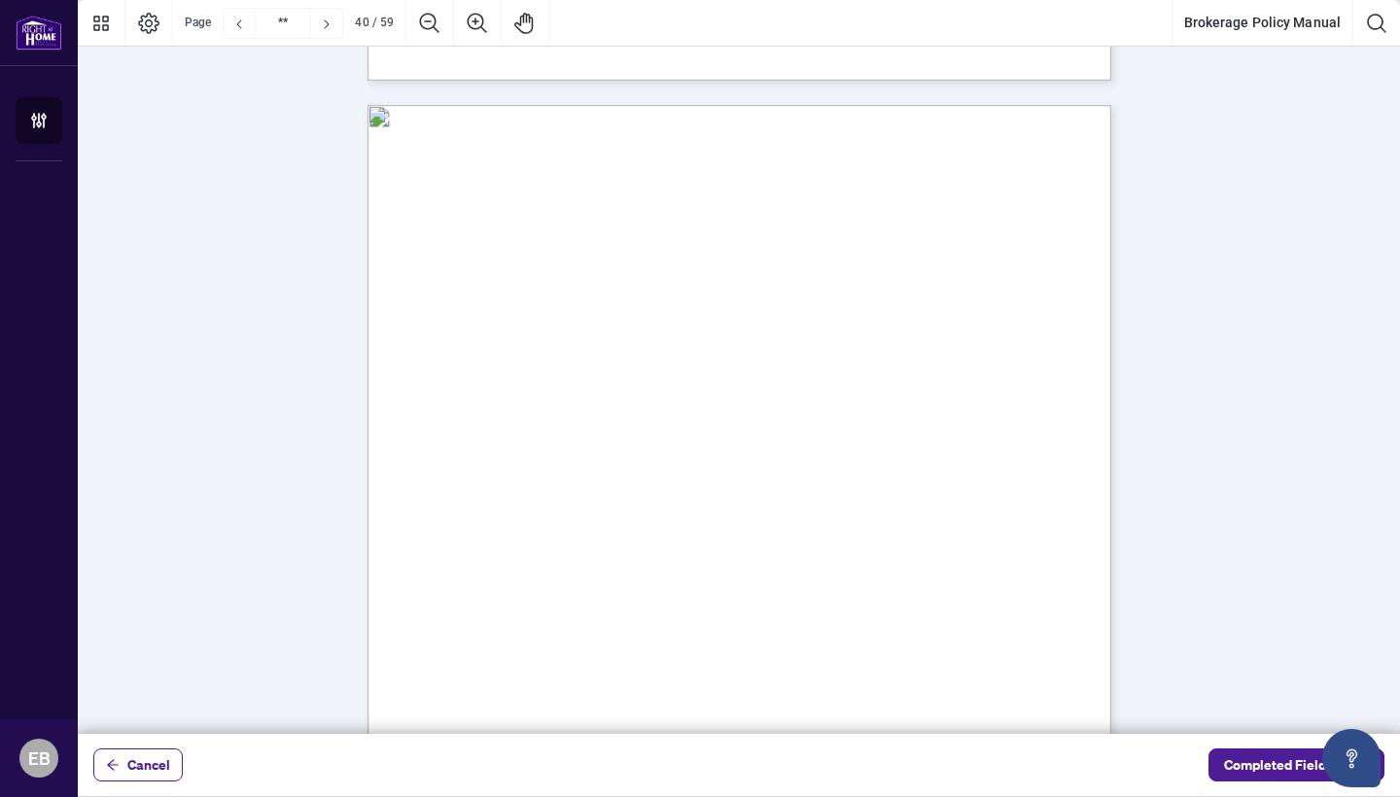
scroll to position [39062, 0]
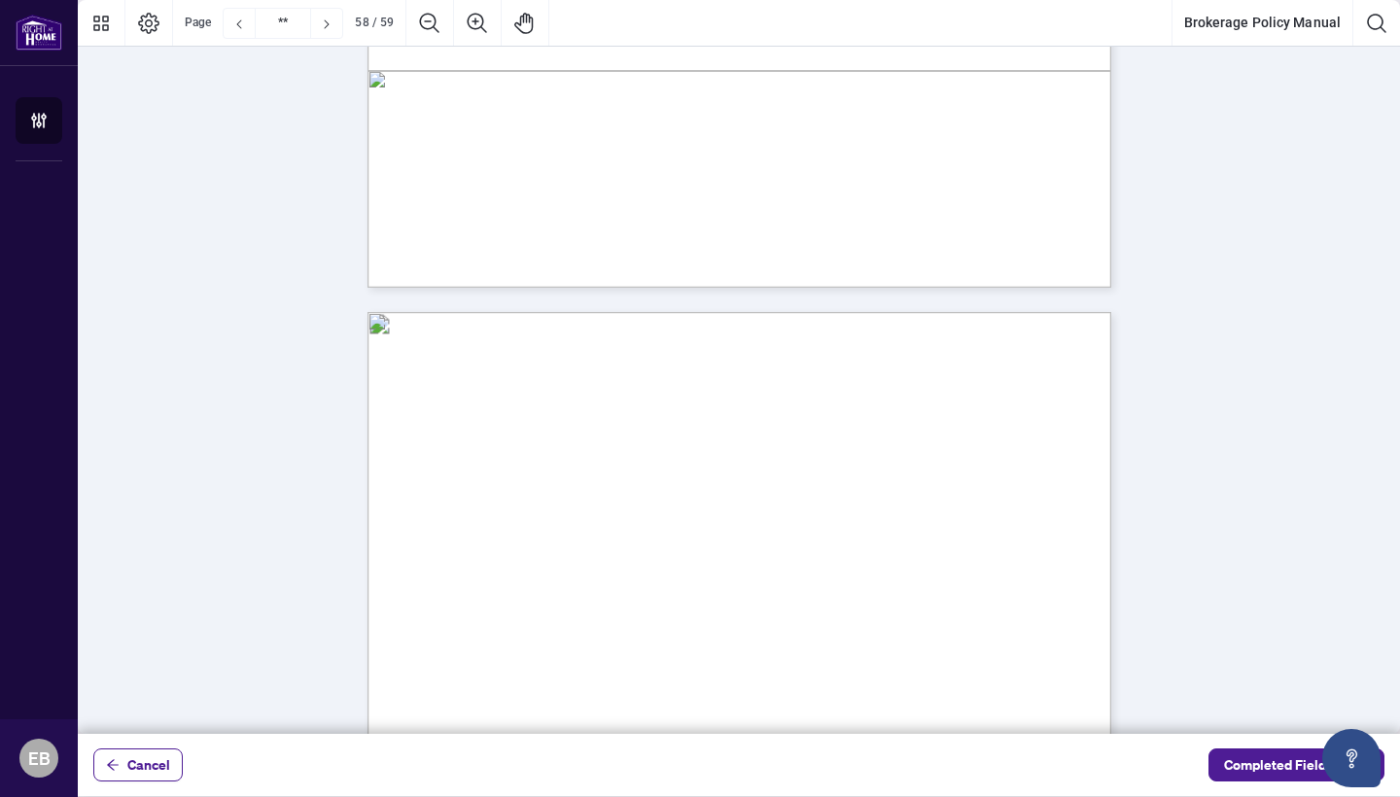
type input "**"
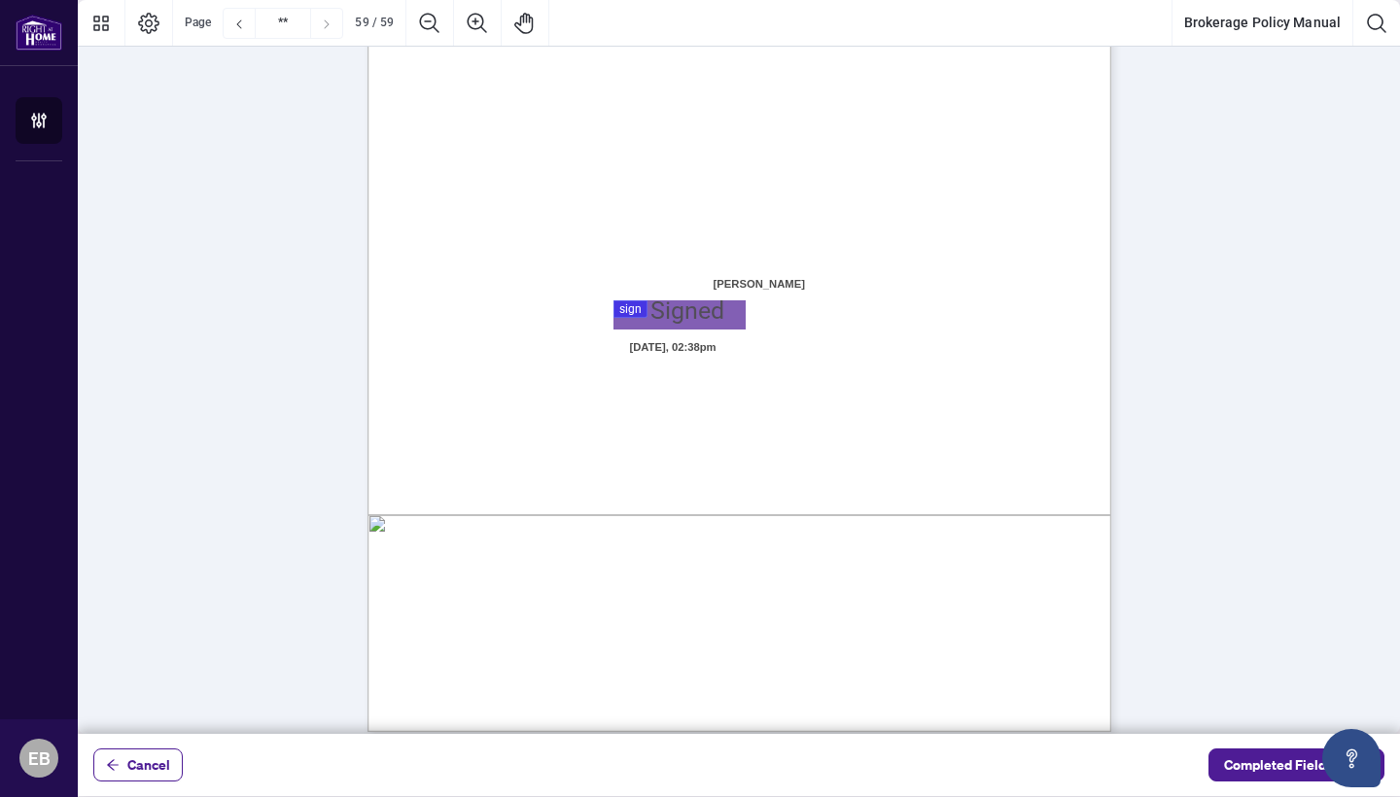
scroll to position [57504, 0]
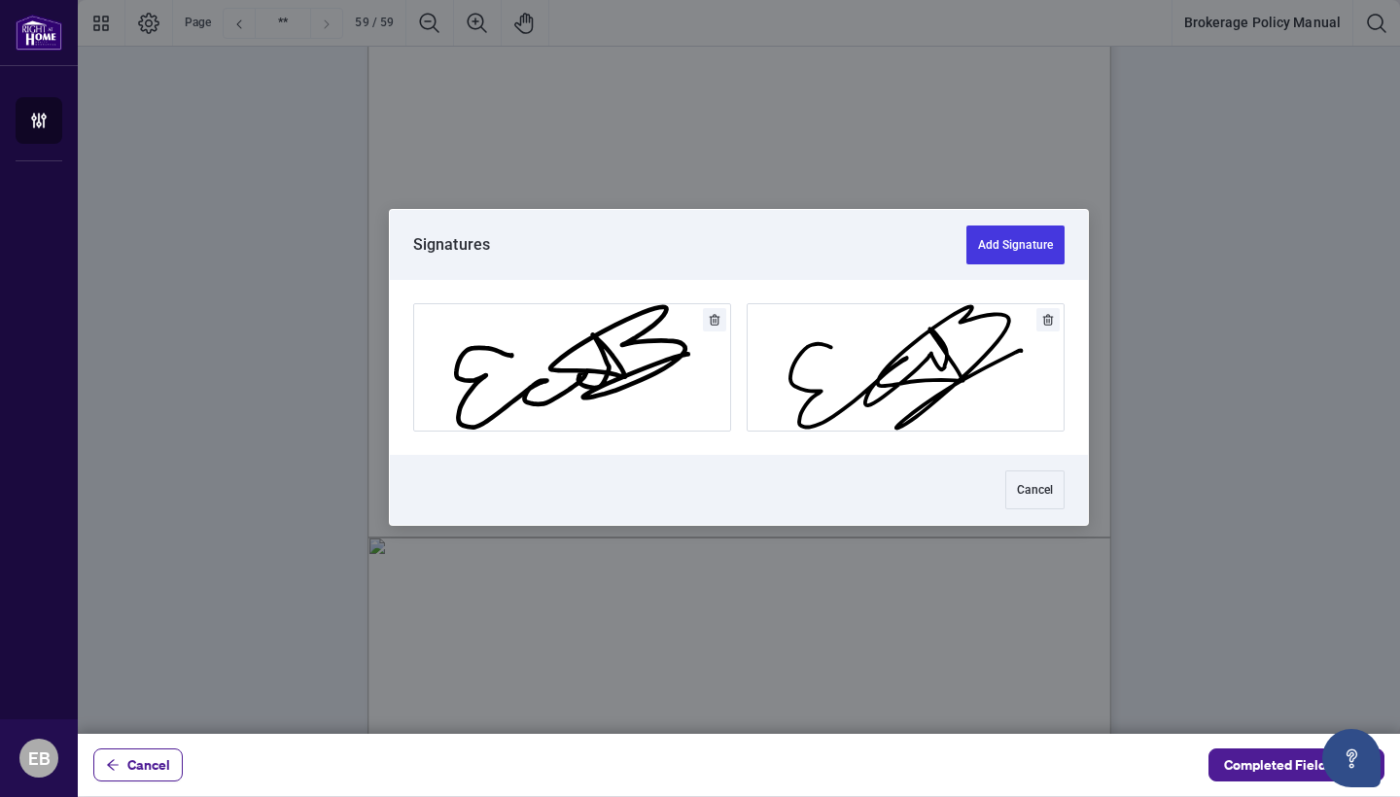
click at [666, 332] on div at bounding box center [739, 367] width 1322 height 734
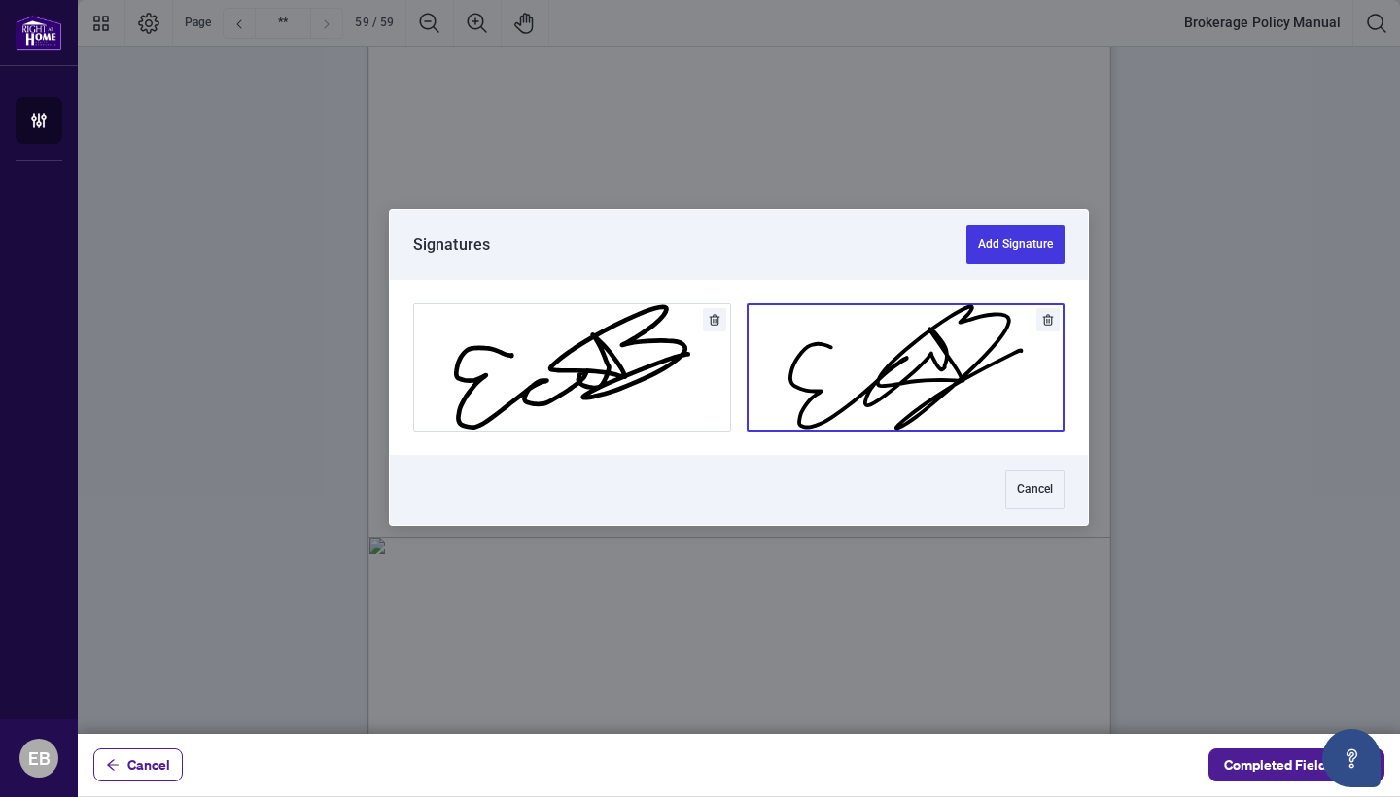
click at [879, 383] on button "Add Signature" at bounding box center [906, 367] width 316 height 126
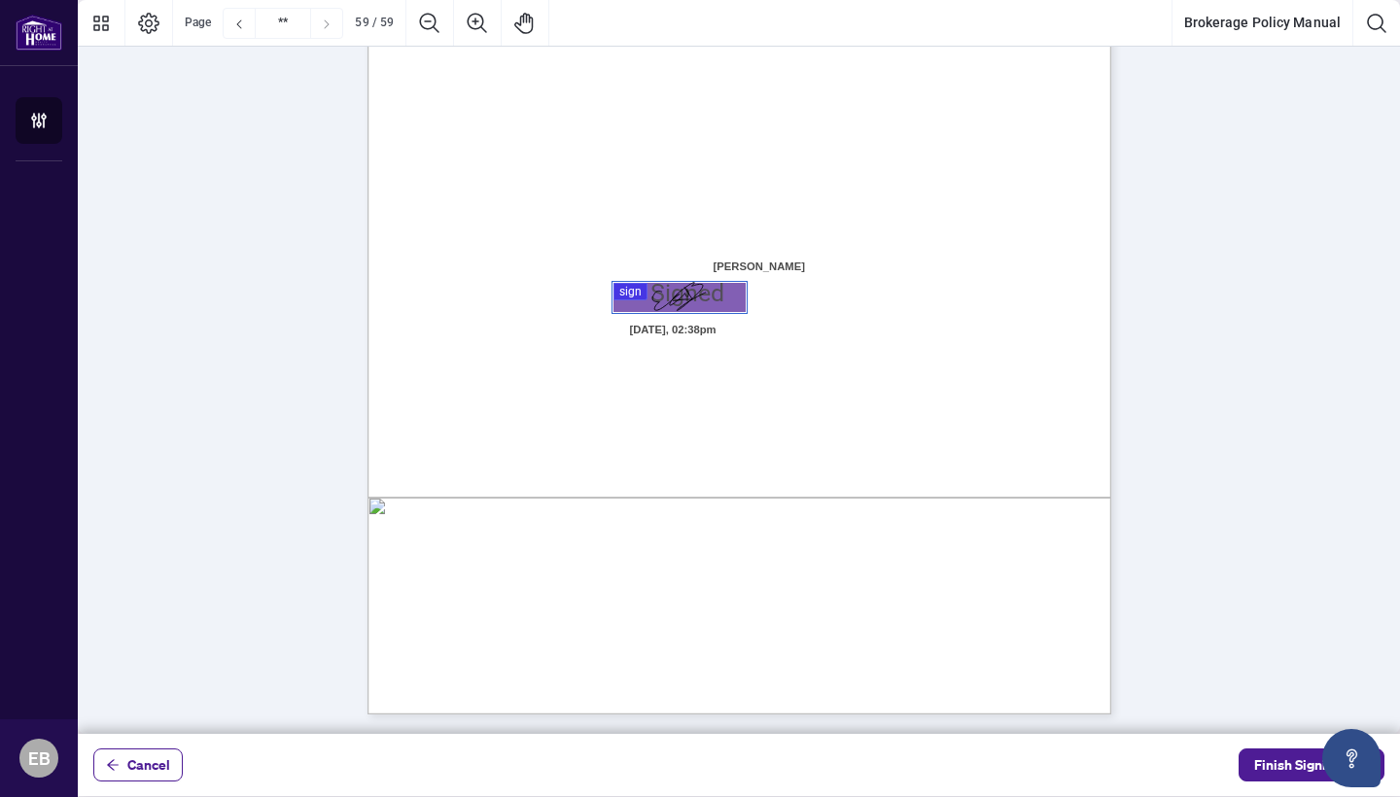
scroll to position [57544, 0]
click at [1276, 765] on span "Finish Signing" at bounding box center [1297, 765] width 87 height 31
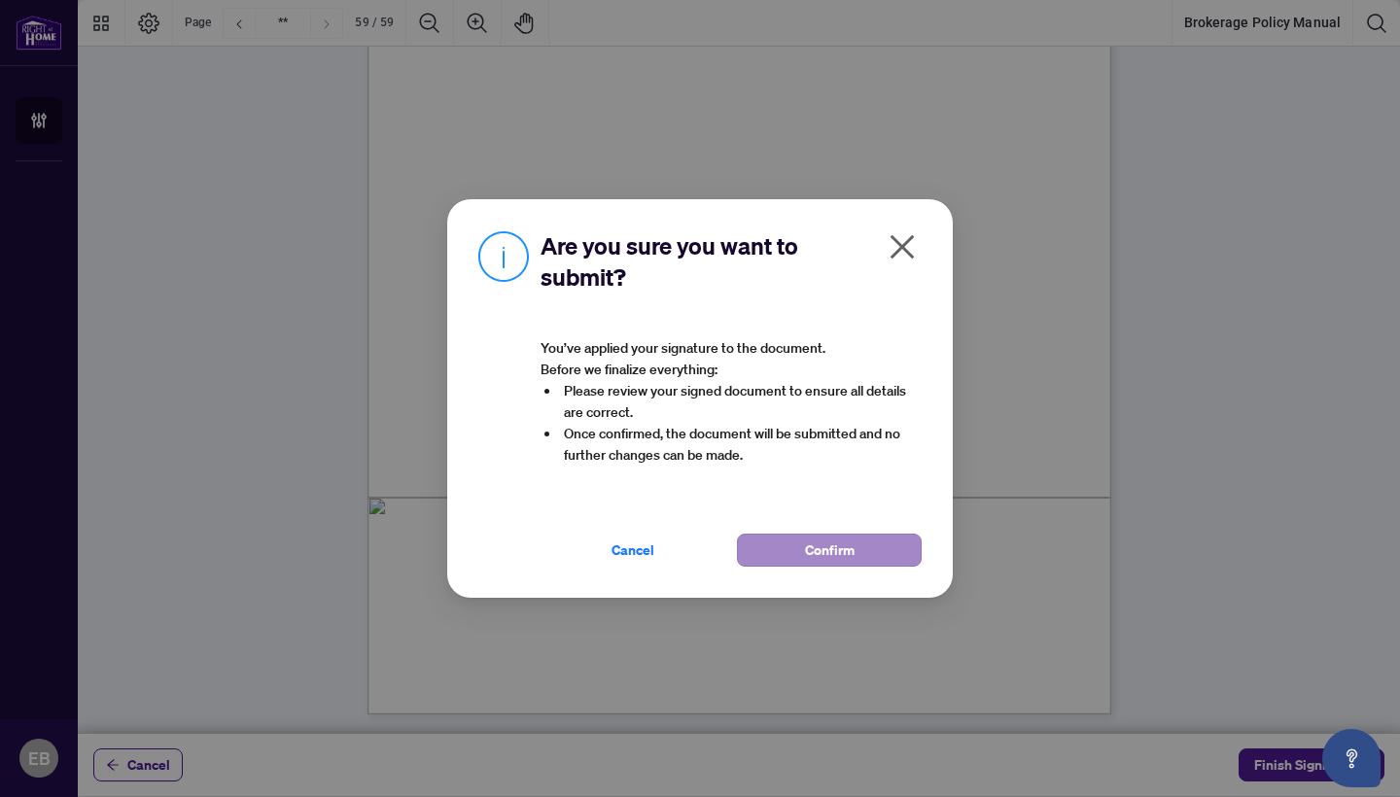
click at [872, 538] on button "Confirm" at bounding box center [829, 550] width 185 height 33
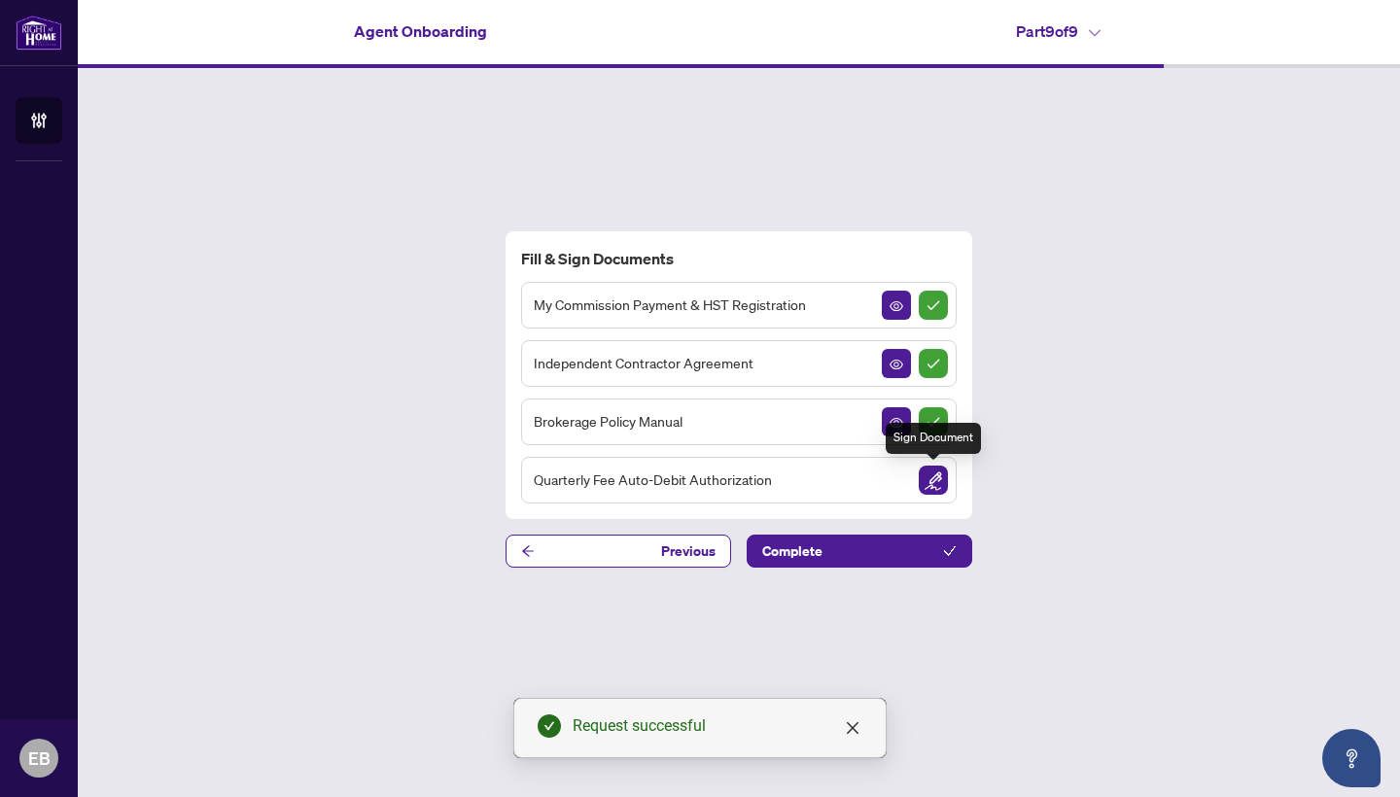
click at [925, 484] on img "Sign Document" at bounding box center [933, 480] width 29 height 29
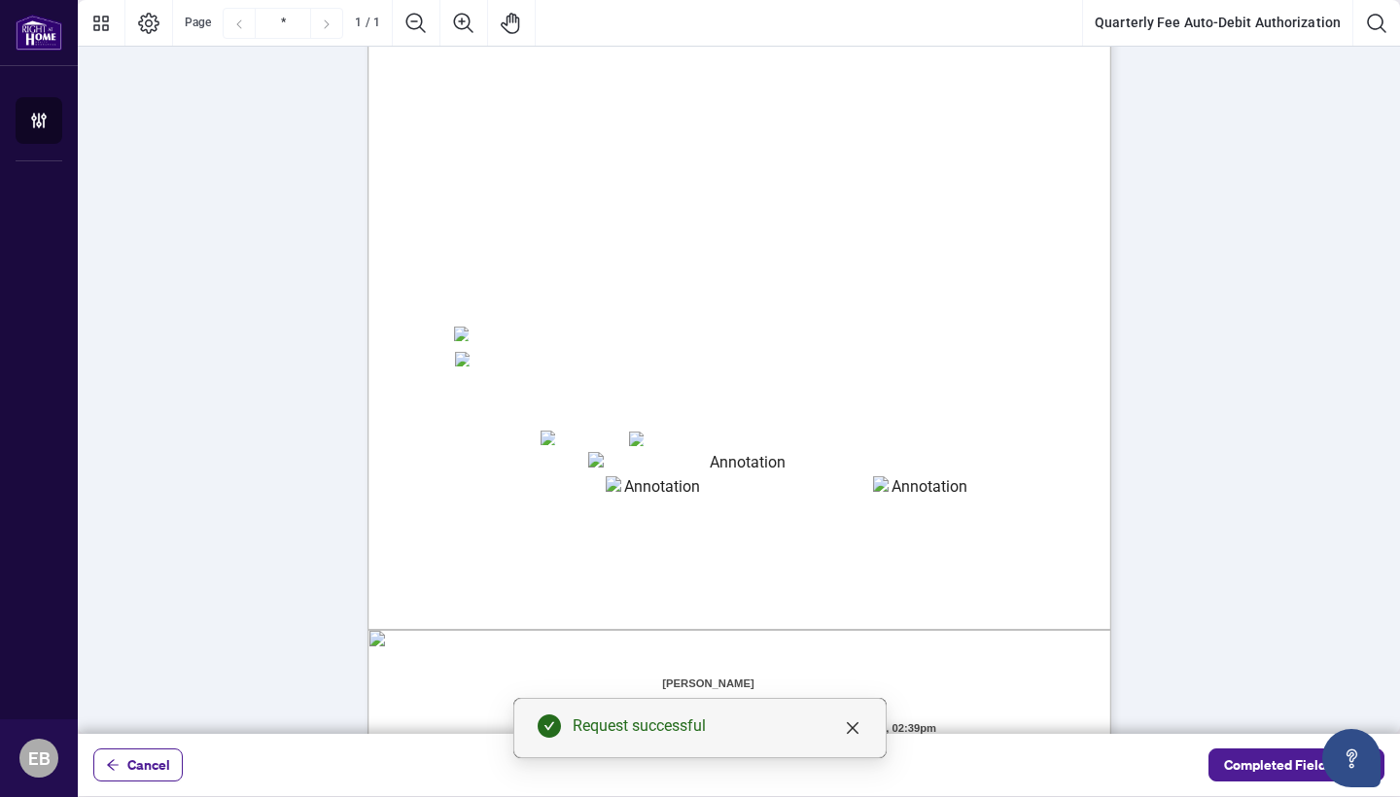
scroll to position [184, 0]
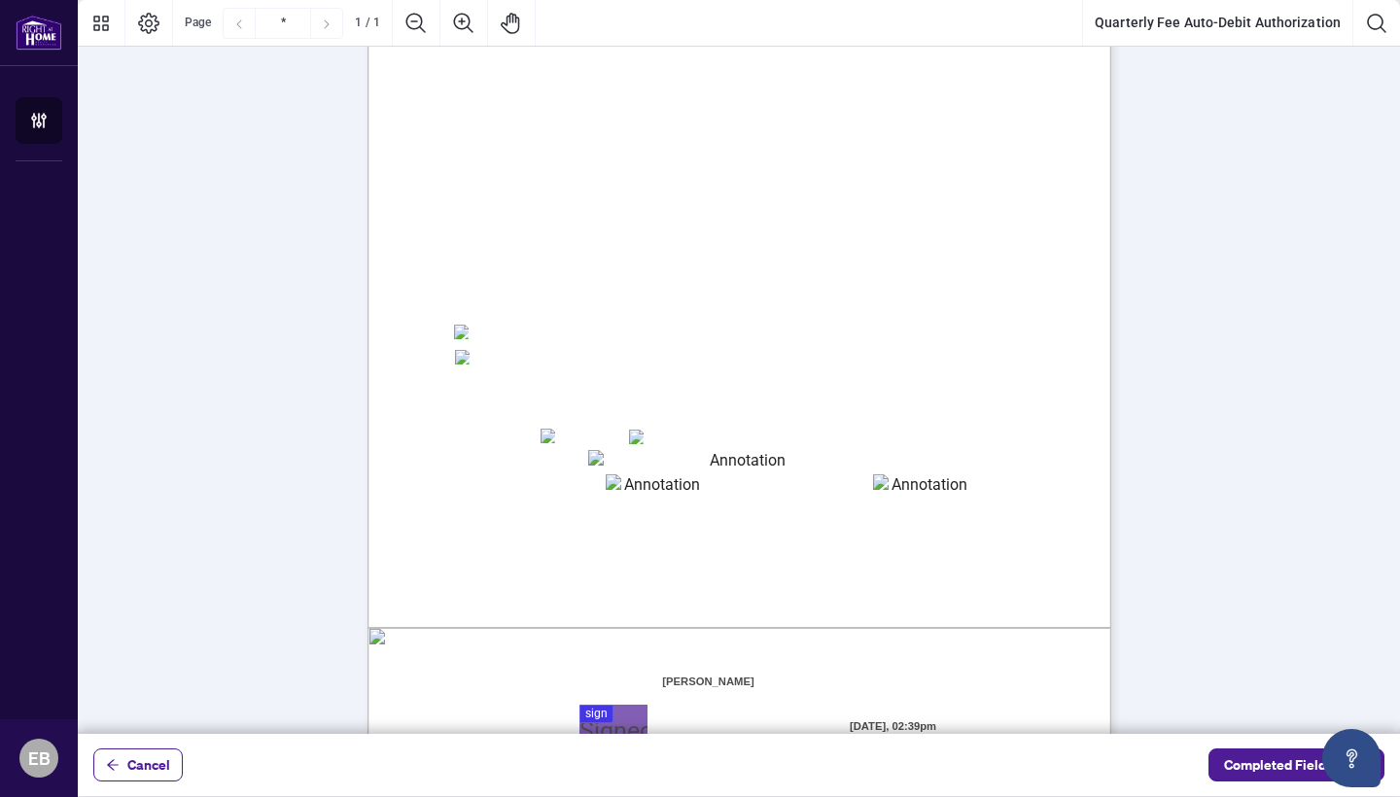
click at [481, 331] on span "Pre-Authorized Debit" at bounding box center [526, 331] width 104 height 23
click at [618, 456] on textarea "01K5Y7TZ9K4YTY0371B5X52SPV" at bounding box center [740, 461] width 304 height 22
click at [591, 462] on textarea "01K5Y7TZ9K4YTY0371B5X52SPV" at bounding box center [740, 461] width 304 height 22
click at [568, 433] on div "Right at Home Realty, Brokerage Quarterly Fees Billing Authorization Quarterly …" at bounding box center [739, 363] width 744 height 962
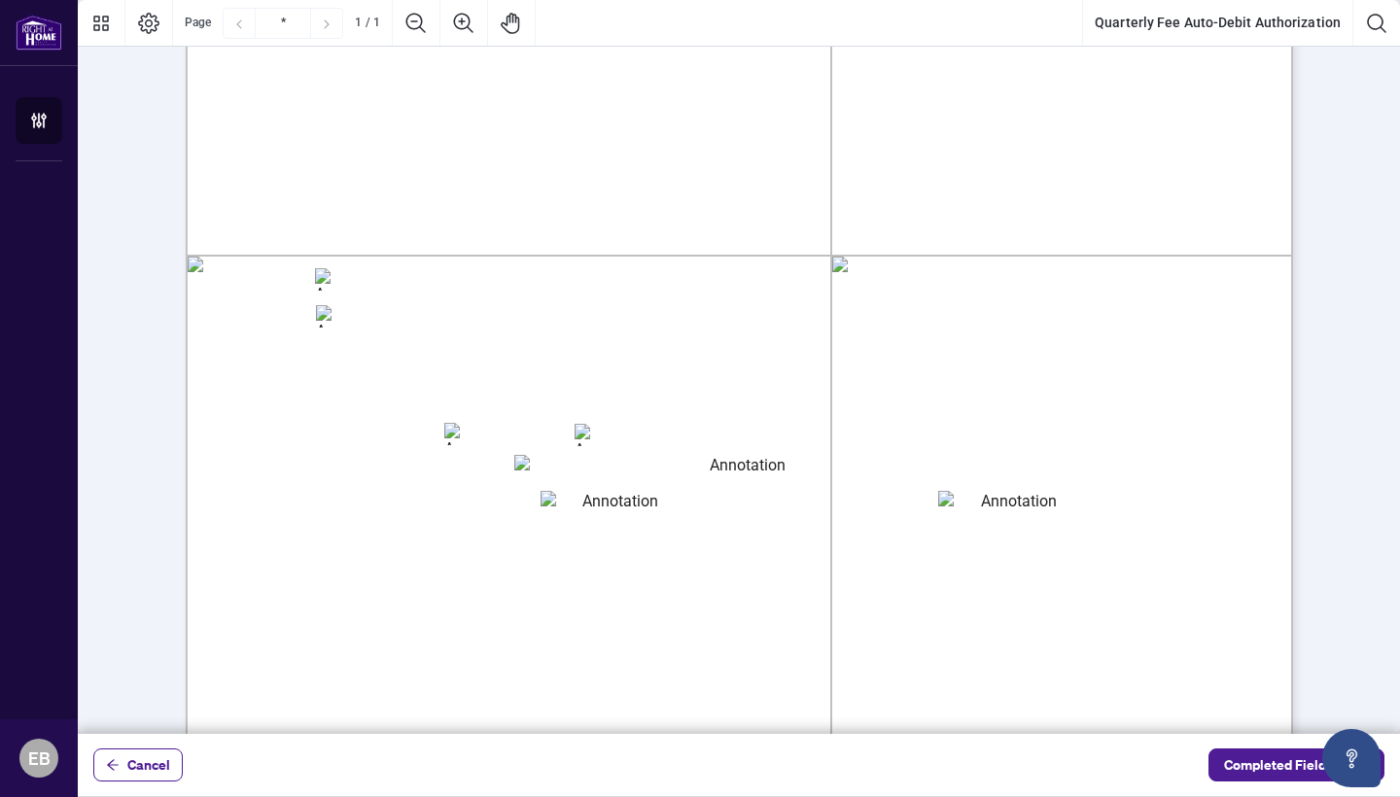
scroll to position [319, 0]
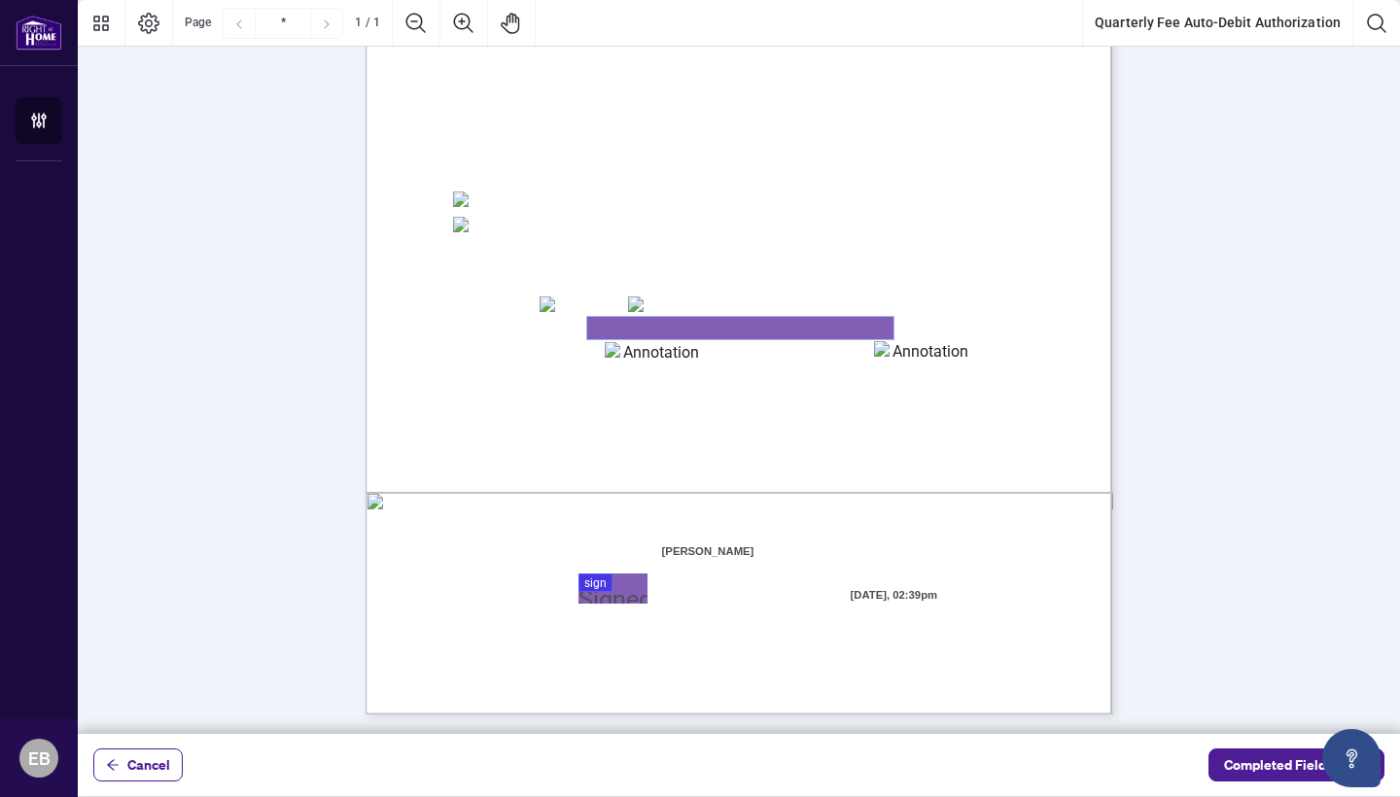
click at [626, 330] on textarea "01K5Y7TZ9K4YTY0371B5X52SPV" at bounding box center [740, 328] width 306 height 22
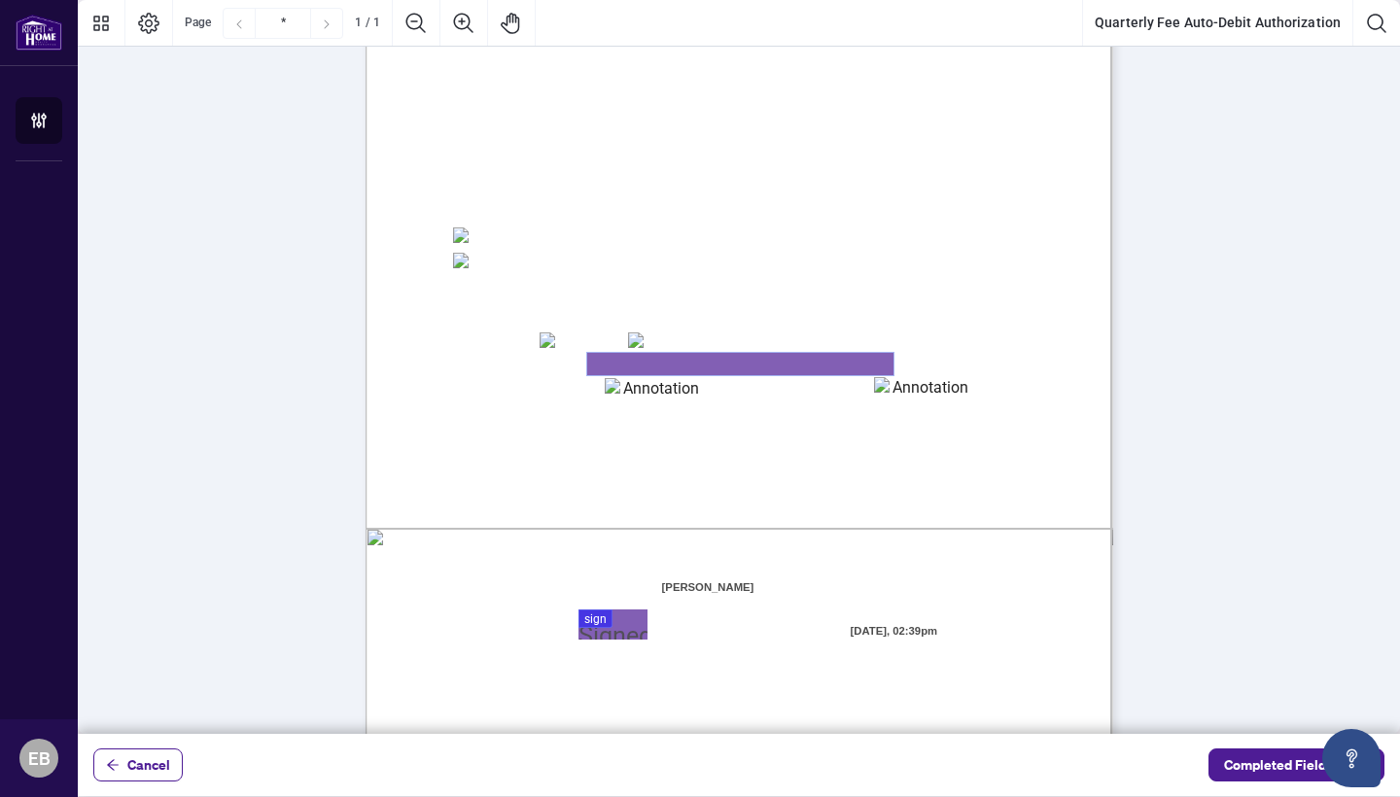
scroll to position [244, 0]
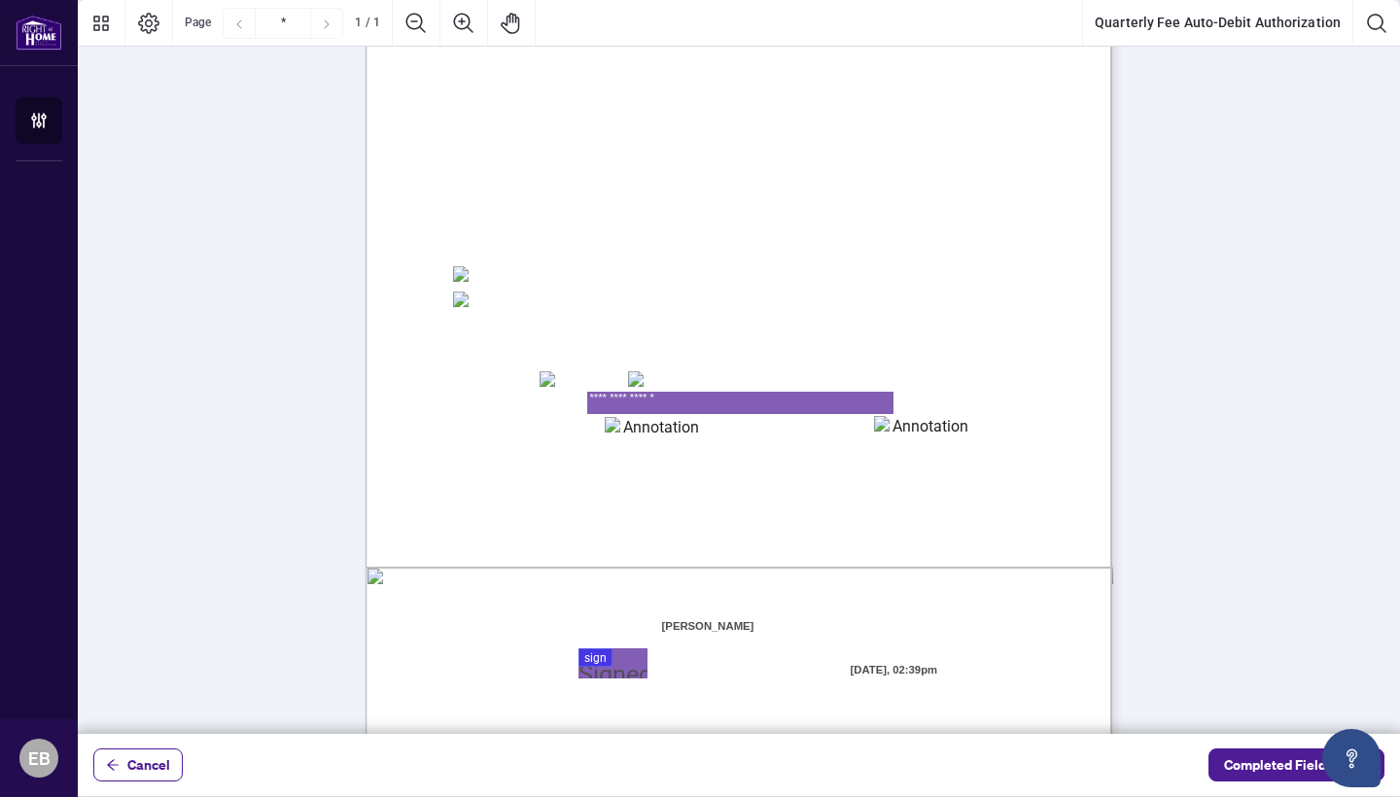
type textarea "**********"
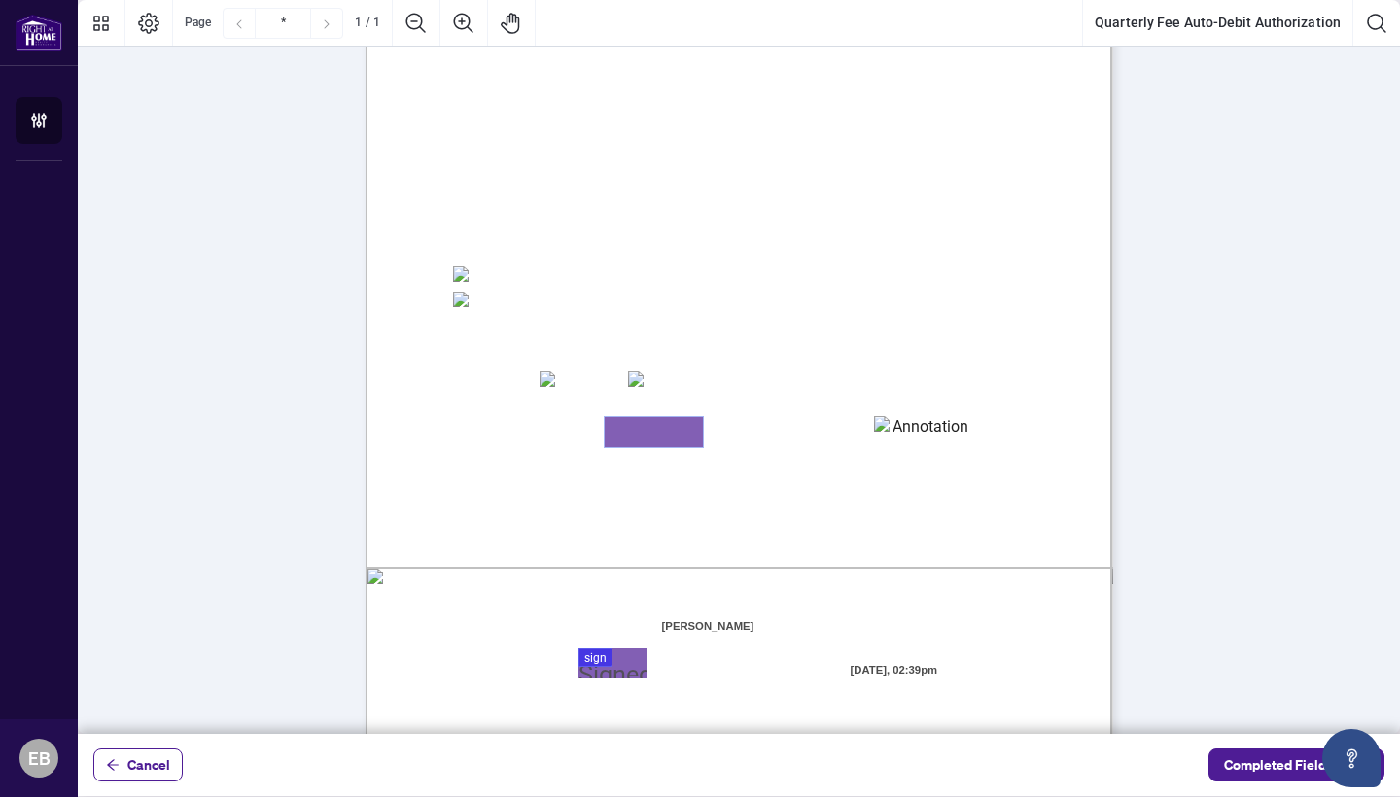
click at [644, 429] on textarea "01K5Y7VA6M0VY5DNS28DK72DEP" at bounding box center [654, 432] width 98 height 30
click at [617, 430] on textarea "****" at bounding box center [654, 432] width 98 height 30
type textarea "*****"
click at [587, 467] on span "Billing Authorization:" at bounding box center [521, 475] width 132 height 17
click at [902, 435] on textarea "01K5Y7VJXZPYX2FFBVDYBN30K0" at bounding box center [922, 430] width 97 height 29
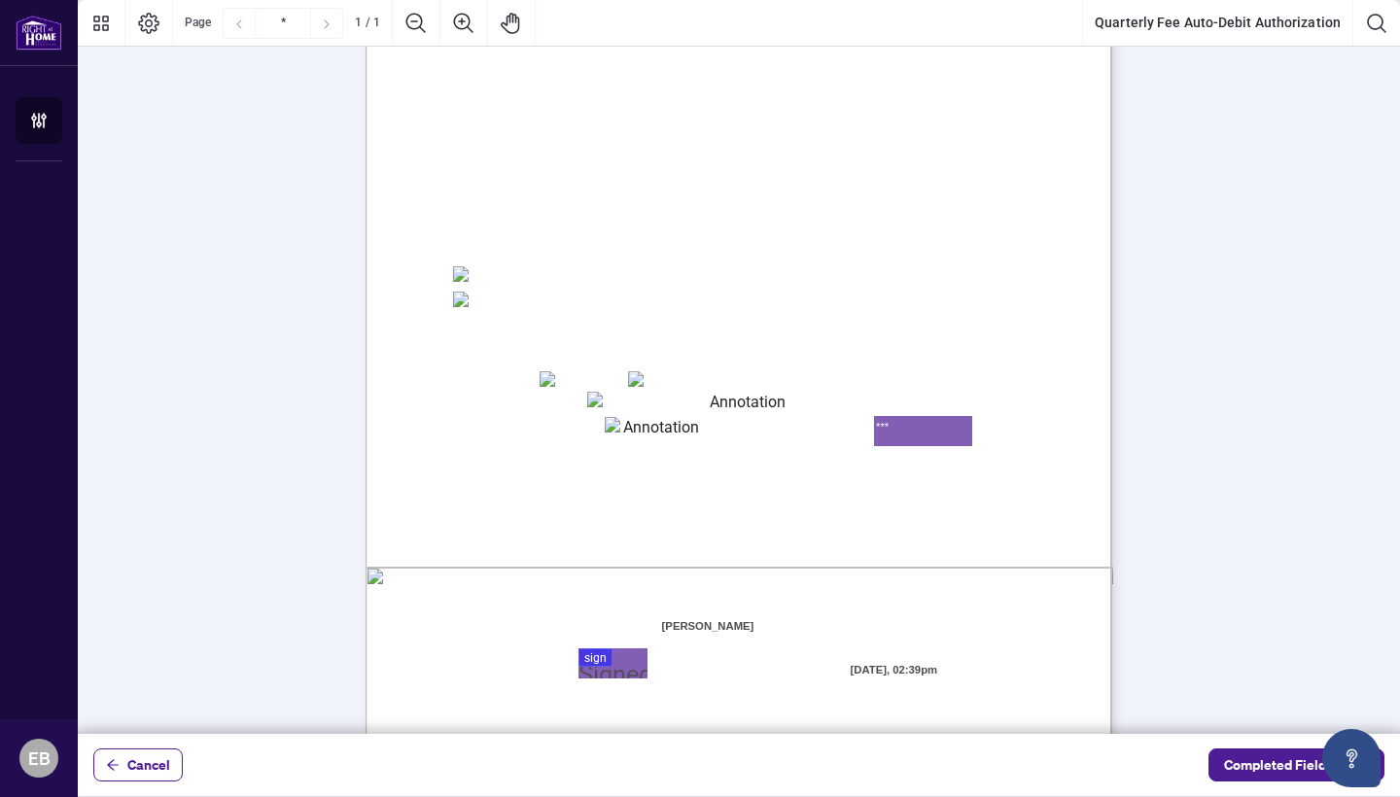
type textarea "***"
click at [830, 538] on span "statement provided to me at least 10 days prior to the billing date." at bounding box center [642, 540] width 376 height 17
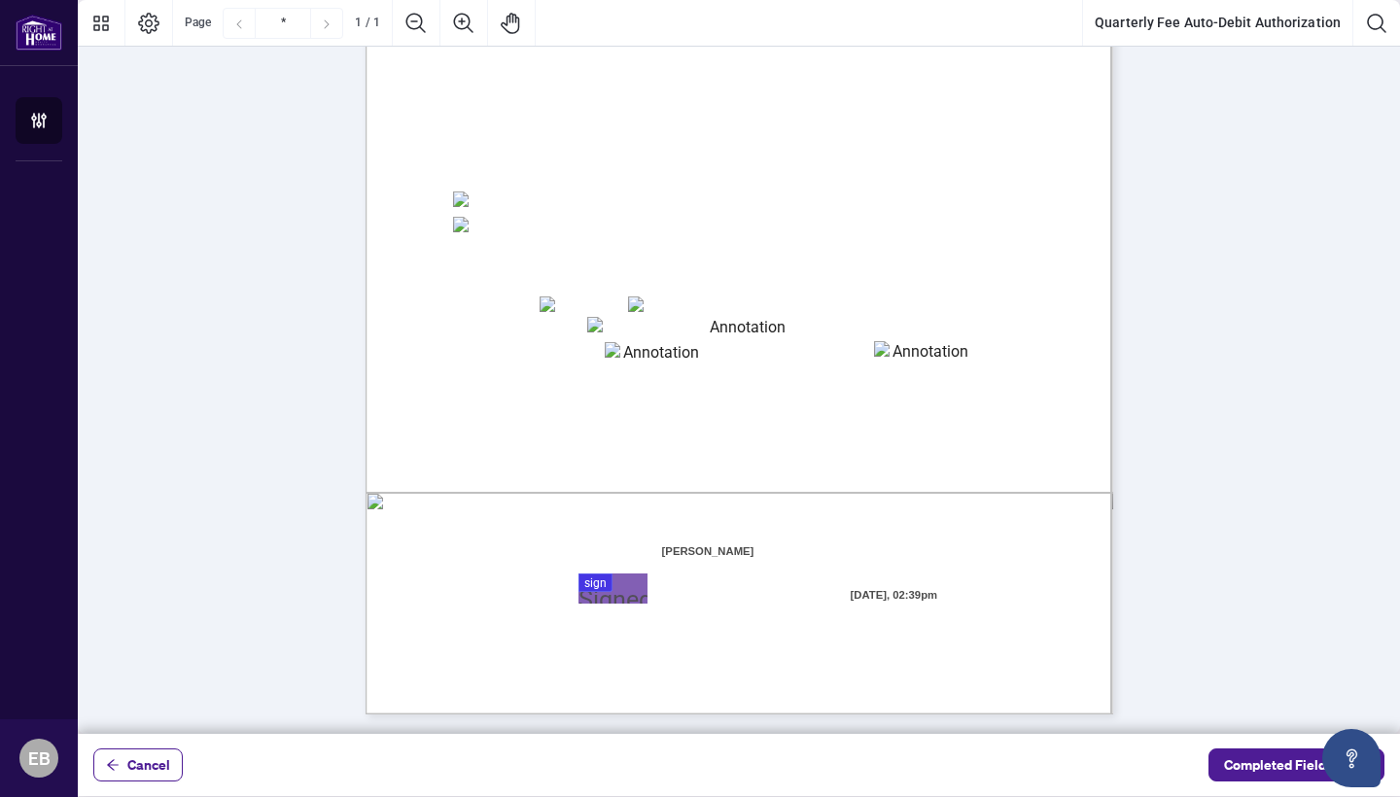
scroll to position [319, 0]
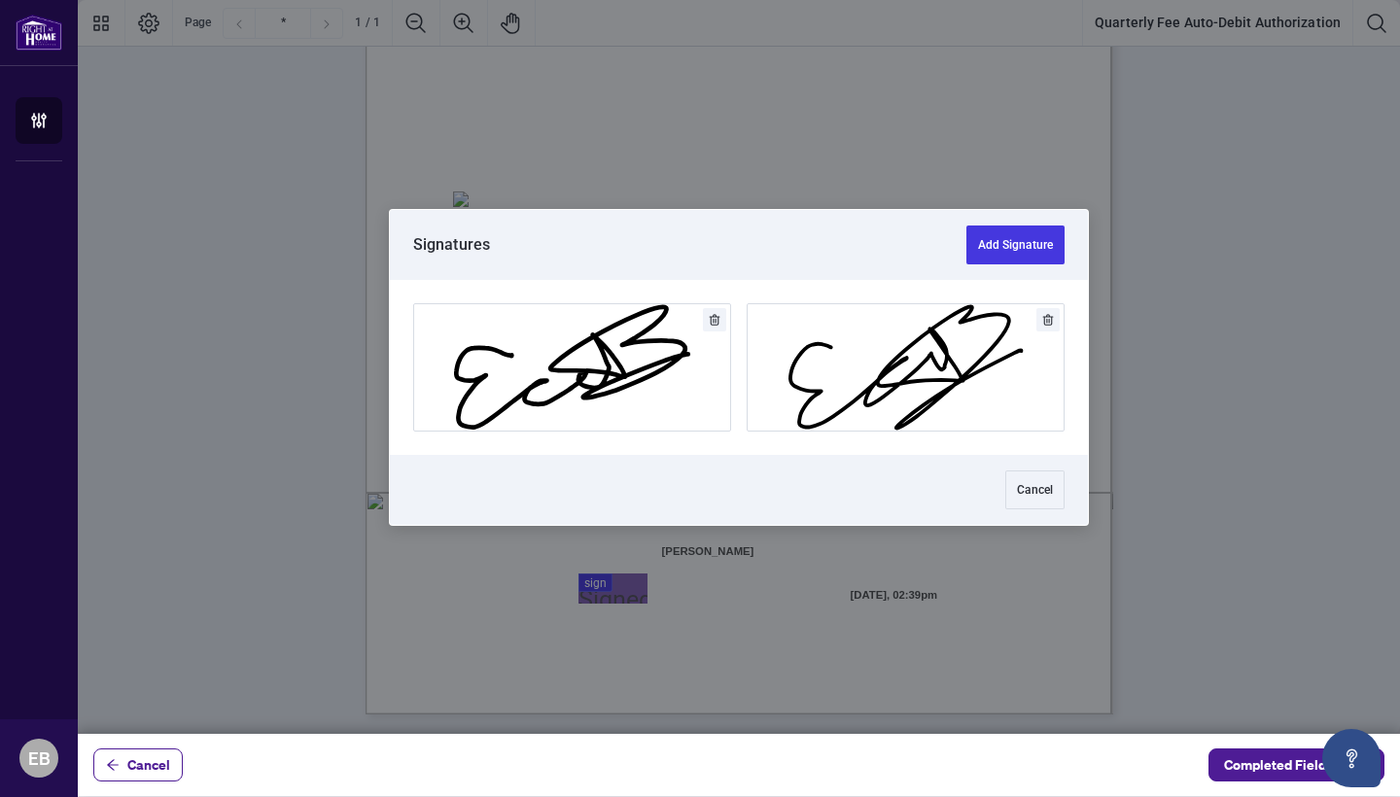
click at [596, 588] on div at bounding box center [739, 367] width 1322 height 734
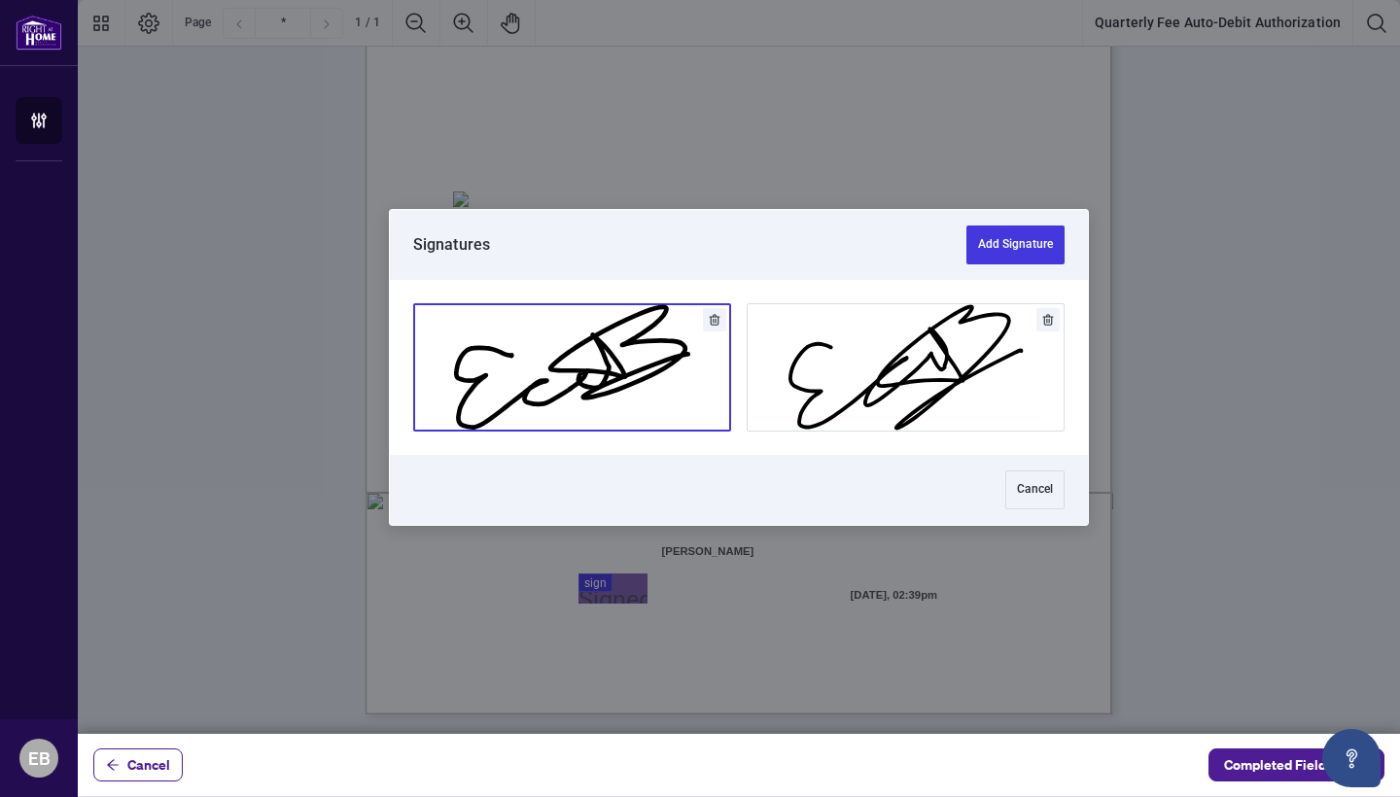
click at [644, 378] on button "Add Signature" at bounding box center [572, 367] width 316 height 126
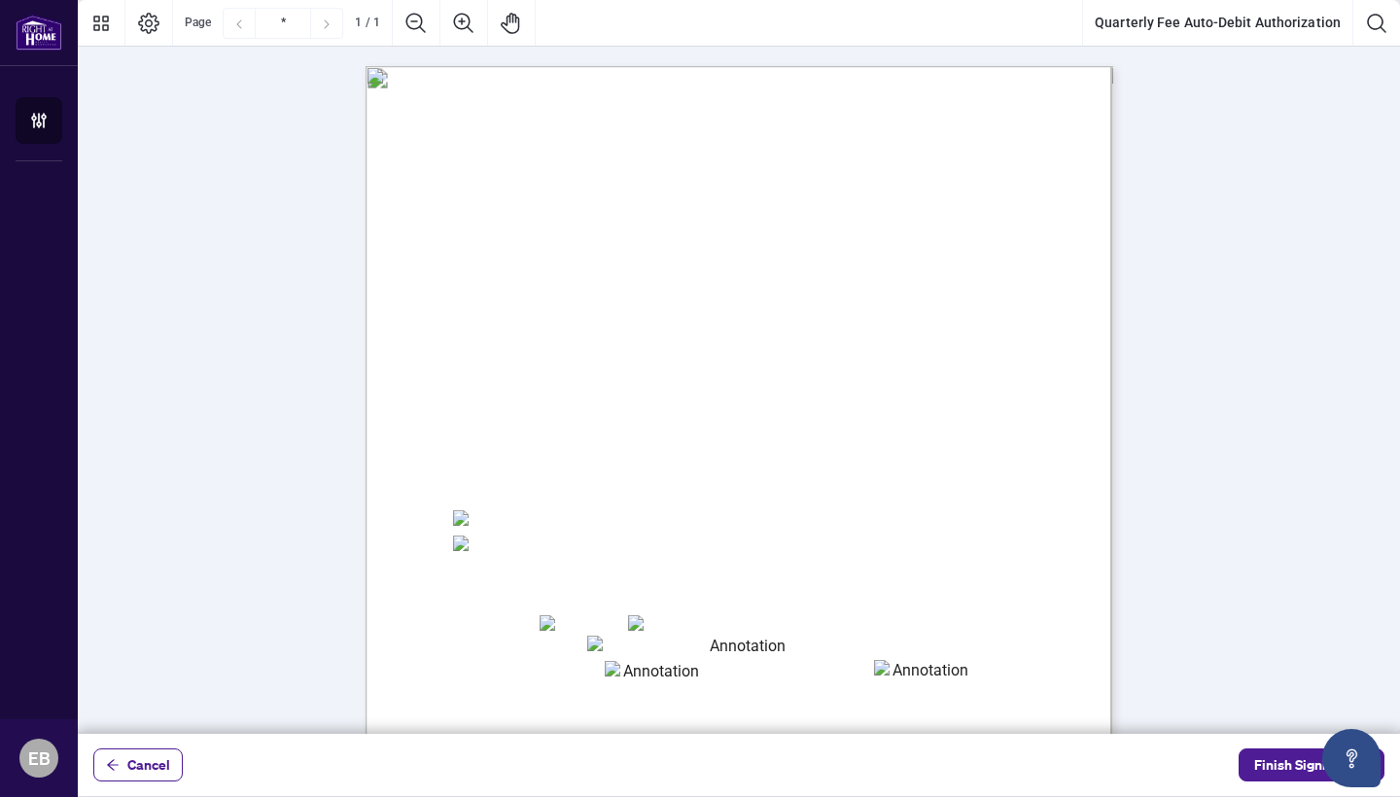
scroll to position [0, 0]
click at [1253, 762] on button "Finish Signing" at bounding box center [1311, 765] width 146 height 33
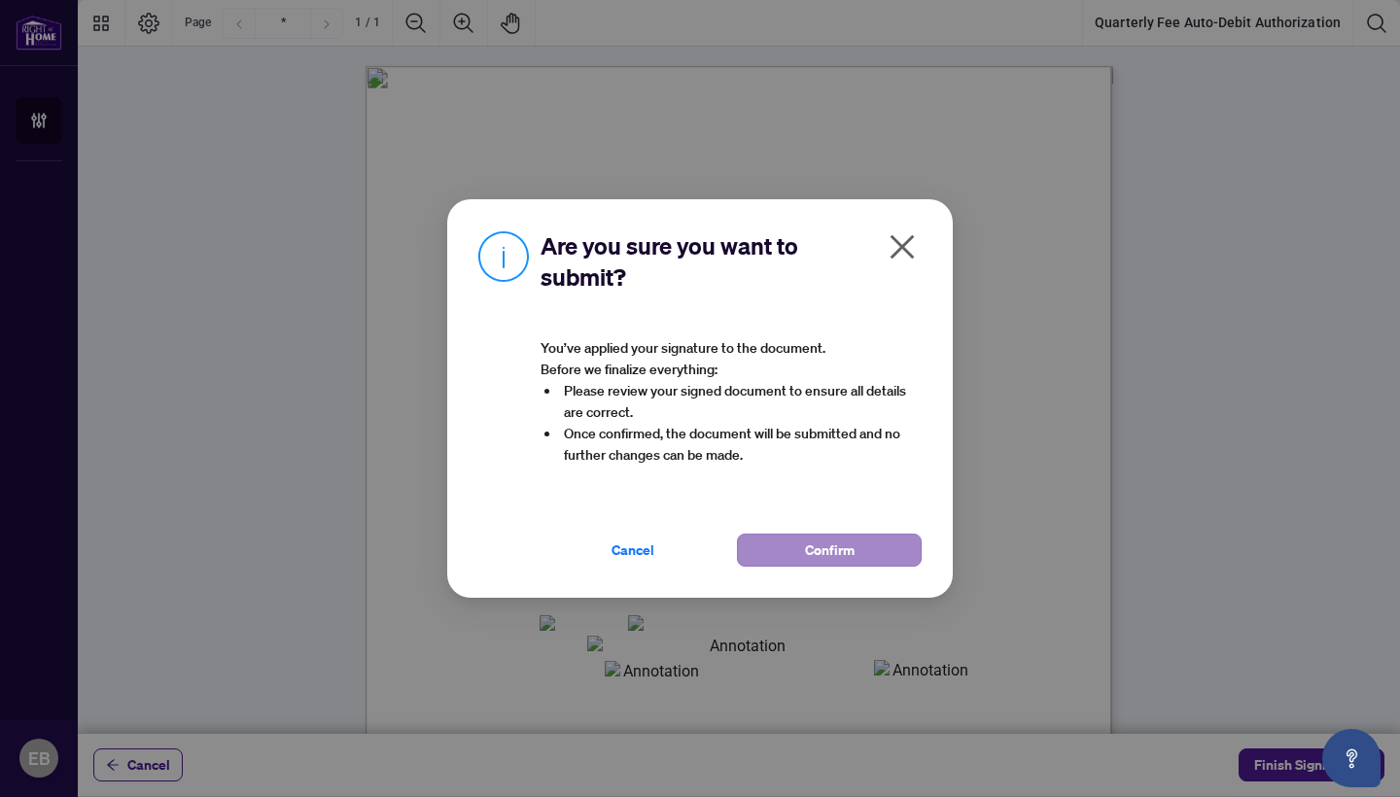
click at [851, 552] on span "Confirm" at bounding box center [830, 550] width 50 height 31
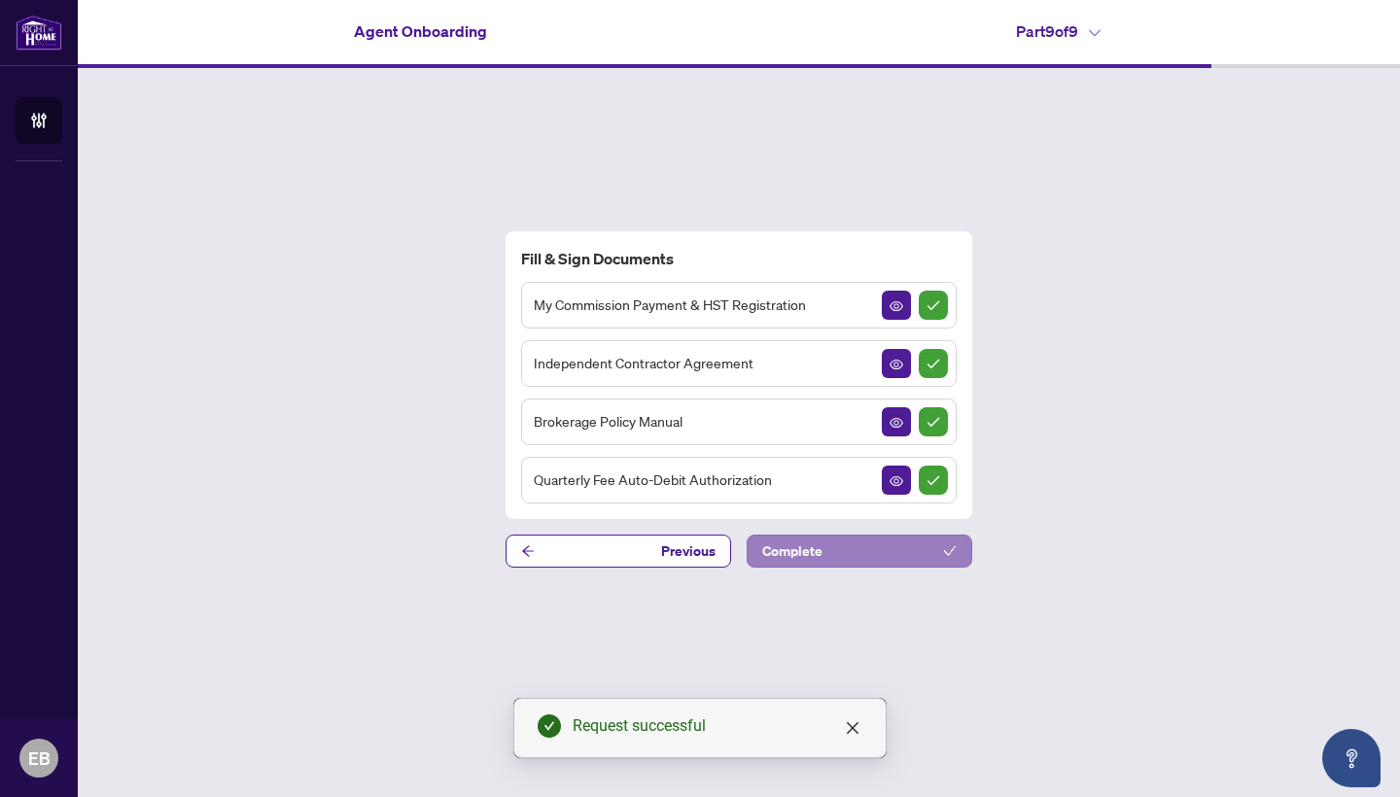
click at [832, 562] on button "Complete" at bounding box center [860, 551] width 226 height 33
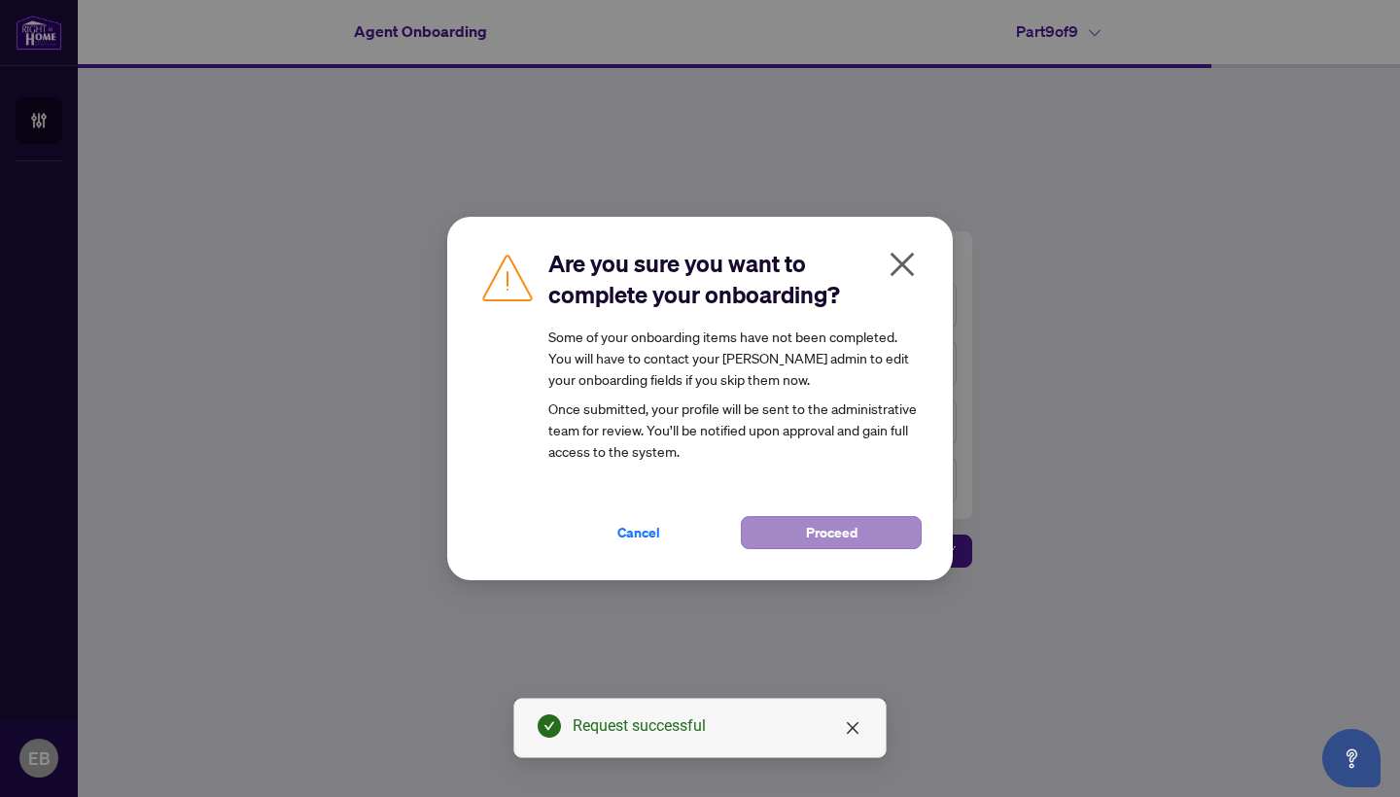
click at [843, 531] on span "Proceed" at bounding box center [832, 532] width 52 height 31
